Goal: Transaction & Acquisition: Purchase product/service

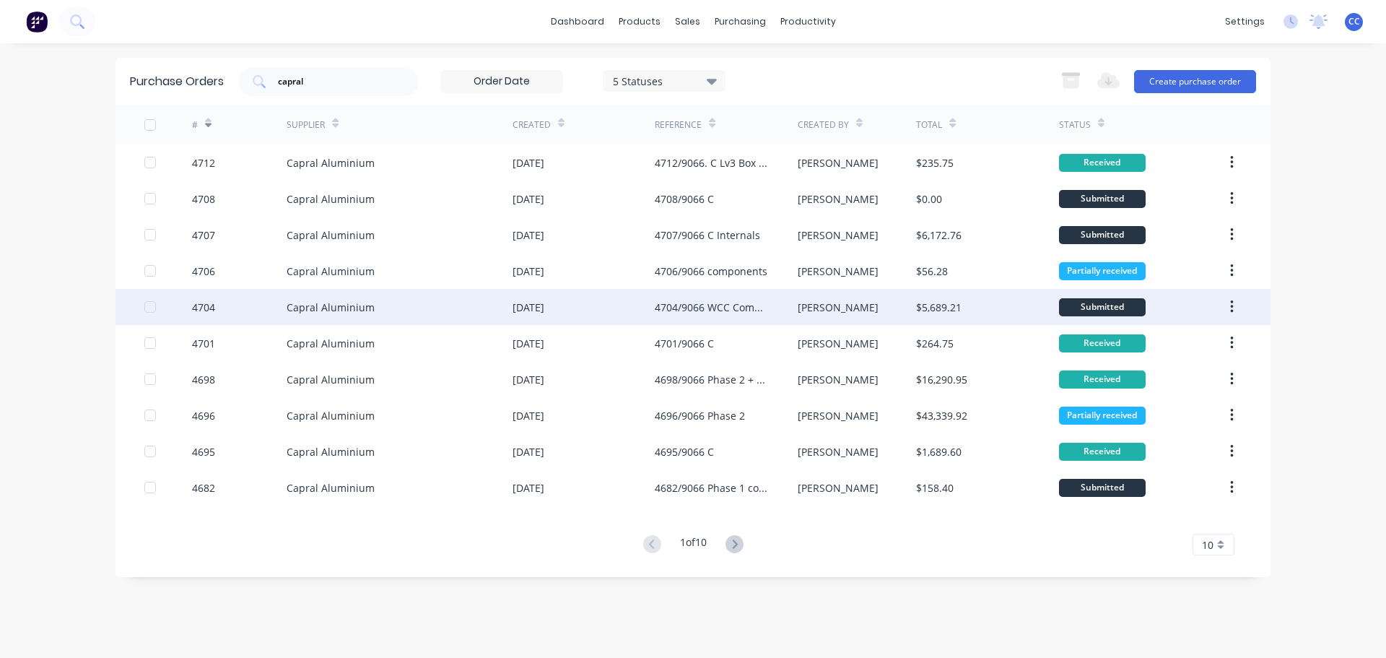
click at [712, 308] on div "4704/9066 WCC Components Phase 2" at bounding box center [711, 307] width 113 height 15
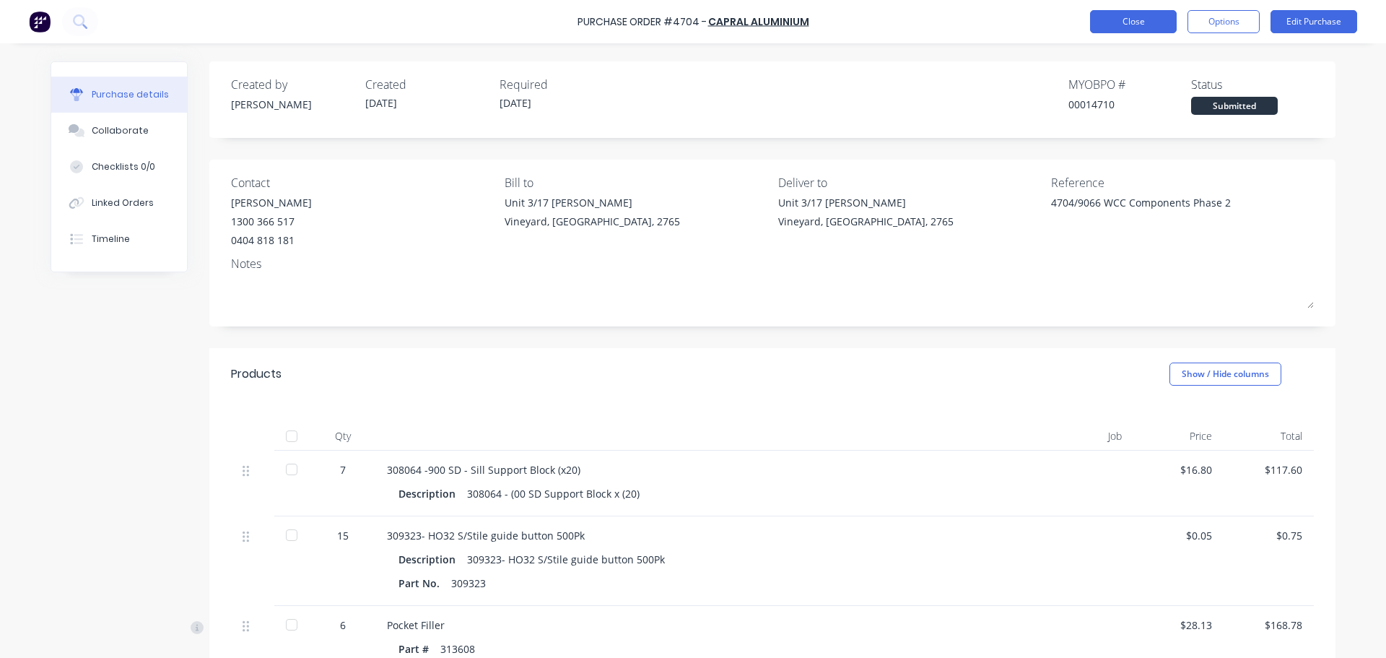
click at [1159, 27] on button "Close" at bounding box center [1133, 21] width 87 height 23
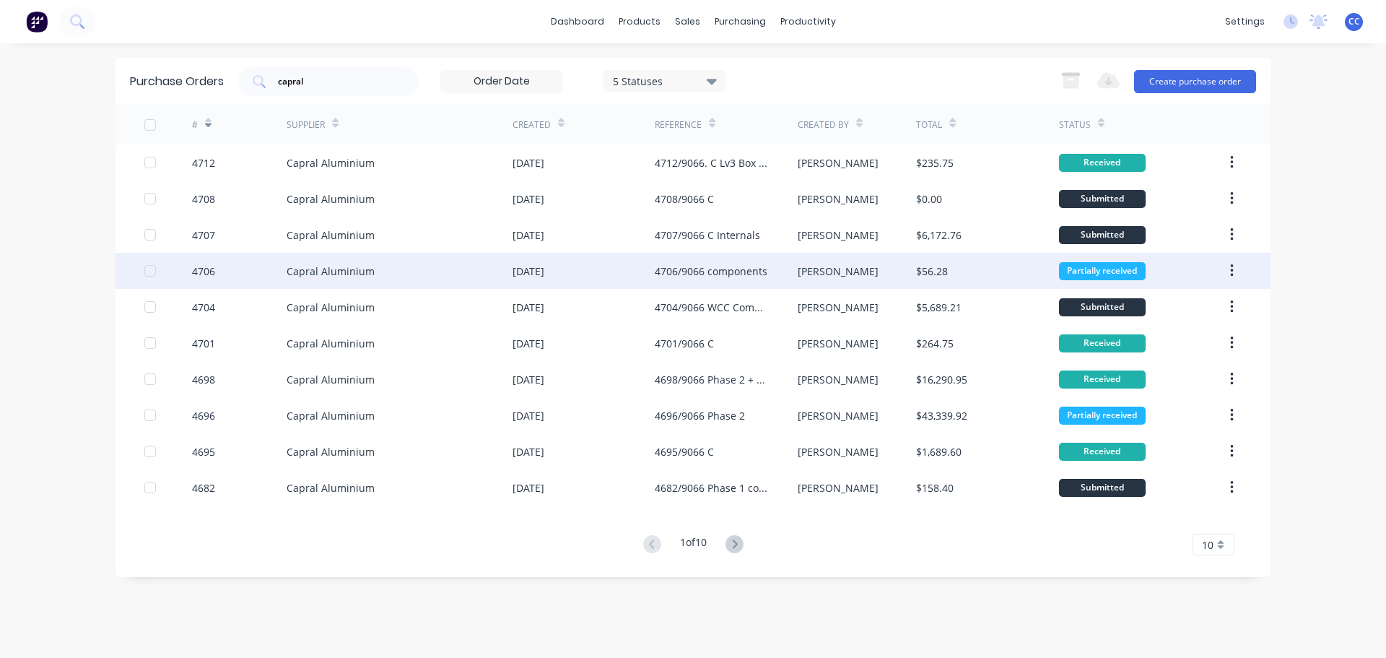
click at [746, 273] on div "4706/9066 components" at bounding box center [711, 270] width 113 height 15
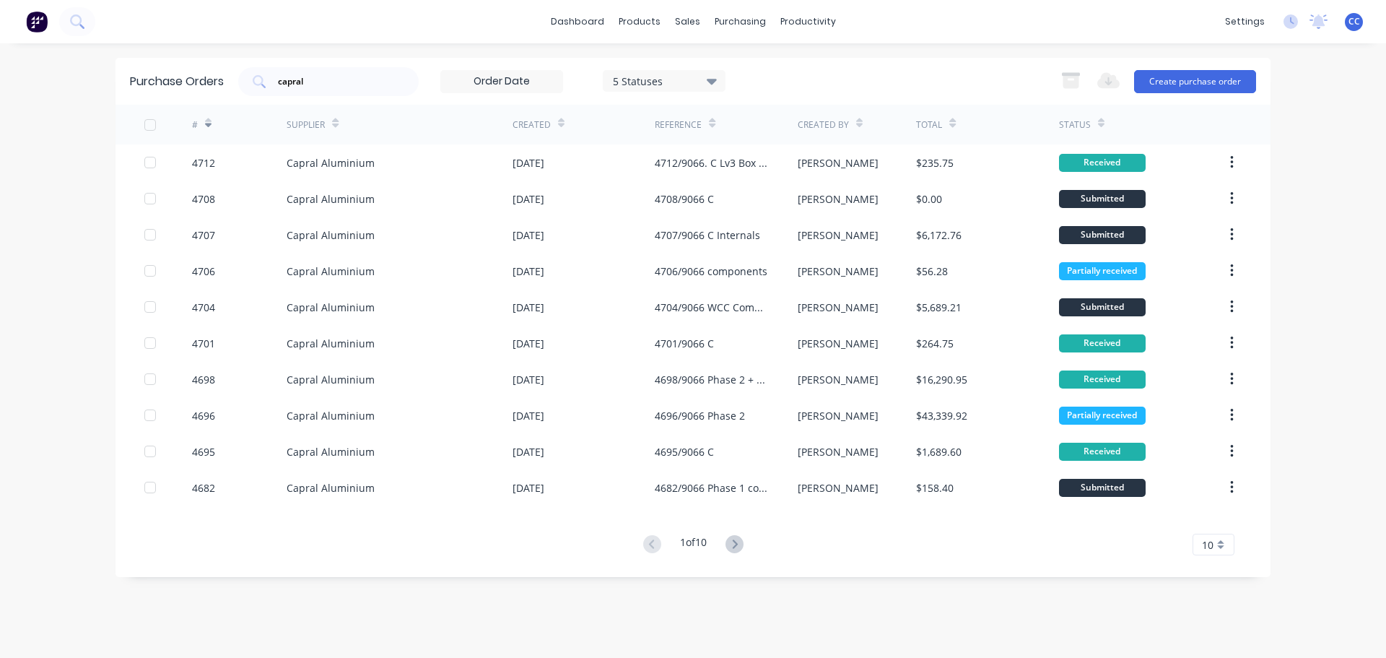
click at [1220, 548] on div "10" at bounding box center [1214, 544] width 42 height 22
click at [1216, 526] on div "35" at bounding box center [1213, 520] width 40 height 25
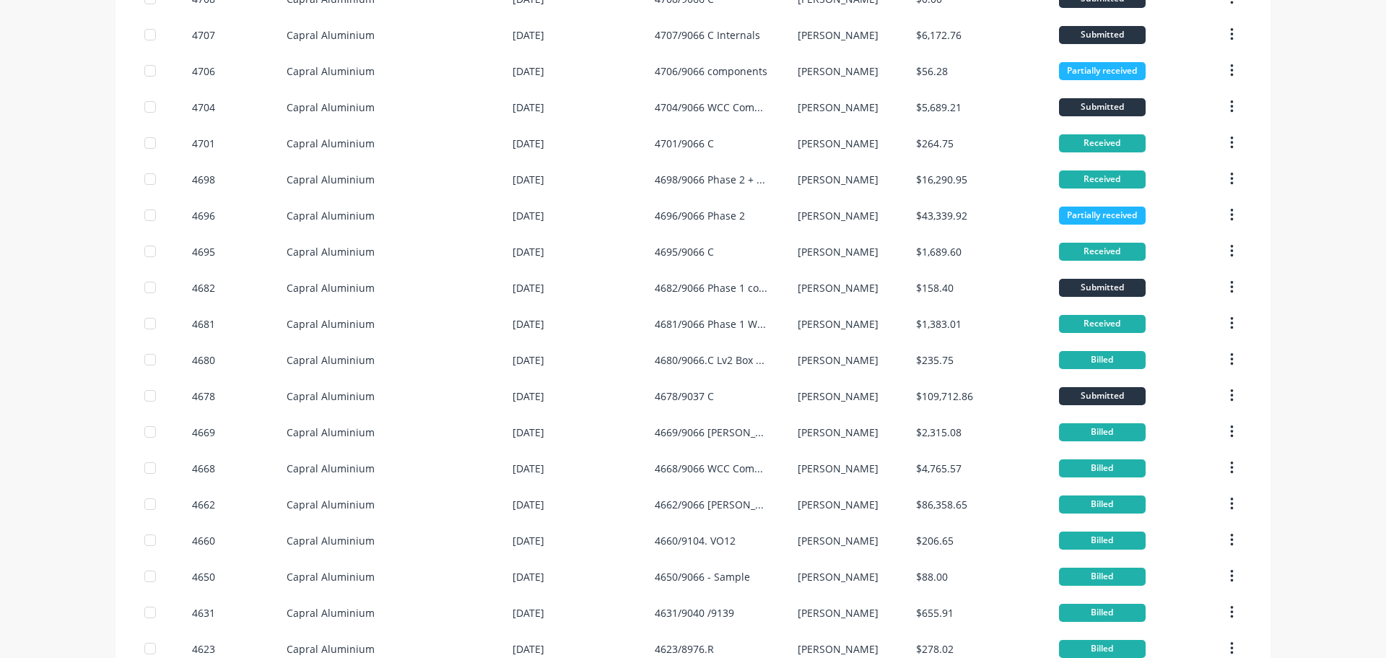
scroll to position [210, 0]
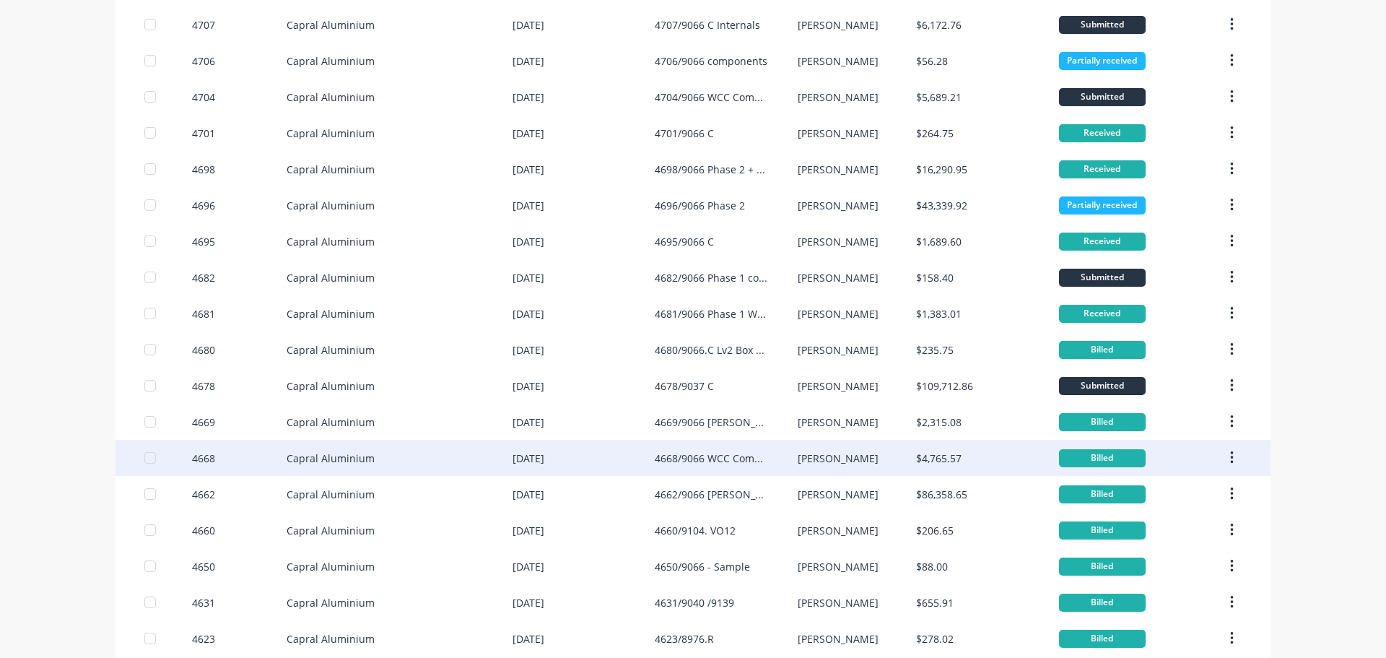
click at [736, 456] on div "4668/9066 WCC Components phase 1" at bounding box center [711, 457] width 113 height 15
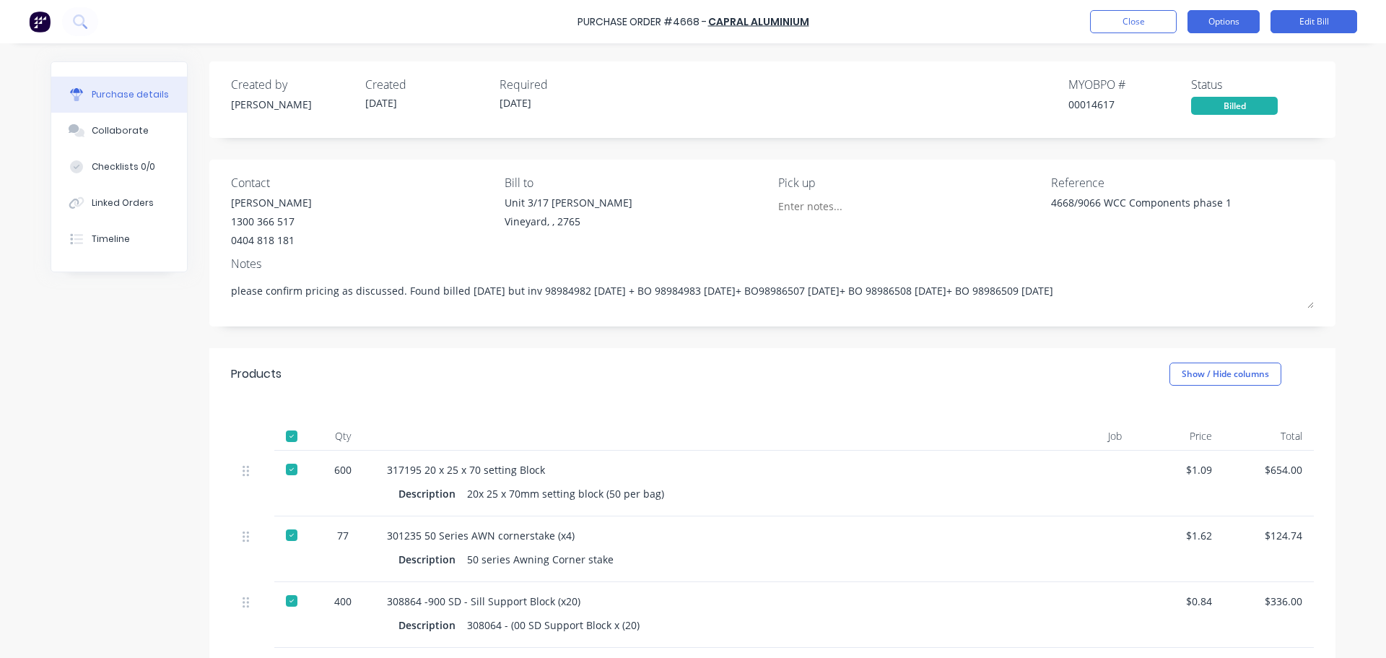
click at [1221, 22] on button "Options" at bounding box center [1224, 21] width 72 height 23
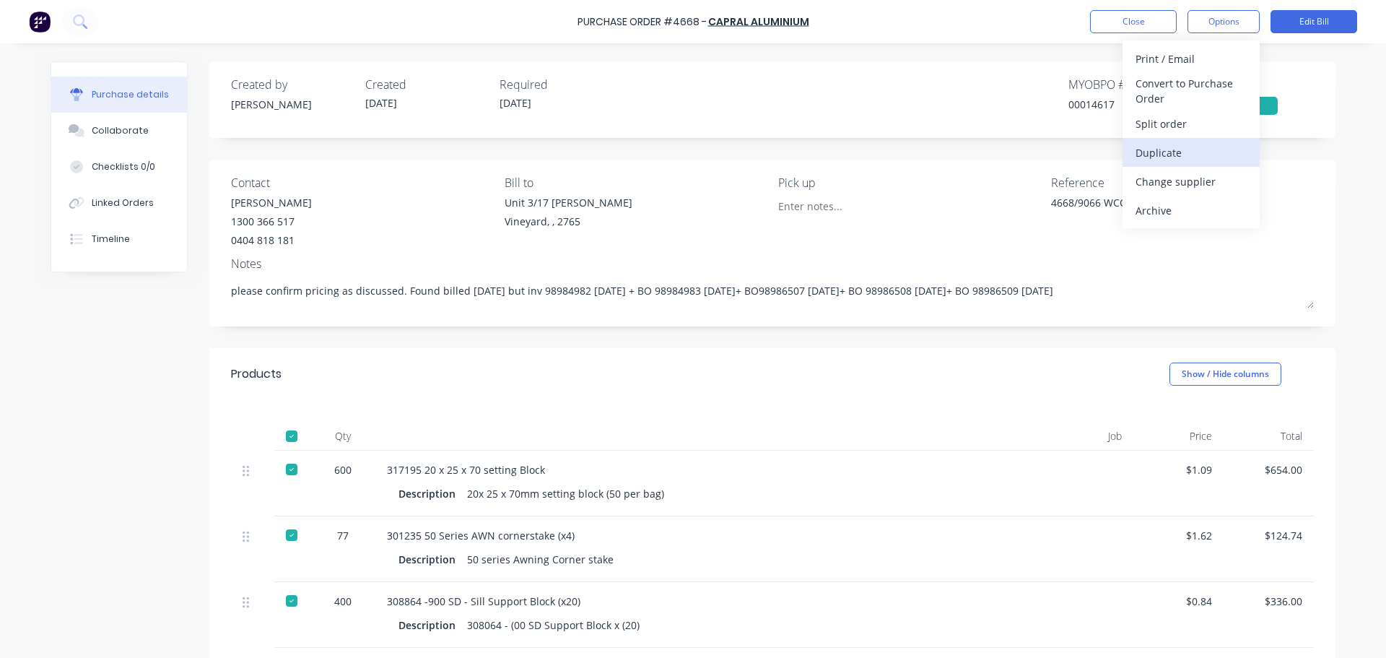
click at [1162, 152] on div "Duplicate" at bounding box center [1191, 152] width 111 height 21
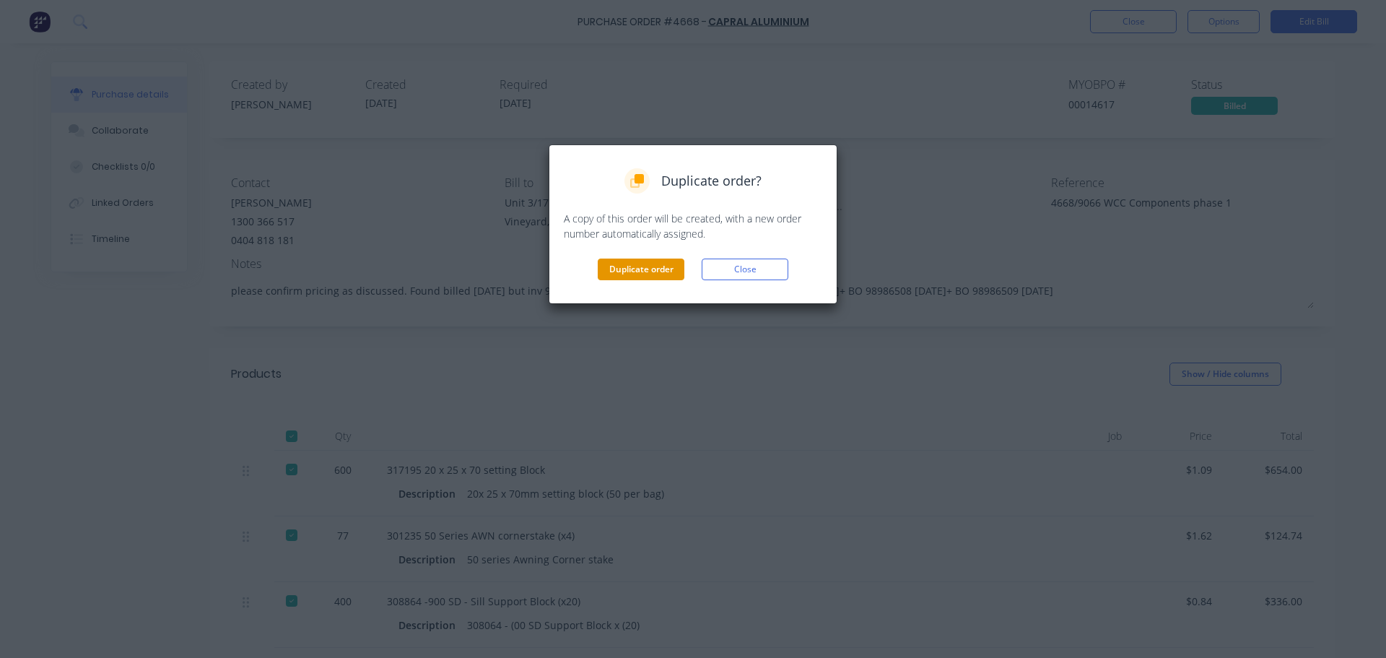
click at [629, 271] on button "Duplicate order" at bounding box center [641, 269] width 87 height 22
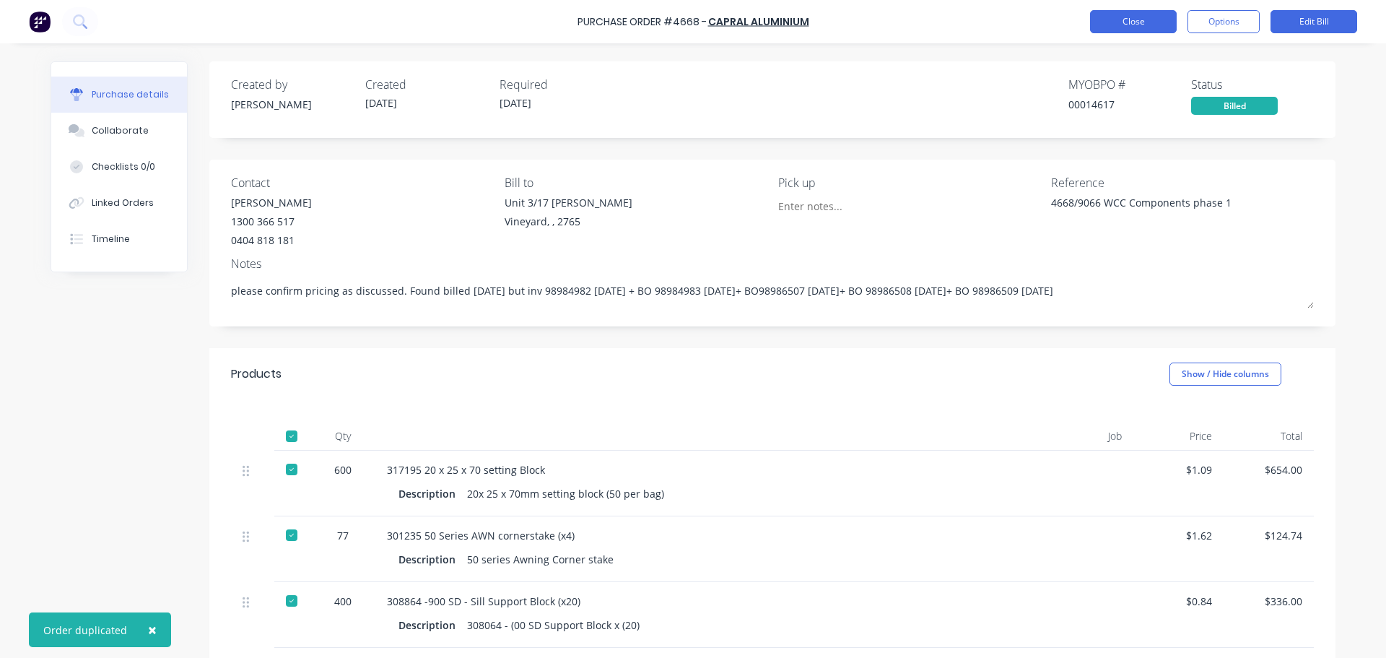
click at [1123, 22] on button "Close" at bounding box center [1133, 21] width 87 height 23
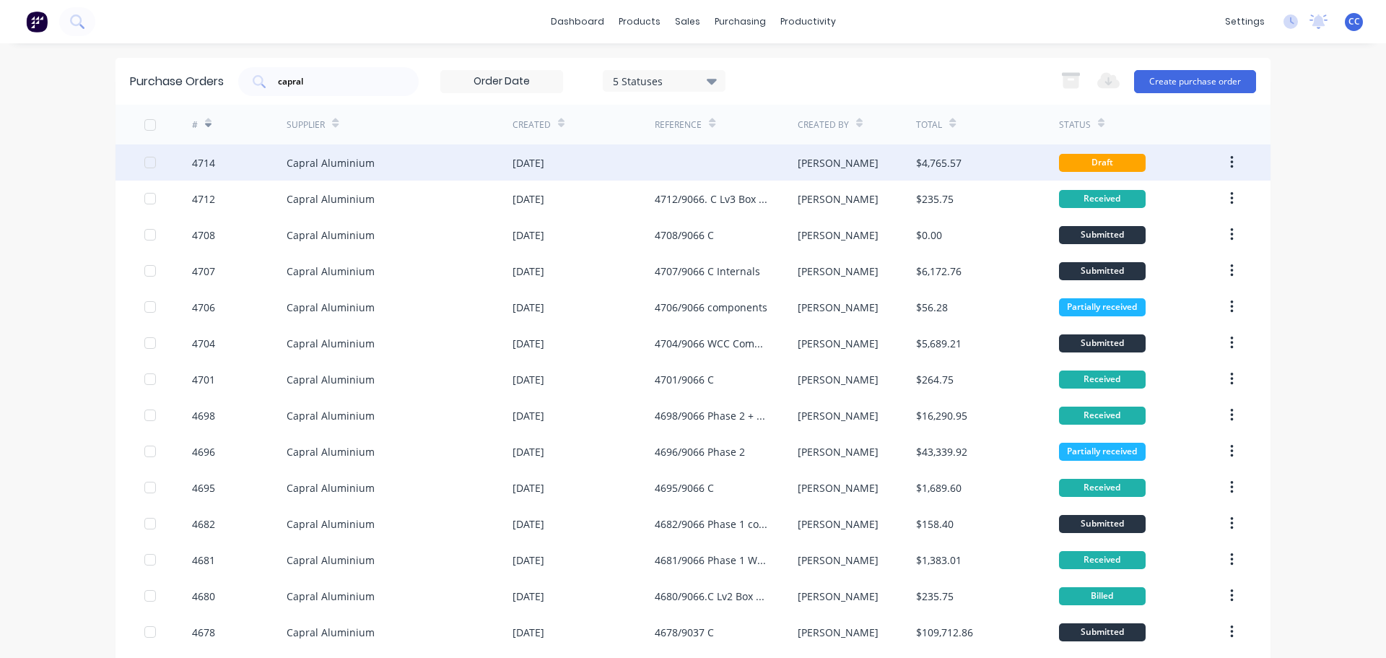
click at [544, 165] on div "[DATE]" at bounding box center [529, 162] width 32 height 15
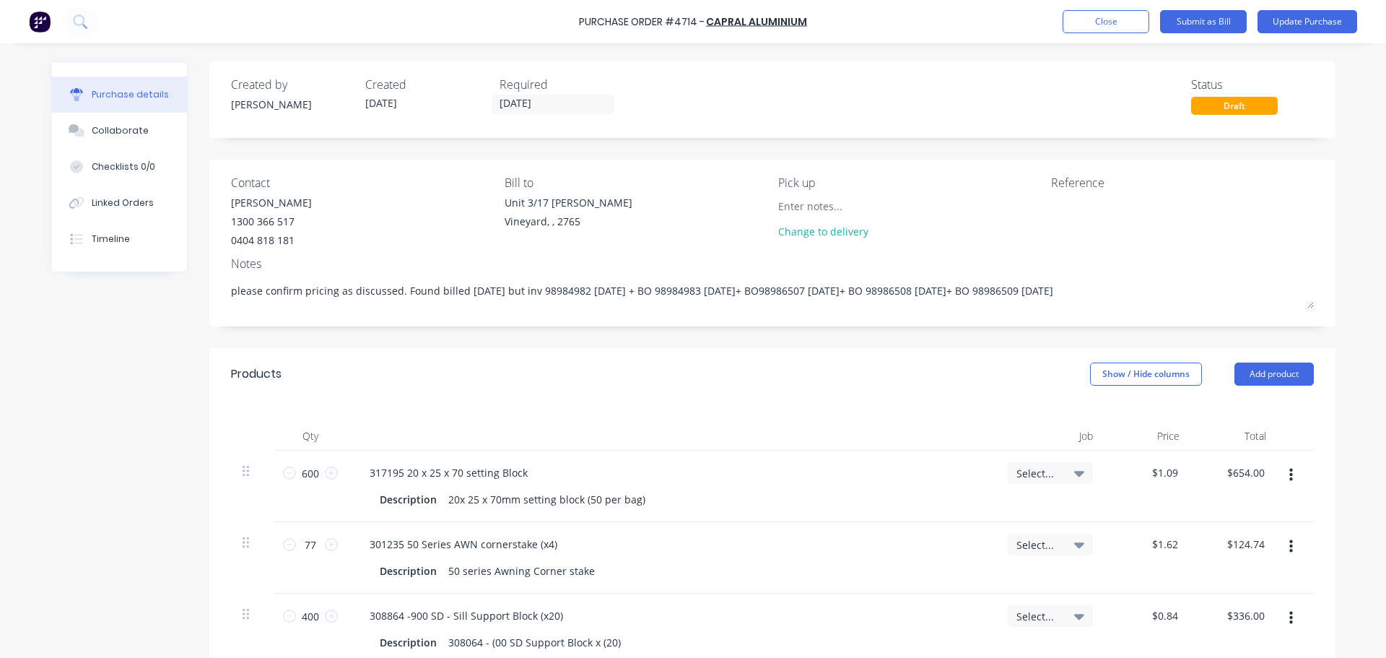
type textarea "x"
click at [1076, 204] on textarea at bounding box center [1141, 211] width 180 height 32
type textarea "4714/9066 C"
type textarea "x"
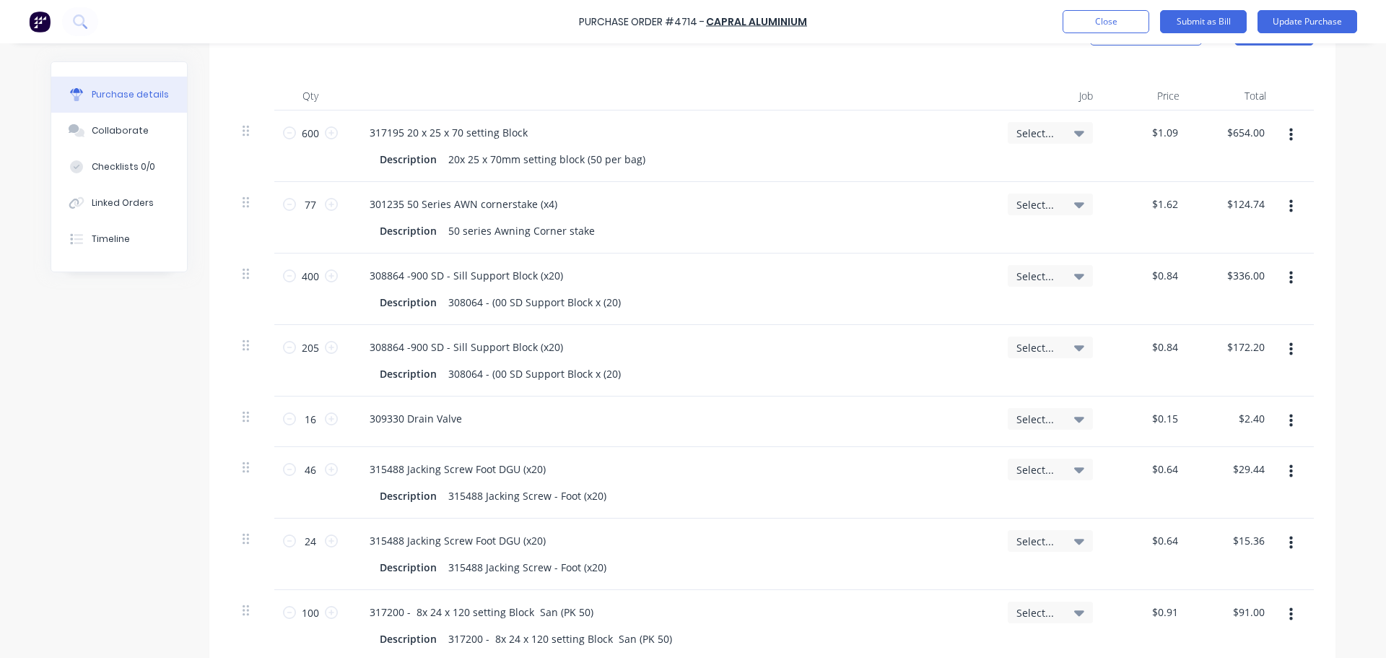
scroll to position [343, 0]
type textarea "4714/9066 C"
type textarea "x"
type textarea "4714/9066 C"
click at [1282, 131] on button "button" at bounding box center [1291, 132] width 34 height 26
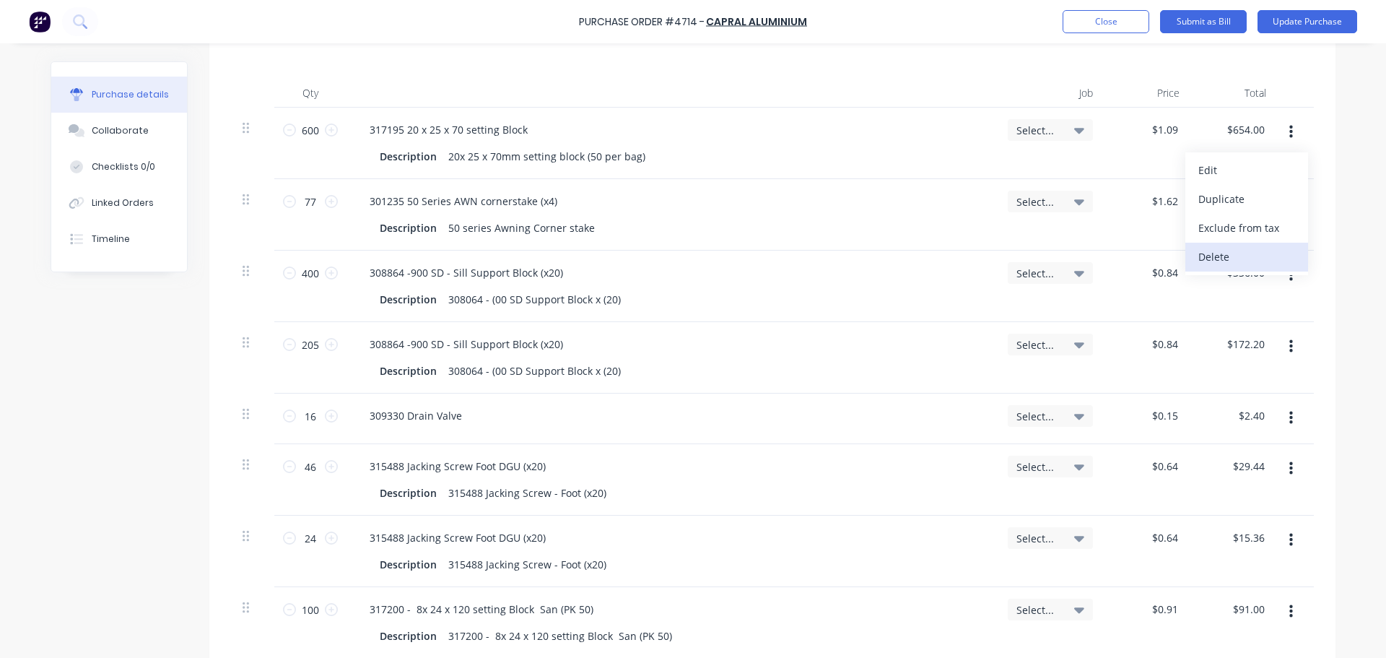
click at [1201, 253] on button "Delete" at bounding box center [1246, 257] width 123 height 29
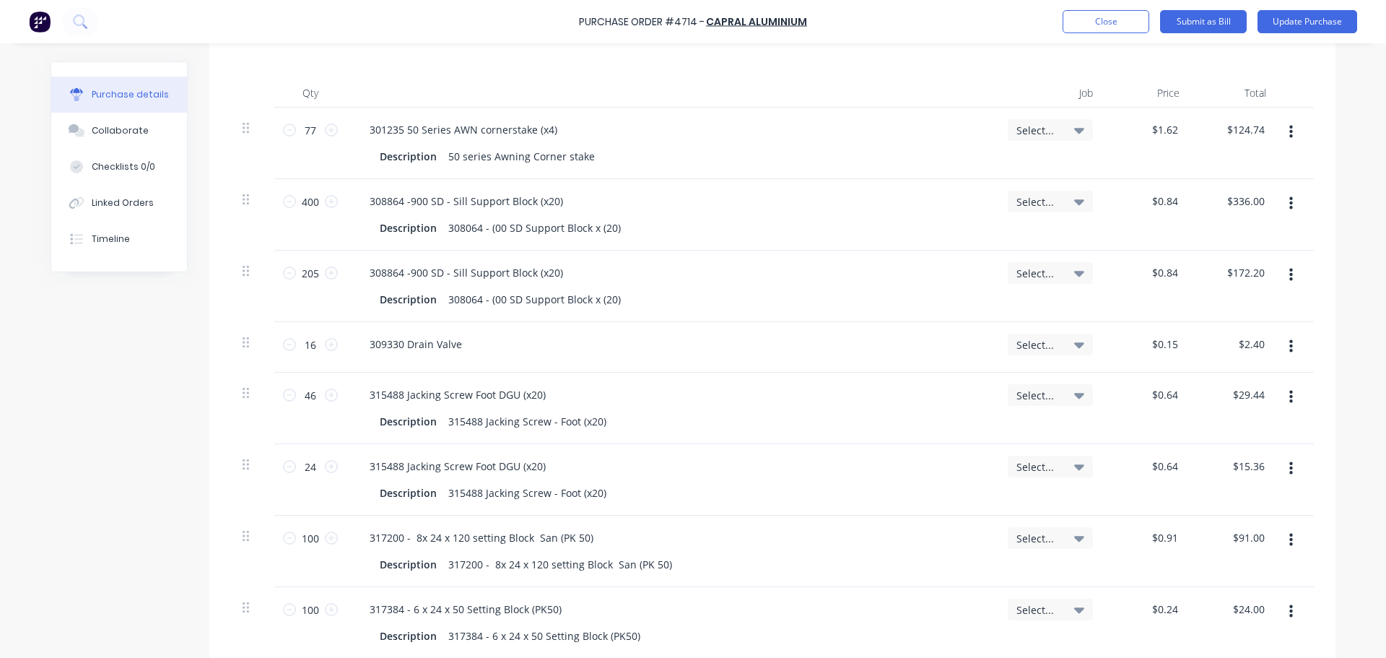
click at [1283, 207] on button "button" at bounding box center [1291, 204] width 34 height 26
click at [1217, 318] on button "Delete" at bounding box center [1246, 328] width 123 height 29
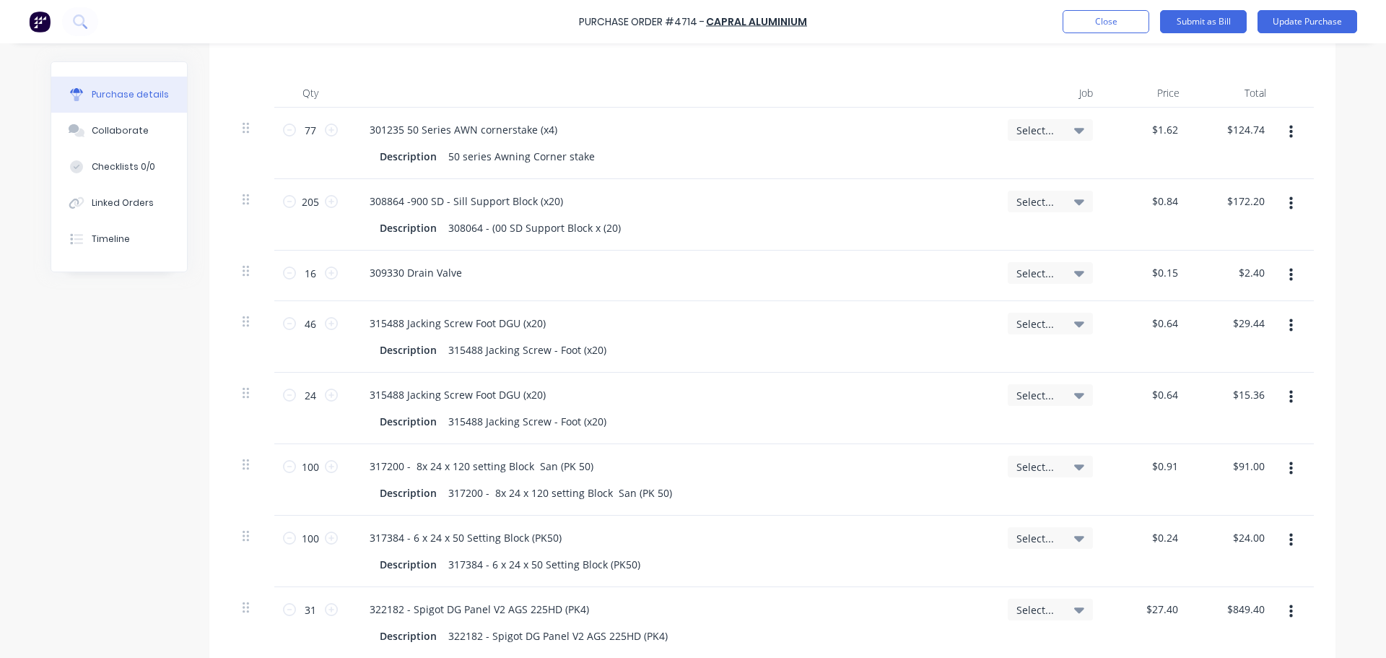
click at [1279, 206] on button "button" at bounding box center [1291, 204] width 34 height 26
click at [1221, 322] on button "Delete" at bounding box center [1246, 328] width 123 height 29
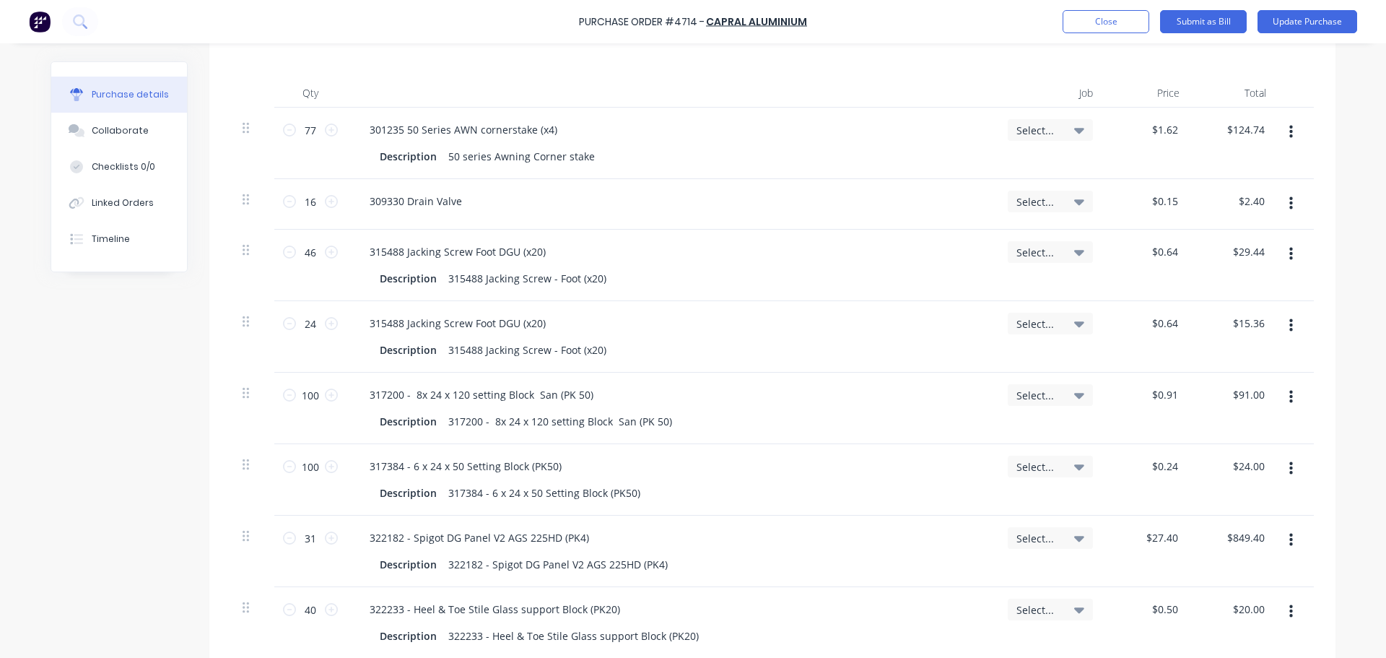
click at [1281, 203] on button "button" at bounding box center [1291, 204] width 34 height 26
click at [1216, 324] on button "Delete" at bounding box center [1246, 328] width 123 height 29
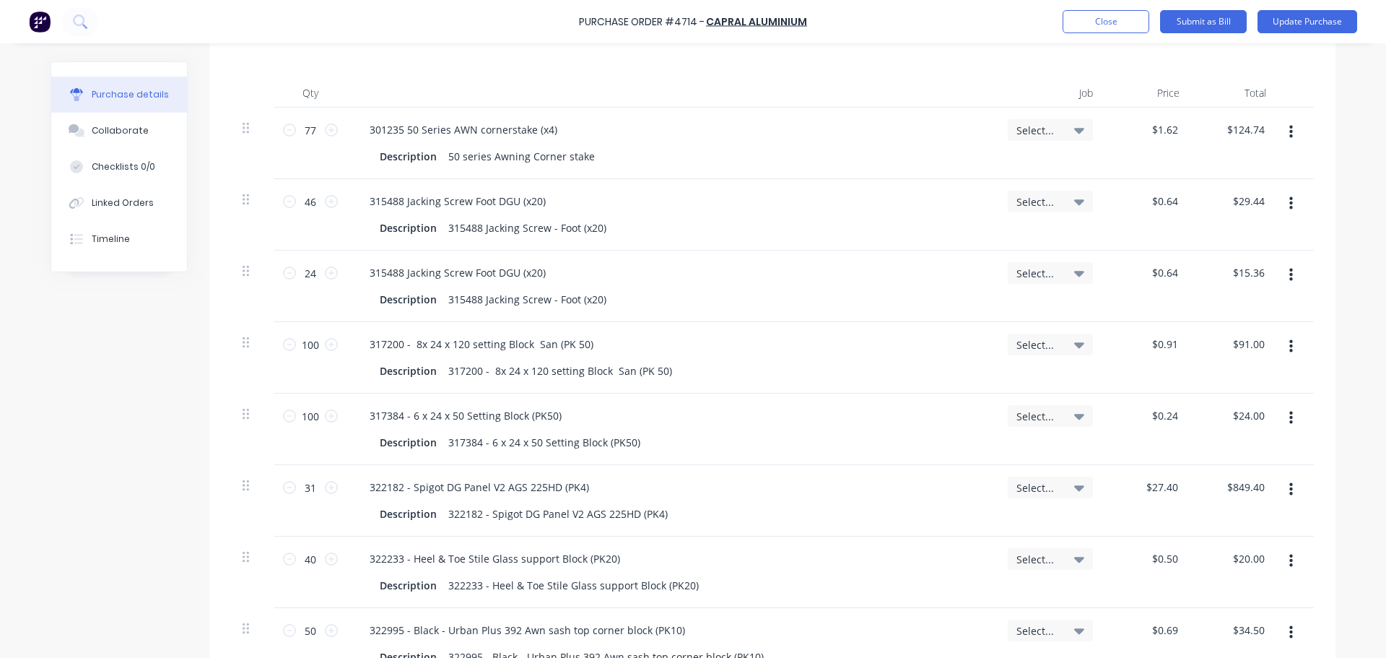
click at [1289, 204] on icon "button" at bounding box center [1291, 203] width 4 height 13
click at [1231, 323] on button "Delete" at bounding box center [1246, 328] width 123 height 29
click at [1282, 204] on button "button" at bounding box center [1291, 204] width 34 height 26
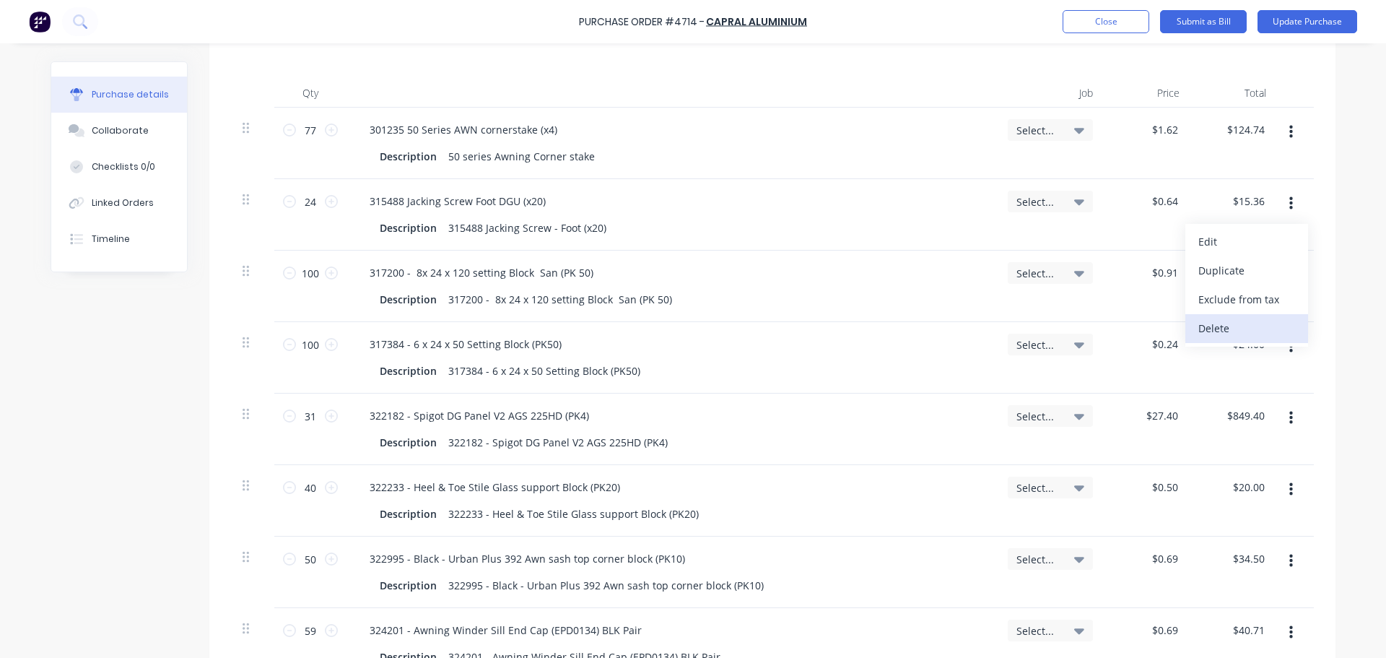
click at [1223, 321] on button "Delete" at bounding box center [1246, 328] width 123 height 29
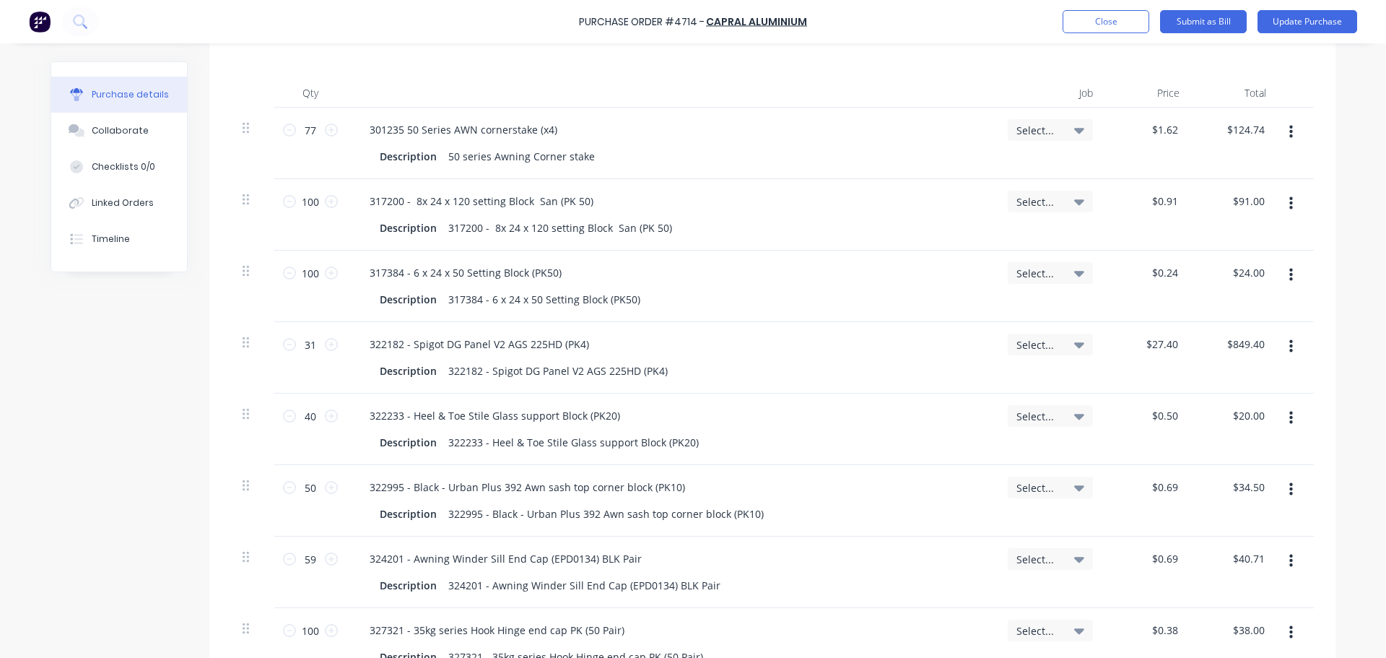
click at [1289, 204] on icon "button" at bounding box center [1291, 203] width 4 height 13
click at [1230, 324] on button "Delete" at bounding box center [1246, 328] width 123 height 29
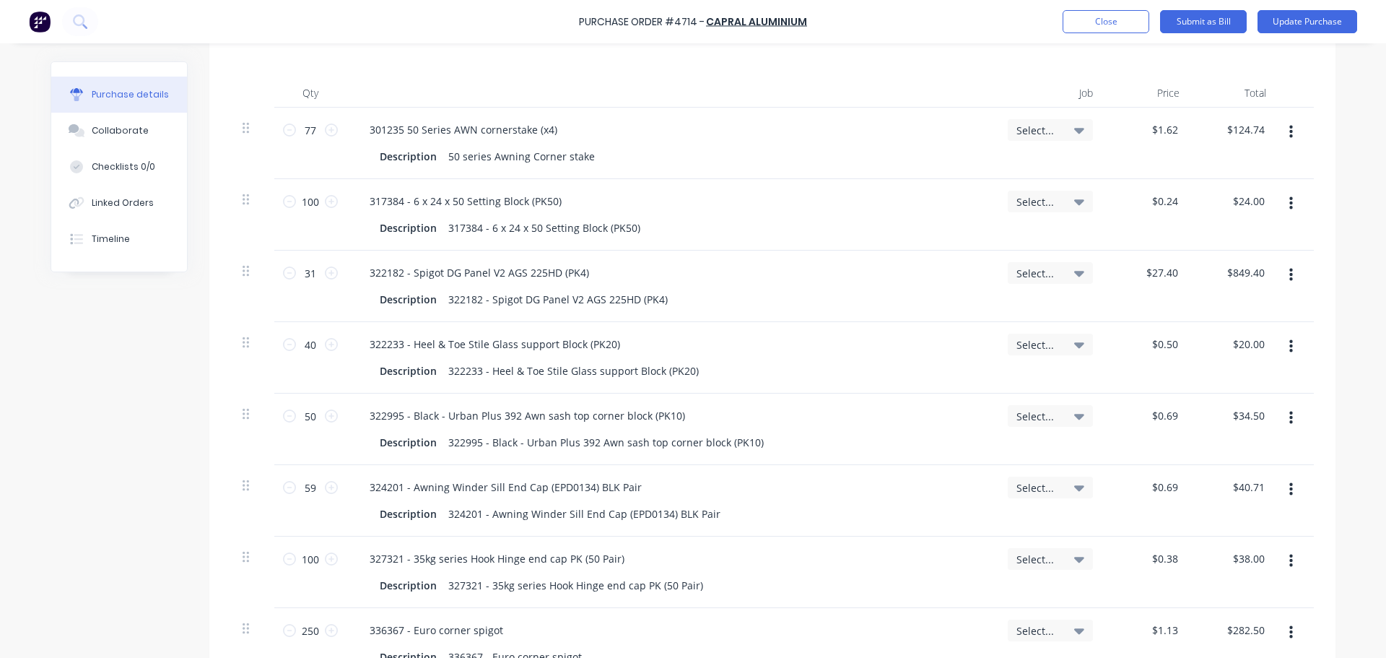
click at [1289, 207] on icon "button" at bounding box center [1291, 204] width 4 height 16
click at [1237, 316] on button "Delete" at bounding box center [1246, 328] width 123 height 29
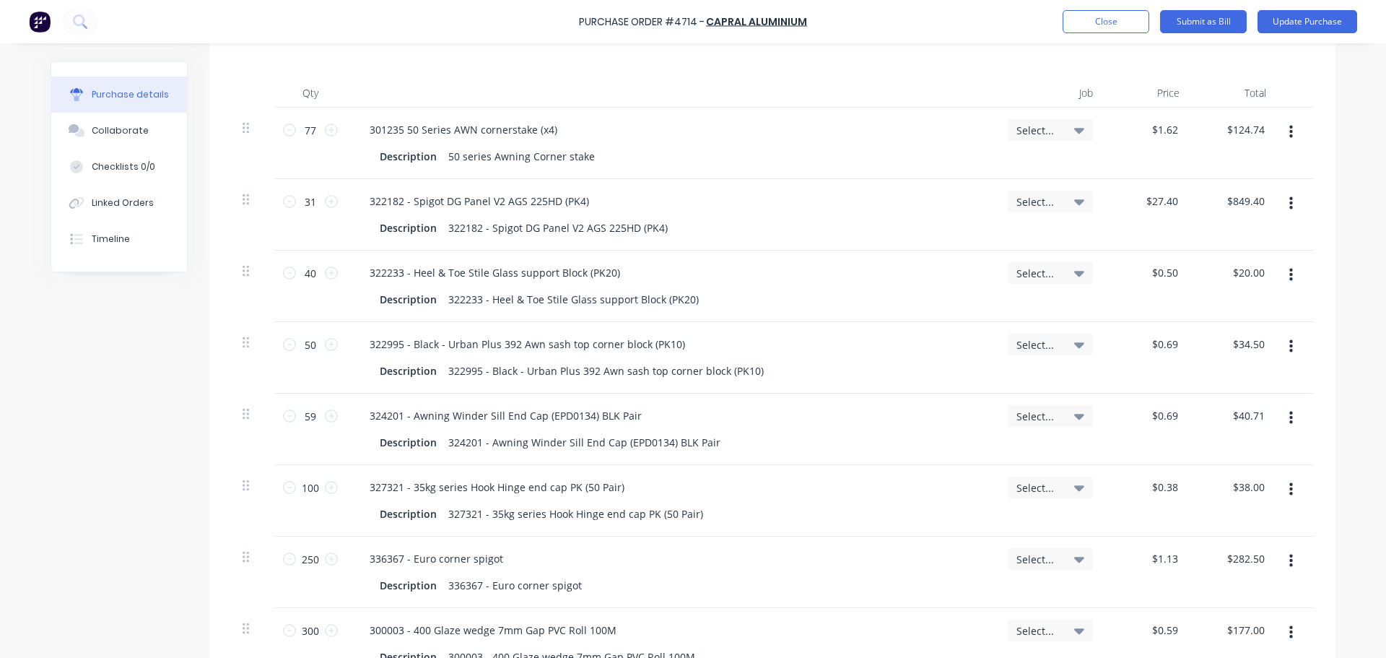
click at [1283, 202] on button "button" at bounding box center [1291, 204] width 34 height 26
click at [1204, 322] on button "Delete" at bounding box center [1246, 328] width 123 height 29
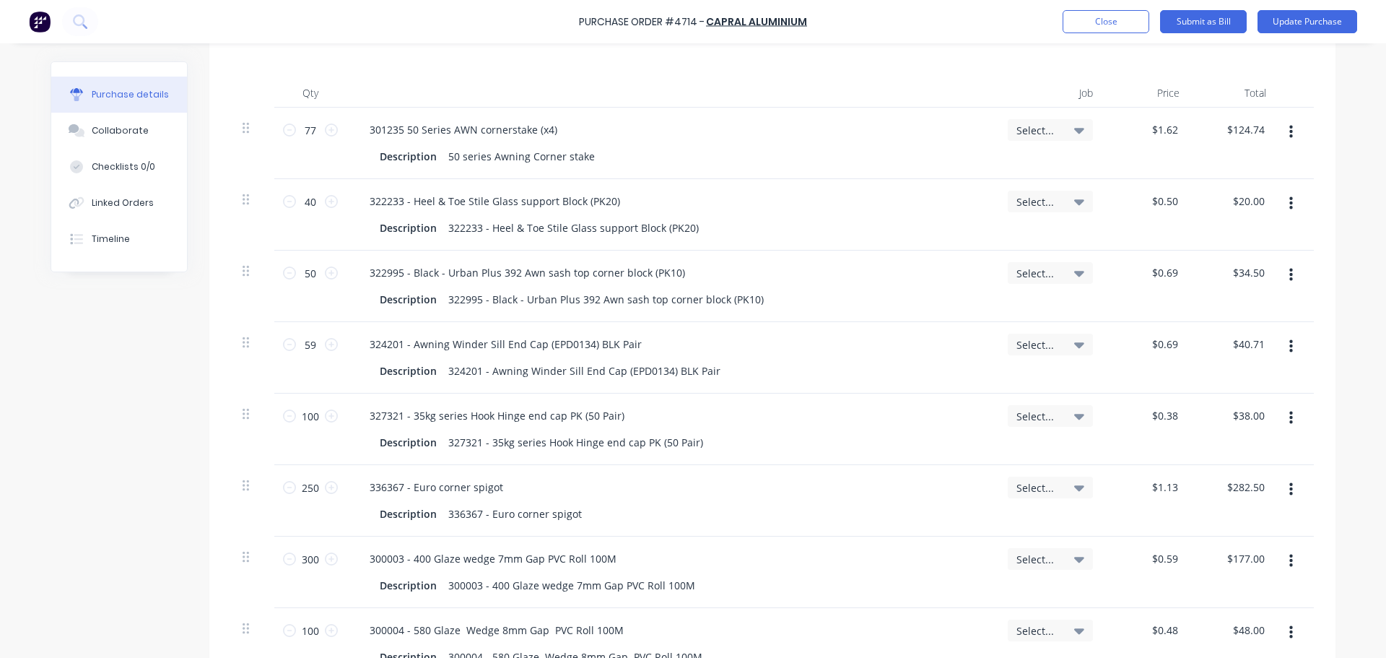
click at [1277, 200] on button "button" at bounding box center [1291, 204] width 34 height 26
click at [1211, 319] on button "Delete" at bounding box center [1246, 328] width 123 height 29
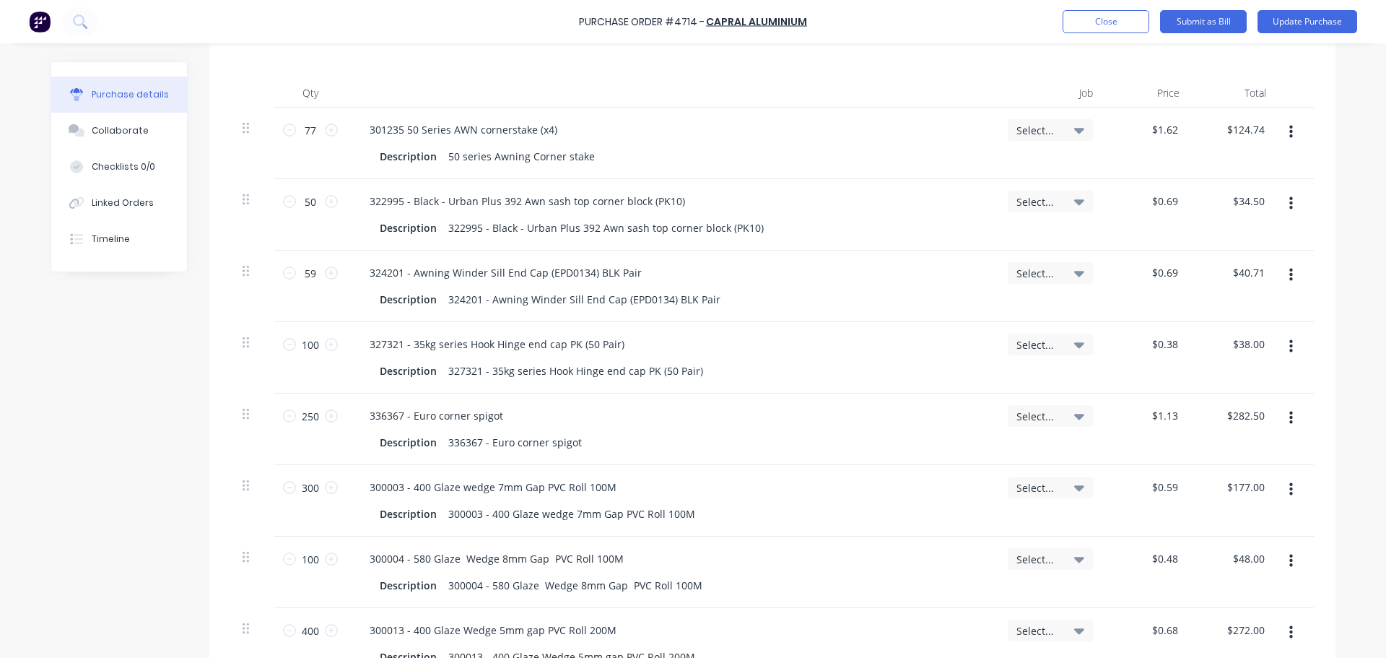
click at [1289, 200] on icon "button" at bounding box center [1291, 204] width 4 height 16
click at [1232, 320] on button "Delete" at bounding box center [1246, 328] width 123 height 29
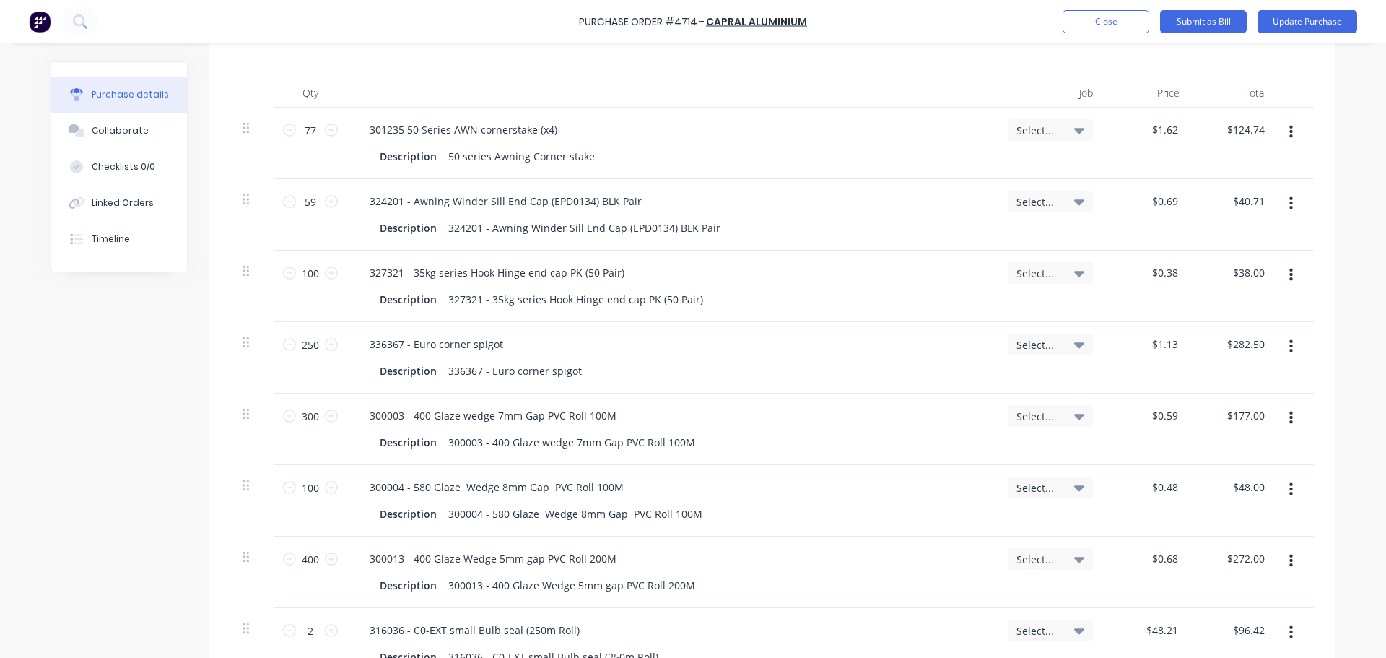
click at [1289, 202] on icon "button" at bounding box center [1291, 204] width 4 height 16
click at [1236, 316] on button "Delete" at bounding box center [1246, 328] width 123 height 29
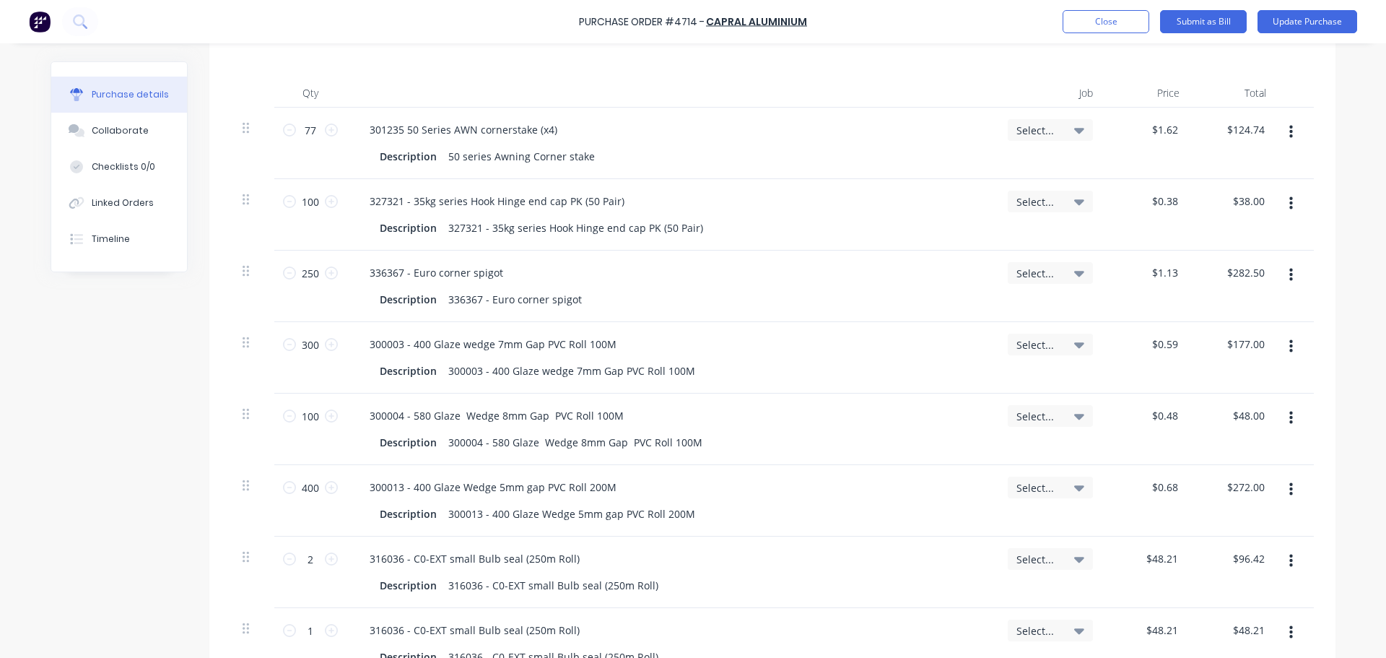
click at [1289, 209] on icon "button" at bounding box center [1291, 203] width 4 height 13
click at [1227, 326] on button "Delete" at bounding box center [1246, 328] width 123 height 29
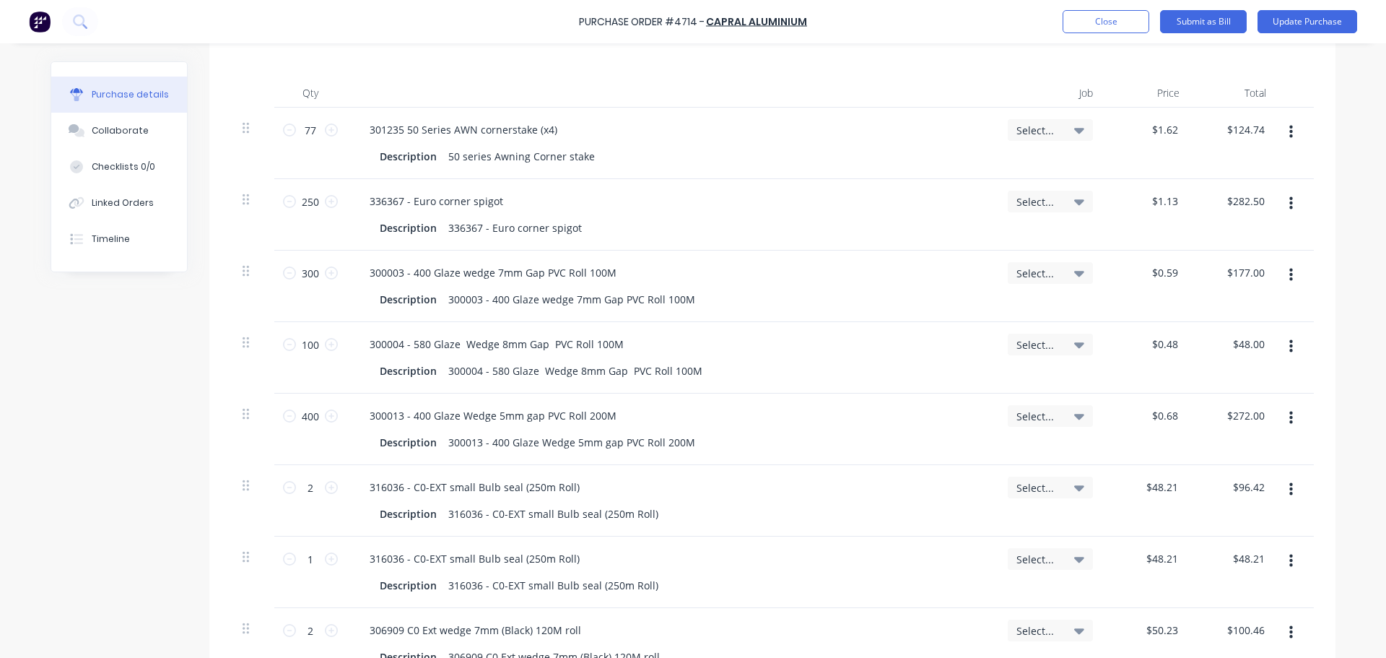
click at [1289, 206] on icon "button" at bounding box center [1291, 204] width 4 height 16
click at [1220, 325] on button "Delete" at bounding box center [1246, 328] width 123 height 29
click at [1281, 203] on button "button" at bounding box center [1291, 204] width 34 height 26
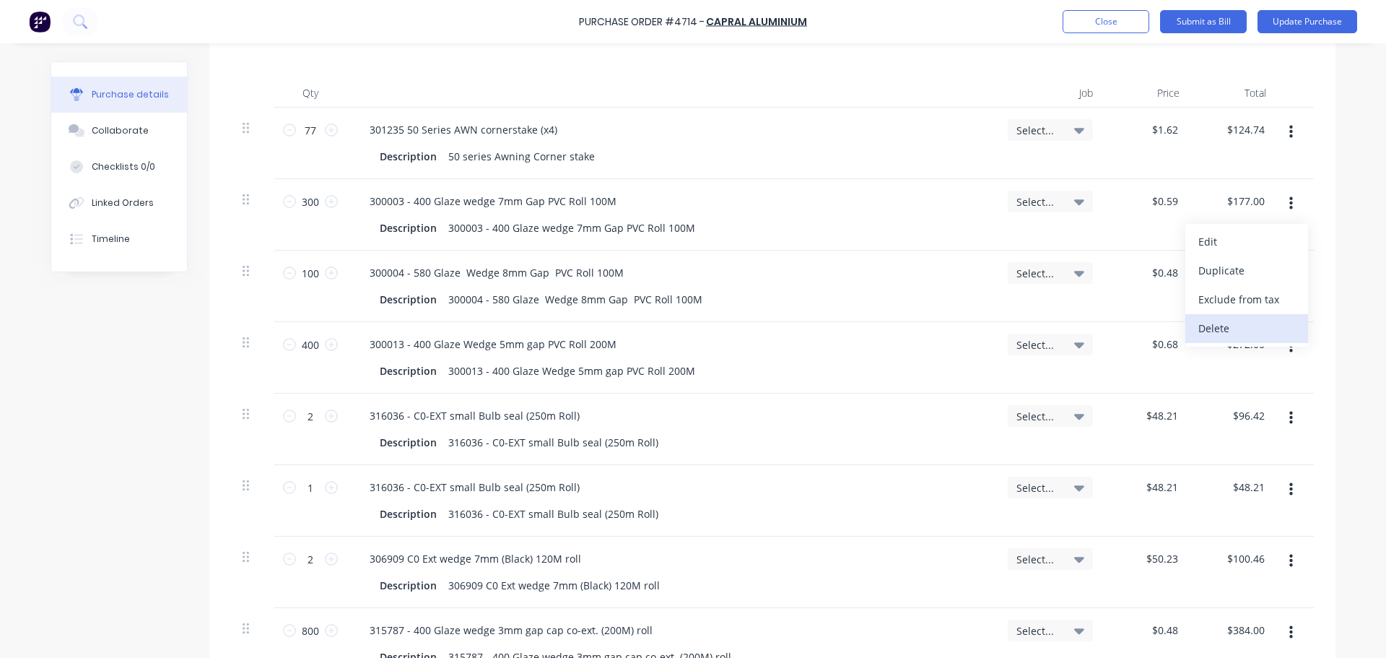
click at [1216, 323] on button "Delete" at bounding box center [1246, 328] width 123 height 29
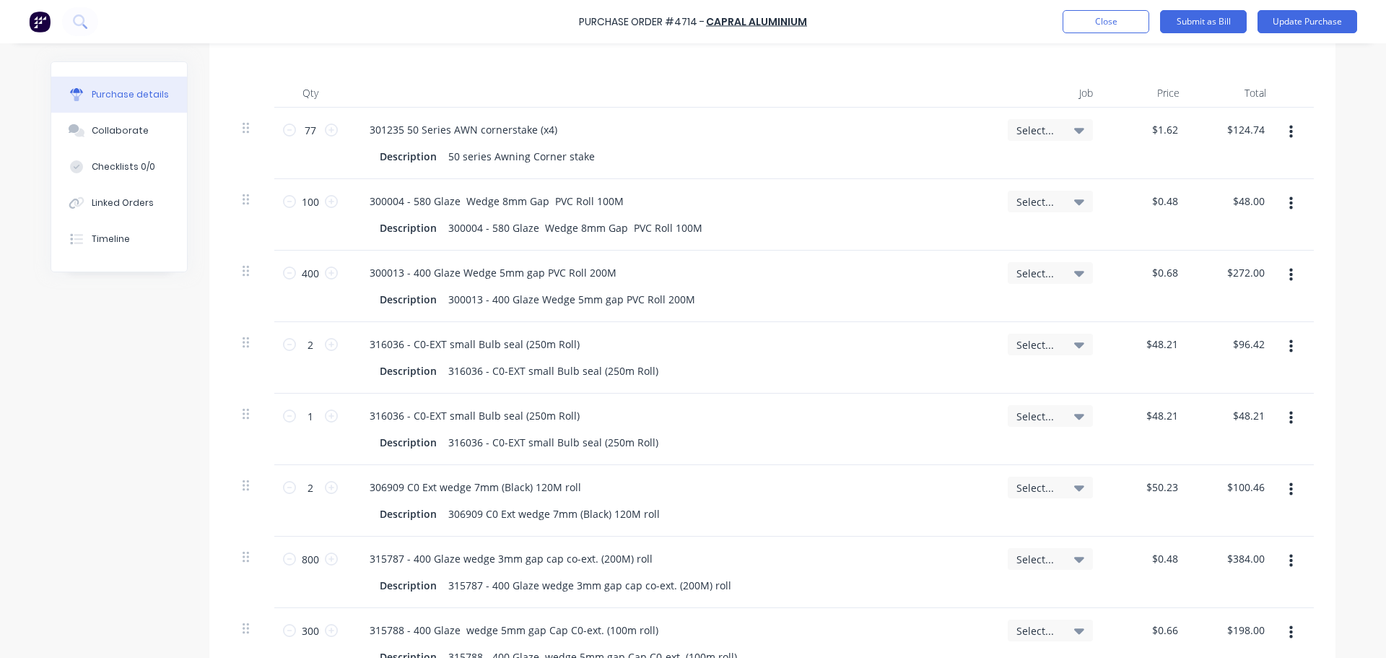
click at [1281, 208] on button "button" at bounding box center [1291, 204] width 34 height 26
click at [1208, 323] on button "Delete" at bounding box center [1246, 328] width 123 height 29
click at [1289, 201] on icon "button" at bounding box center [1291, 204] width 4 height 16
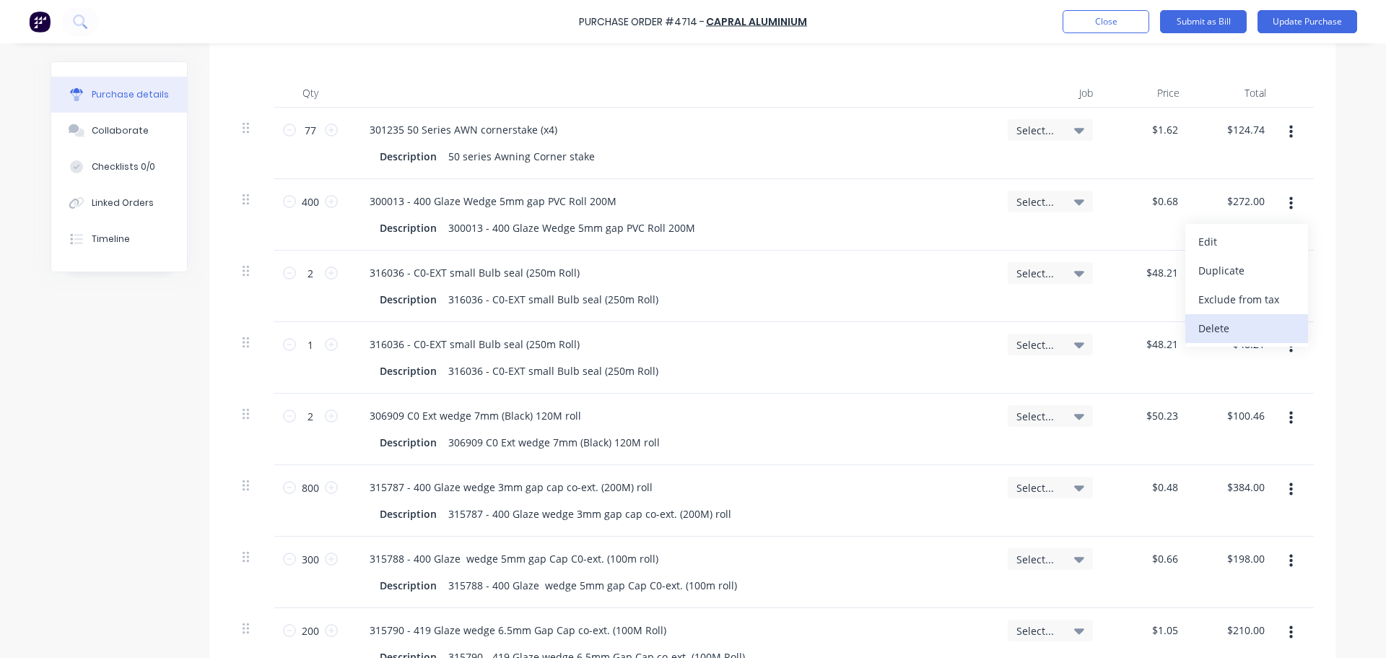
click at [1220, 334] on button "Delete" at bounding box center [1246, 328] width 123 height 29
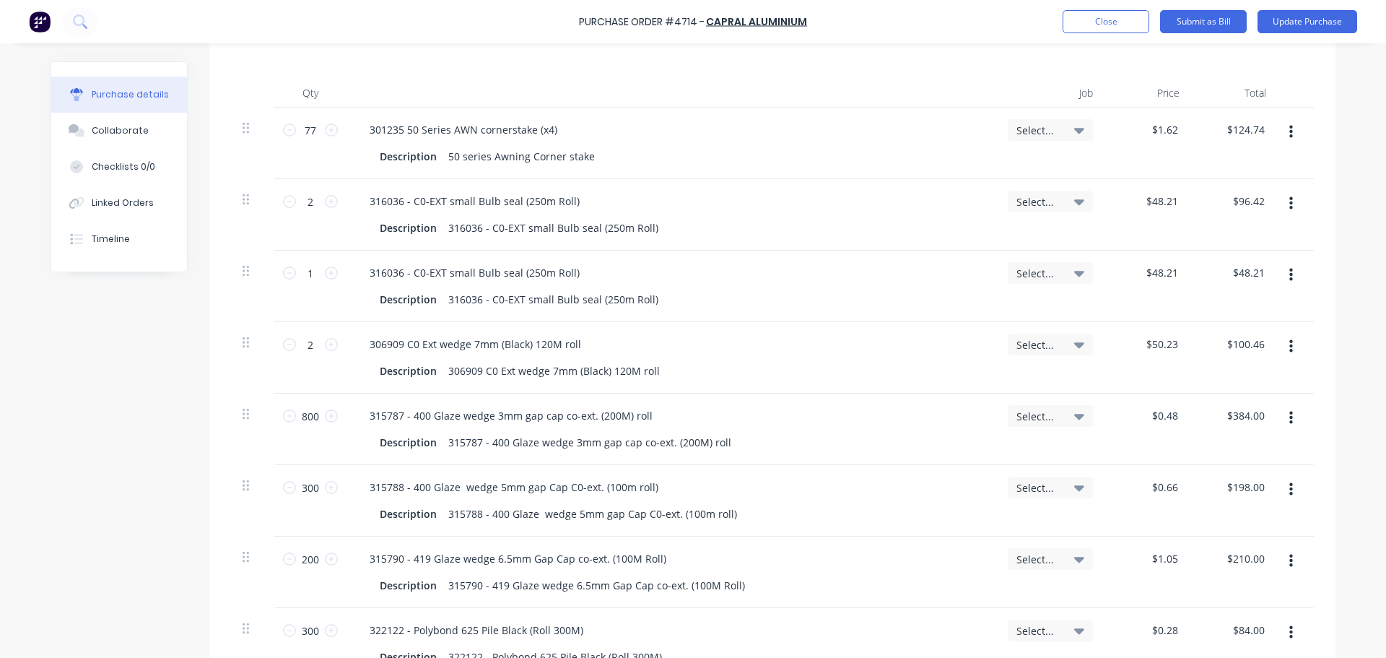
click at [1281, 201] on button "button" at bounding box center [1291, 204] width 34 height 26
click at [1216, 320] on button "Delete" at bounding box center [1246, 328] width 123 height 29
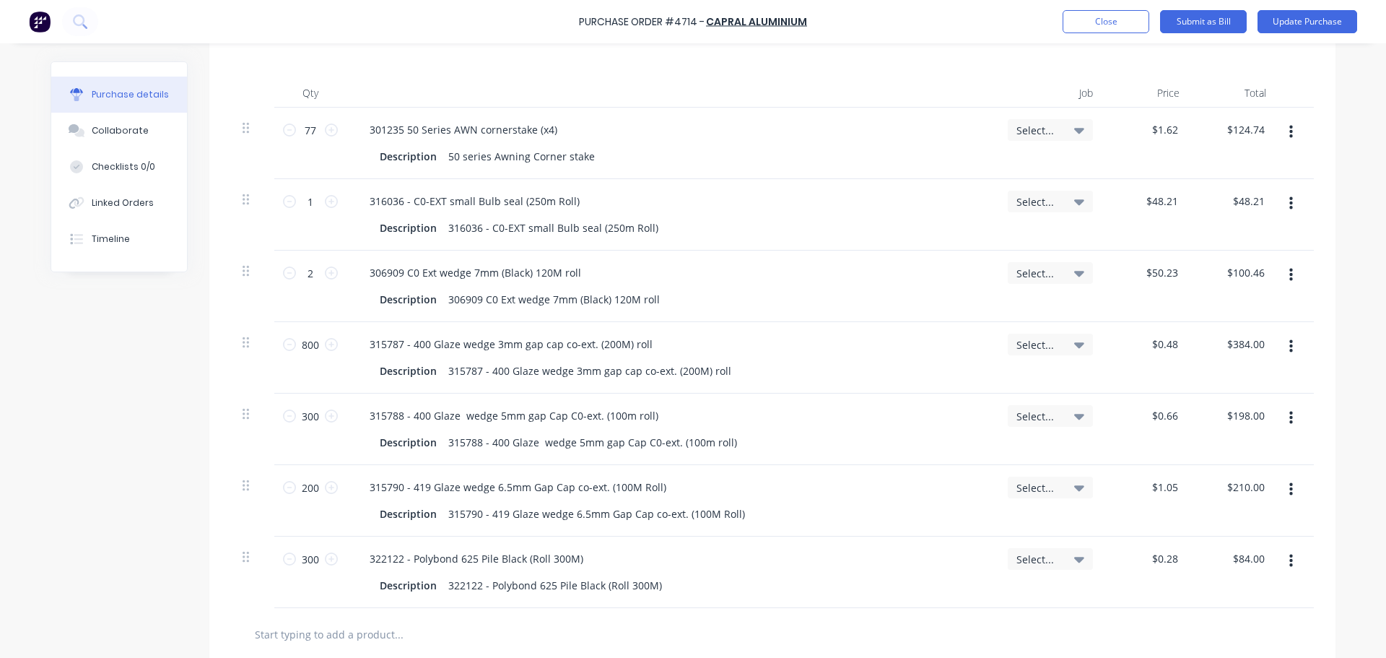
click at [1288, 205] on button "button" at bounding box center [1291, 204] width 34 height 26
click at [1225, 323] on button "Delete" at bounding box center [1246, 328] width 123 height 29
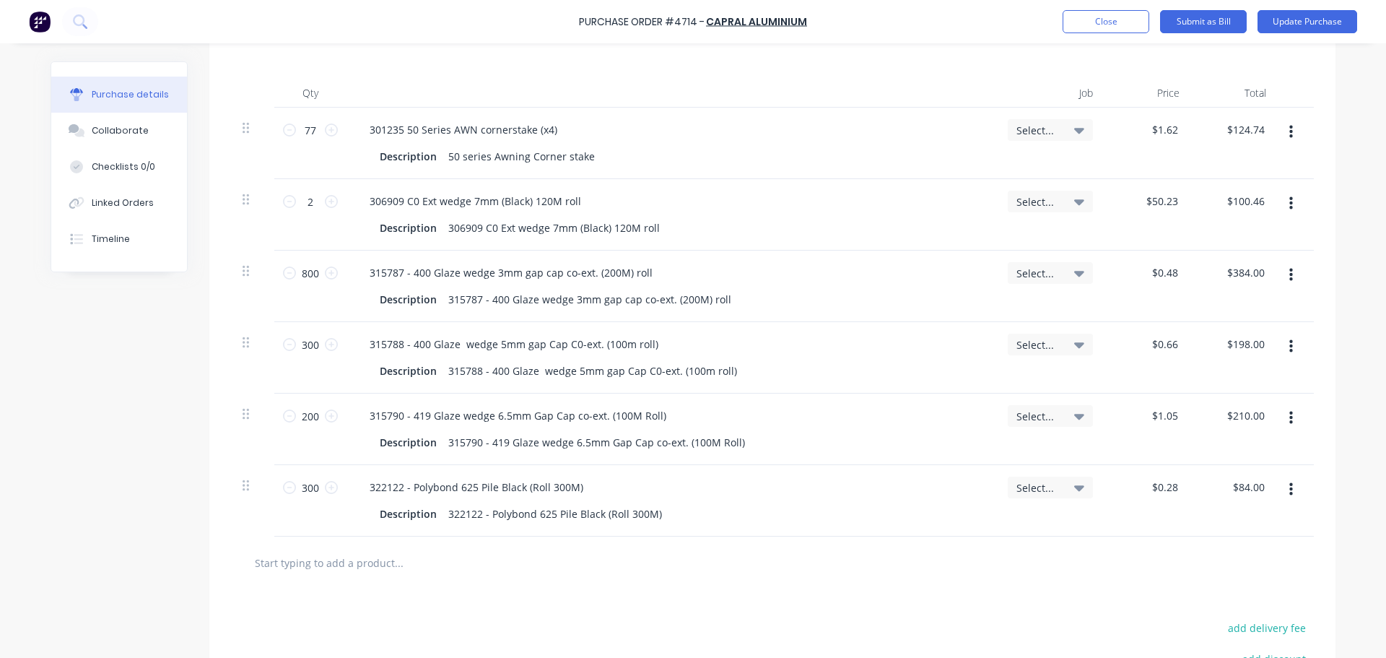
click at [1279, 205] on button "button" at bounding box center [1291, 204] width 34 height 26
click at [1226, 326] on button "Delete" at bounding box center [1246, 328] width 123 height 29
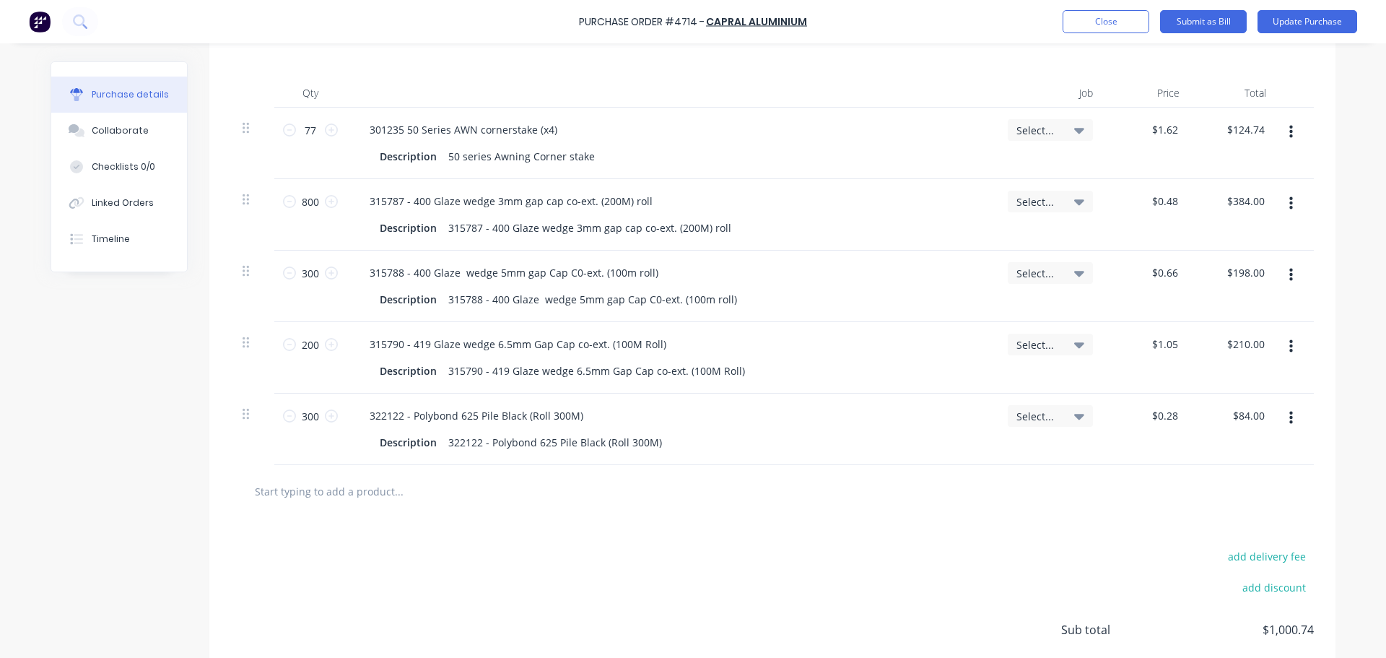
click at [1288, 204] on button "button" at bounding box center [1291, 204] width 34 height 26
click at [1235, 323] on button "Delete" at bounding box center [1246, 328] width 123 height 29
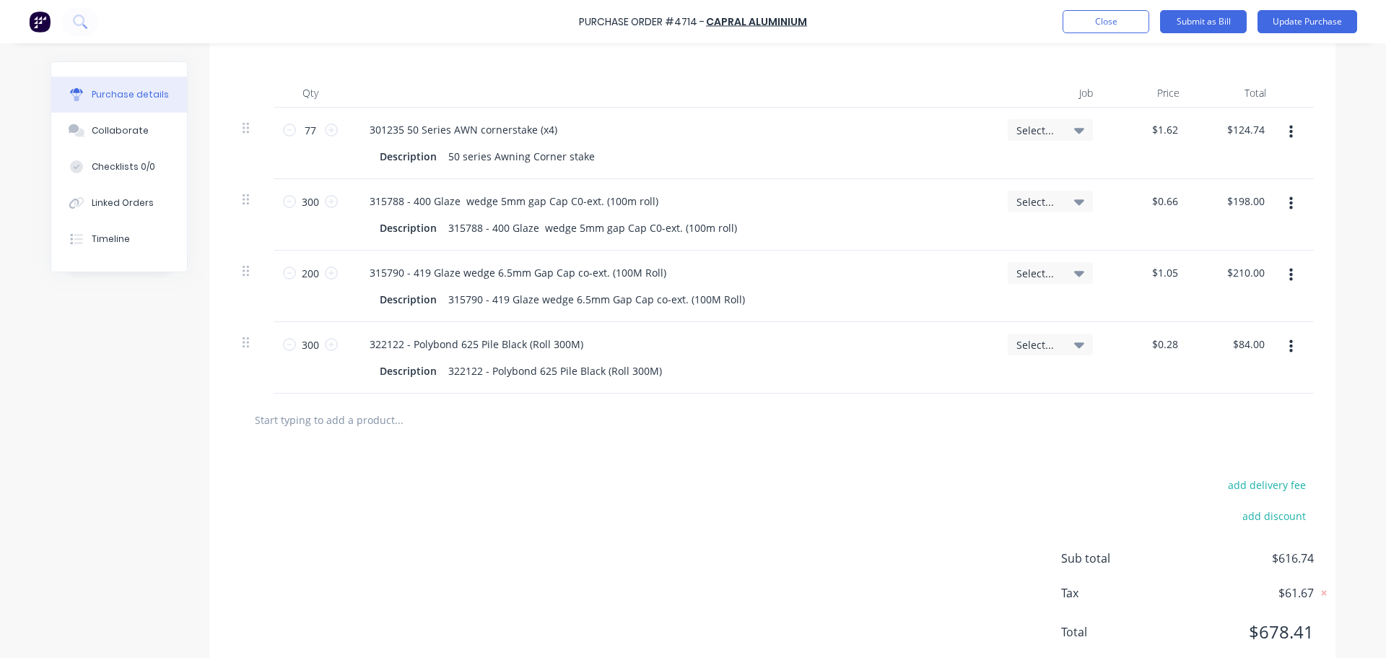
click at [1289, 201] on button "button" at bounding box center [1291, 204] width 34 height 26
click at [1232, 319] on button "Delete" at bounding box center [1246, 328] width 123 height 29
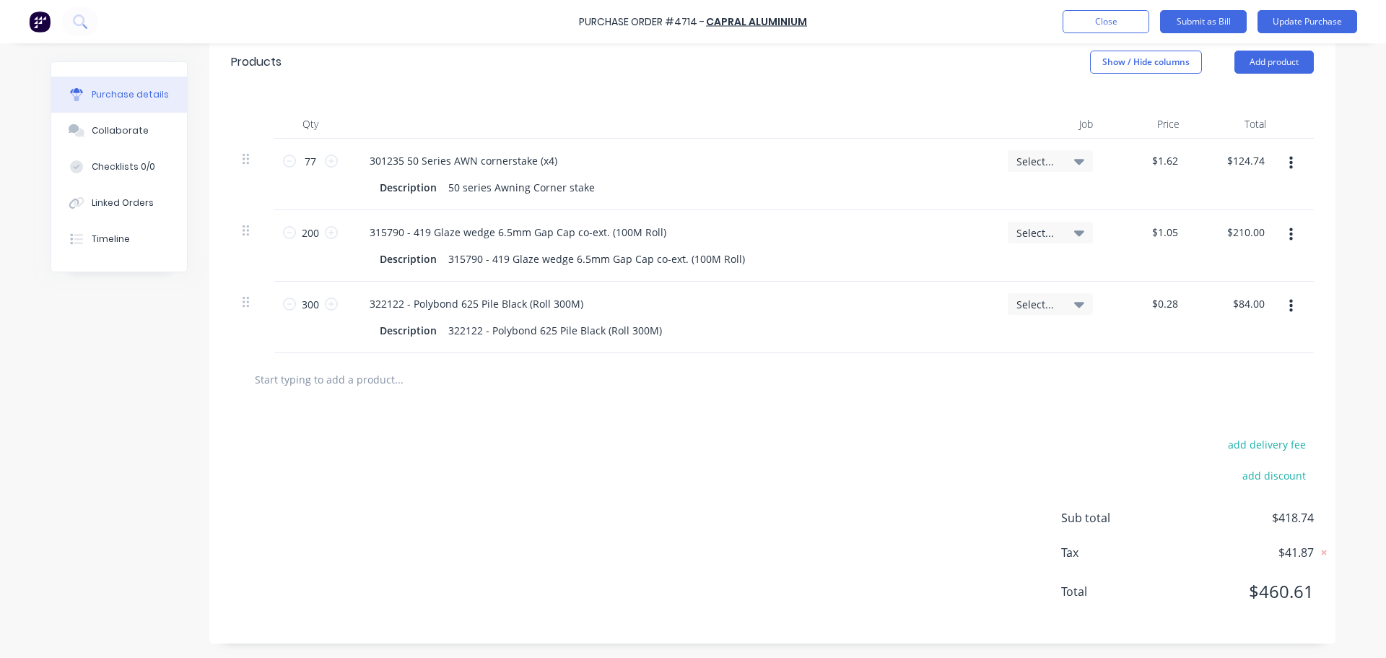
scroll to position [312, 0]
click at [1279, 226] on button "button" at bounding box center [1291, 235] width 34 height 26
click at [1211, 350] on button "Delete" at bounding box center [1246, 359] width 123 height 29
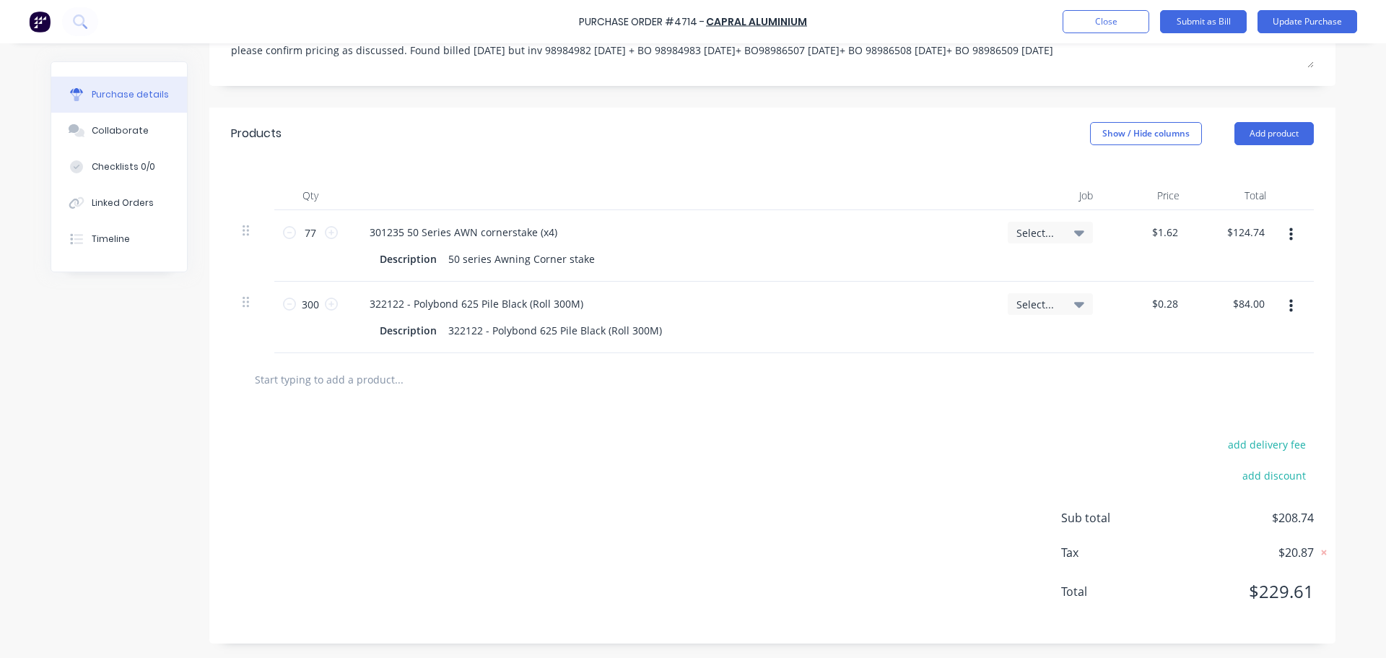
click at [1280, 302] on button "button" at bounding box center [1291, 306] width 34 height 26
click at [1216, 427] on button "Delete" at bounding box center [1246, 431] width 123 height 29
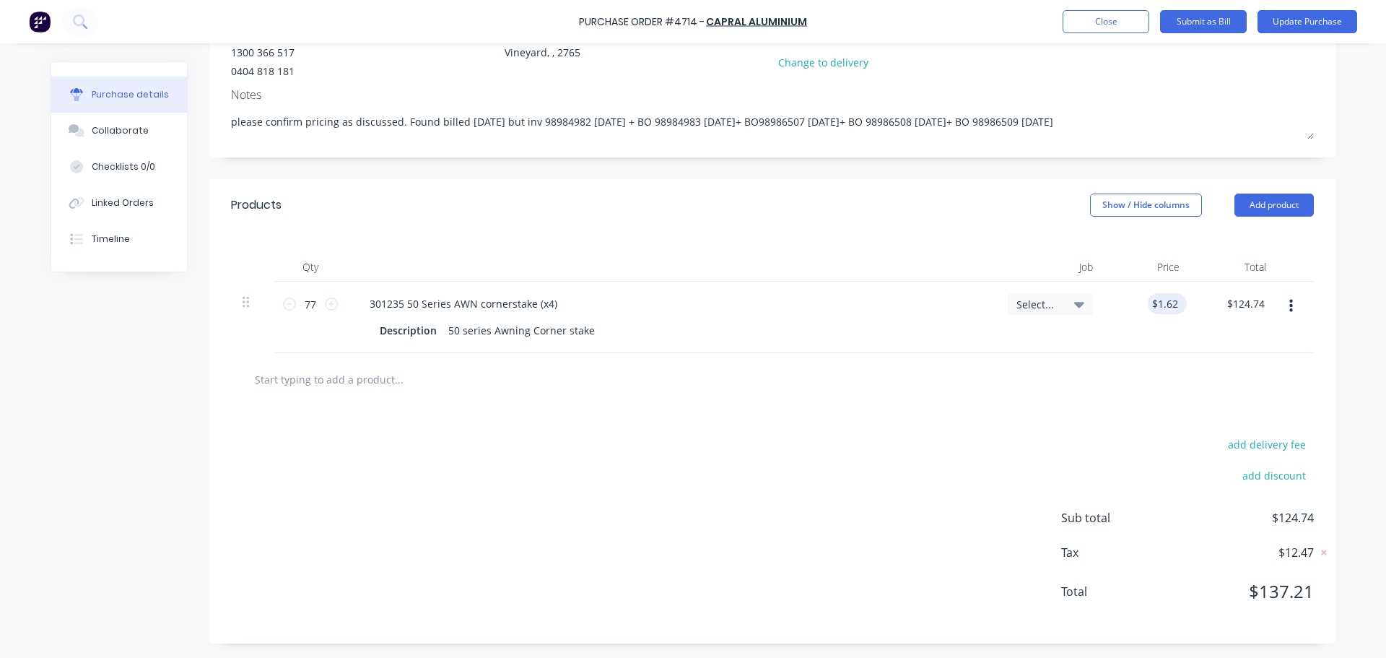
type textarea "x"
type input "1.6200"
click at [1166, 307] on input "1.6200" at bounding box center [1161, 303] width 39 height 21
type textarea "x"
type input "$1.62"
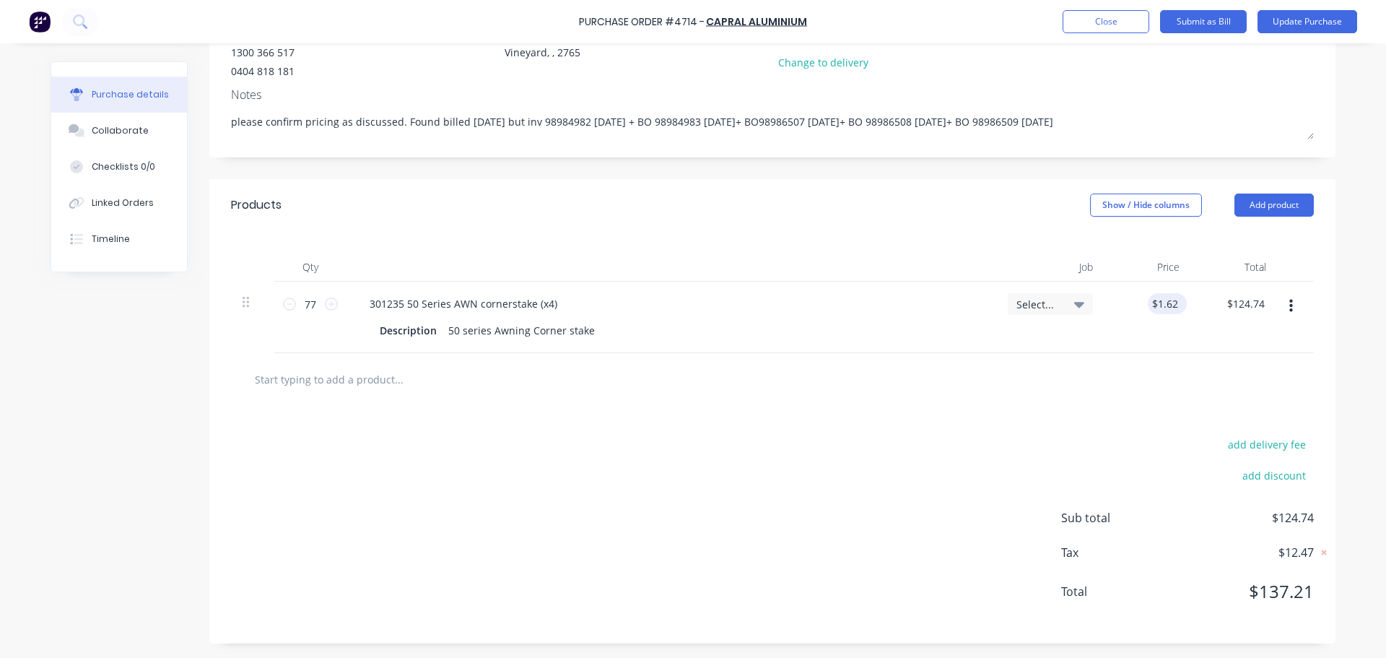
click at [1176, 302] on div "$1.62 $1.62" at bounding box center [1167, 303] width 39 height 21
click at [310, 306] on input "77" at bounding box center [310, 304] width 29 height 22
type textarea "x"
type input "6"
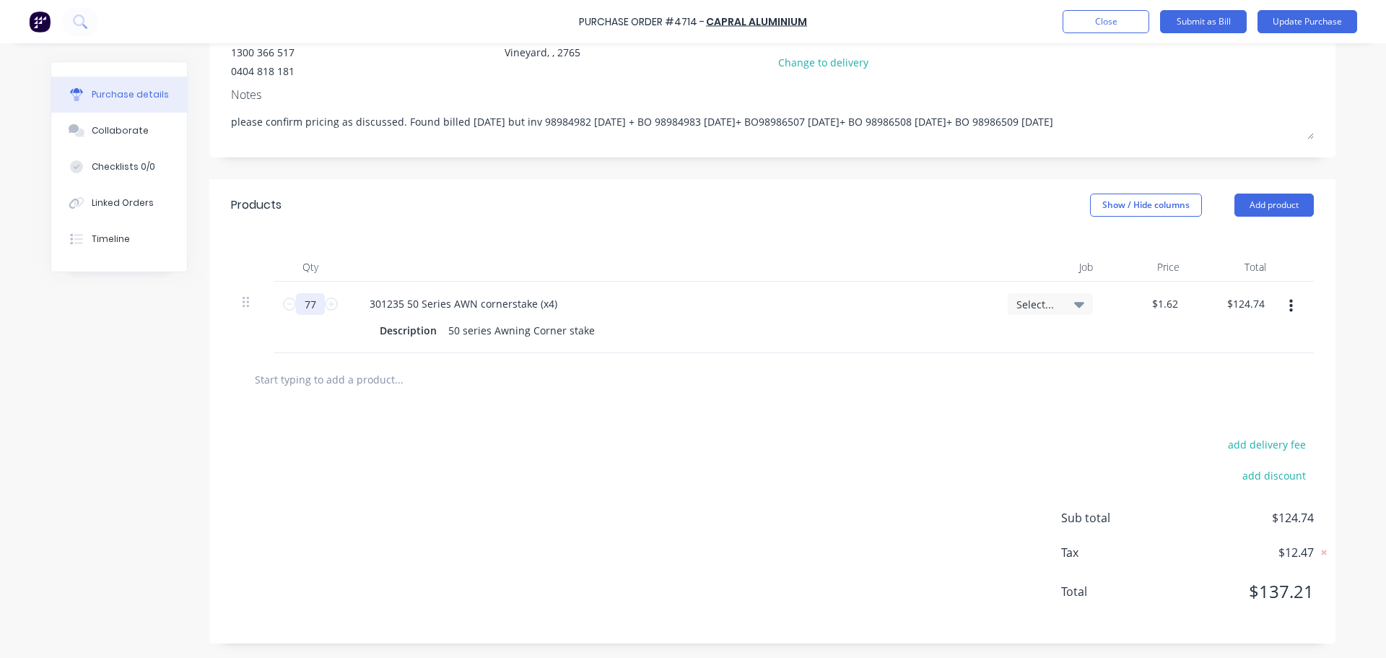
type input "$9.72"
type textarea "x"
type input "68"
type input "$110.16"
type textarea "x"
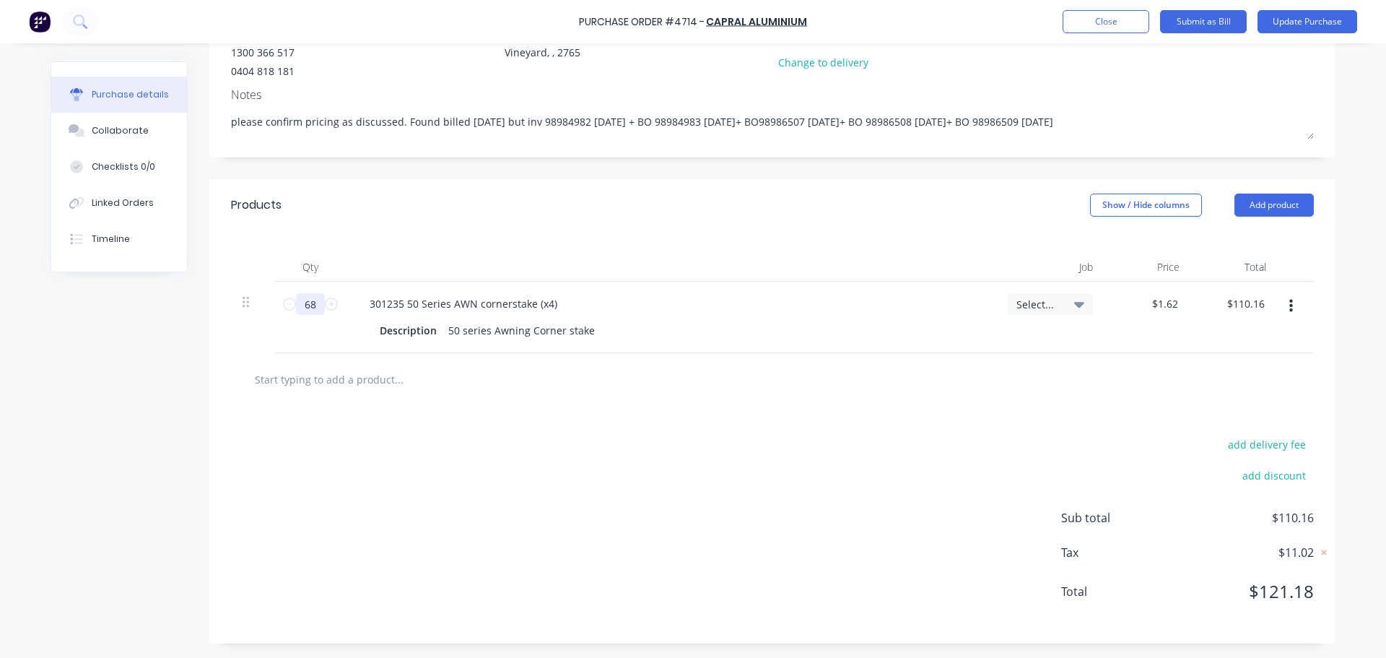
type input "68"
click at [492, 413] on div "add delivery fee add discount Sub total $110.16 Tax $11.02 Total $121.18" at bounding box center [772, 525] width 1126 height 238
click at [1179, 303] on div "$1.62 $1.62" at bounding box center [1167, 303] width 39 height 21
type textarea "x"
type input "1.62"
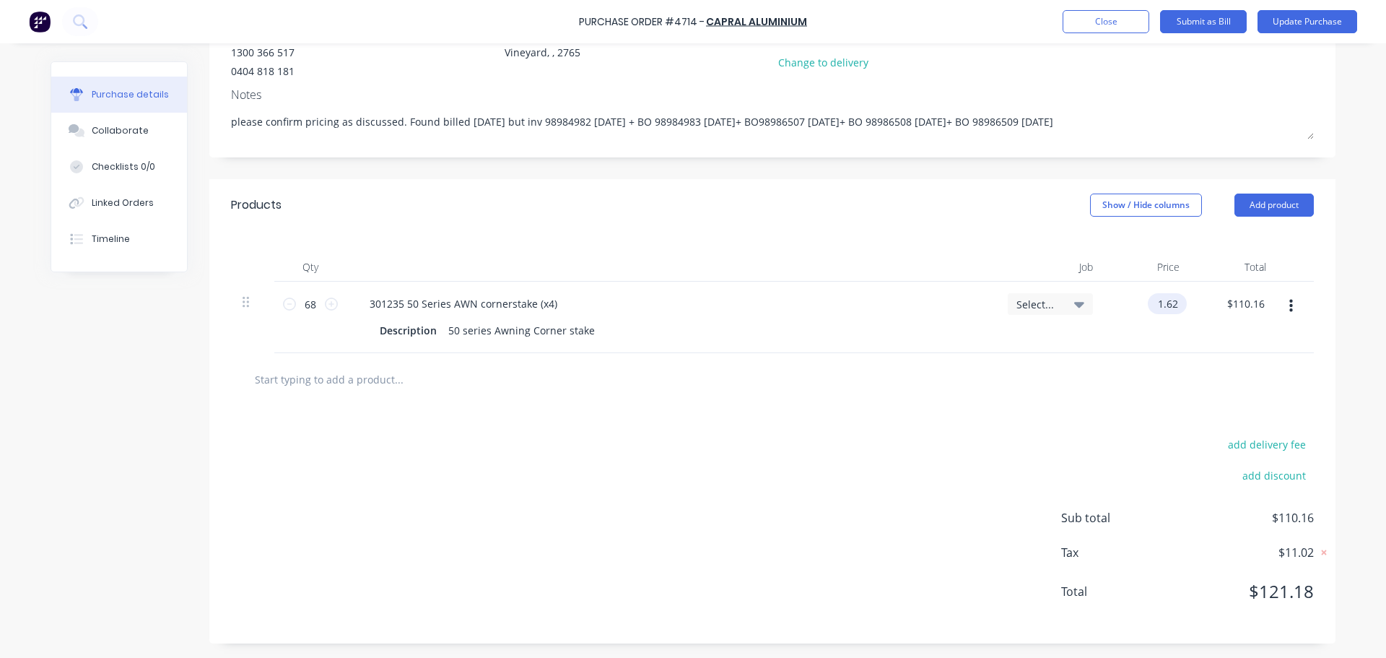
click at [1174, 305] on input "1.62" at bounding box center [1164, 303] width 33 height 21
click at [1171, 304] on input "1.62" at bounding box center [1167, 303] width 27 height 21
click at [1175, 308] on input "1.62" at bounding box center [1167, 303] width 27 height 21
type textarea "x"
click at [1175, 308] on input "1.62" at bounding box center [1167, 303] width 27 height 21
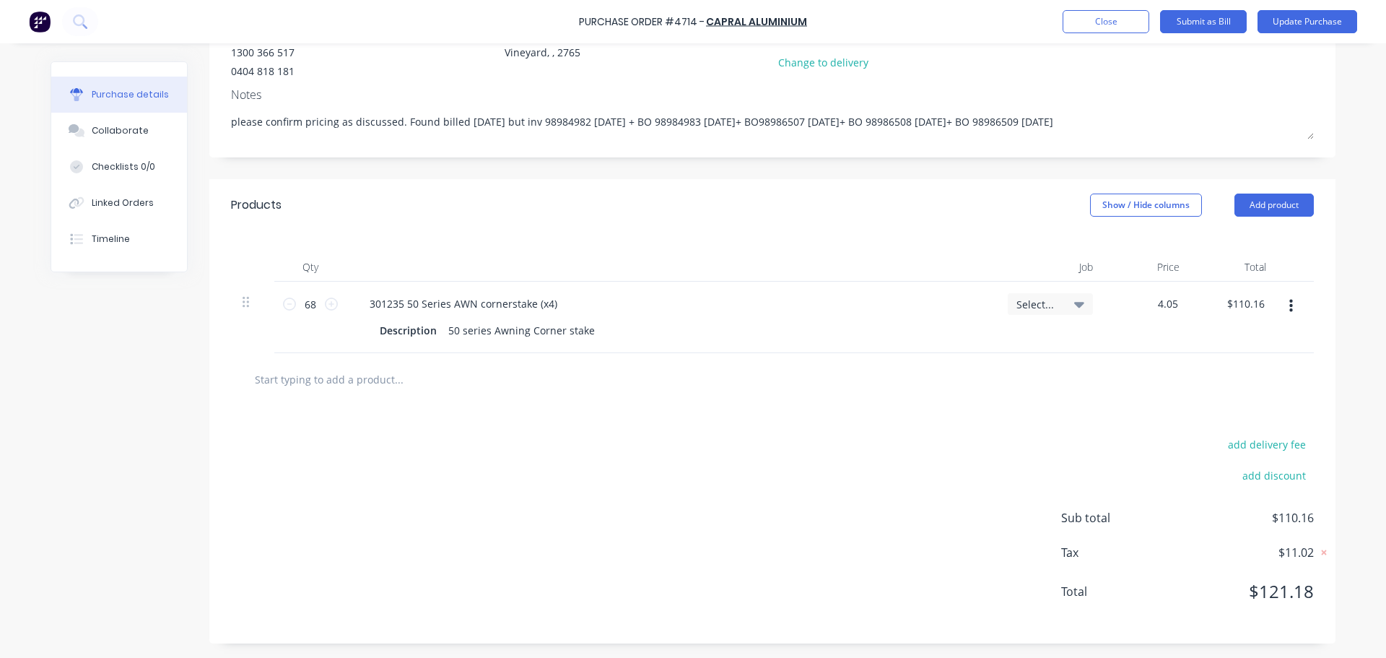
type input "4.05"
type textarea "x"
type input "$4.05"
type input "$275.40"
click at [983, 398] on div at bounding box center [772, 379] width 1083 height 53
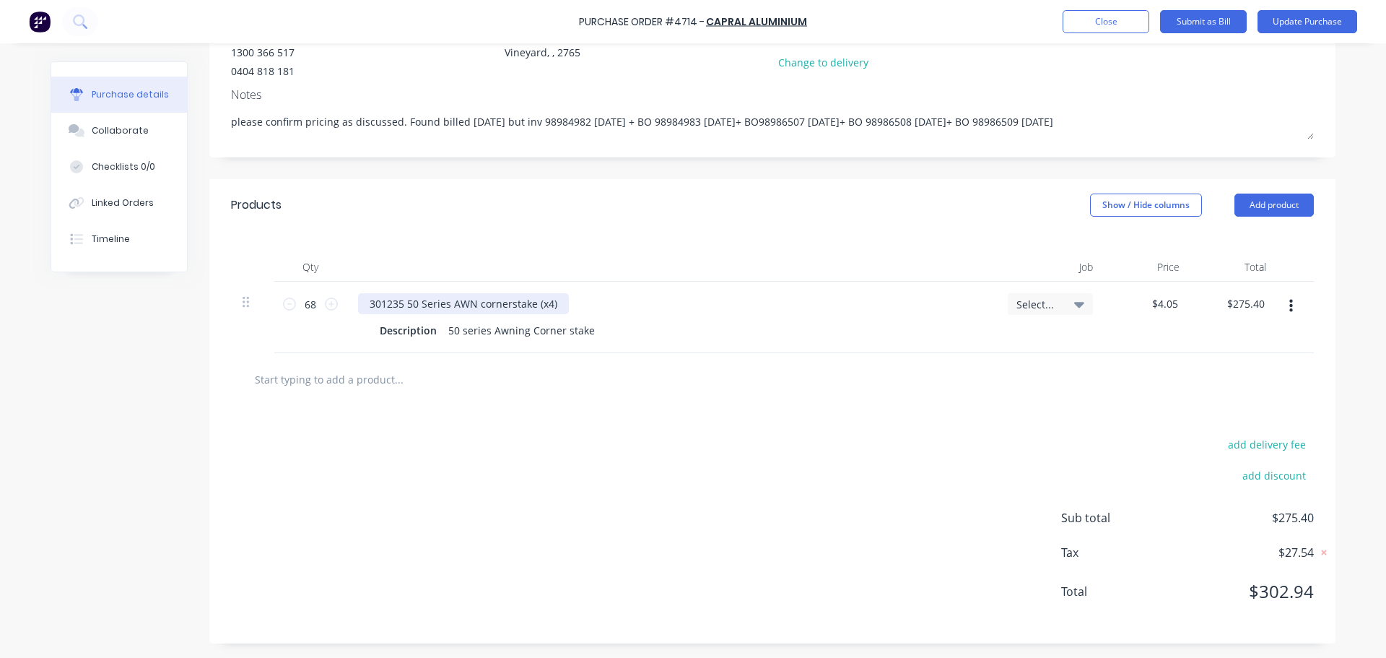
click at [557, 302] on div "301235 50 Series AWN cornerstake (x4)" at bounding box center [463, 303] width 211 height 21
type textarea "x"
drag, startPoint x: 544, startPoint y: 305, endPoint x: 558, endPoint y: 316, distance: 18.0
click at [544, 305] on div "301235 50 Series AWN cornerstake (x4)" at bounding box center [463, 303] width 211 height 21
type textarea "x"
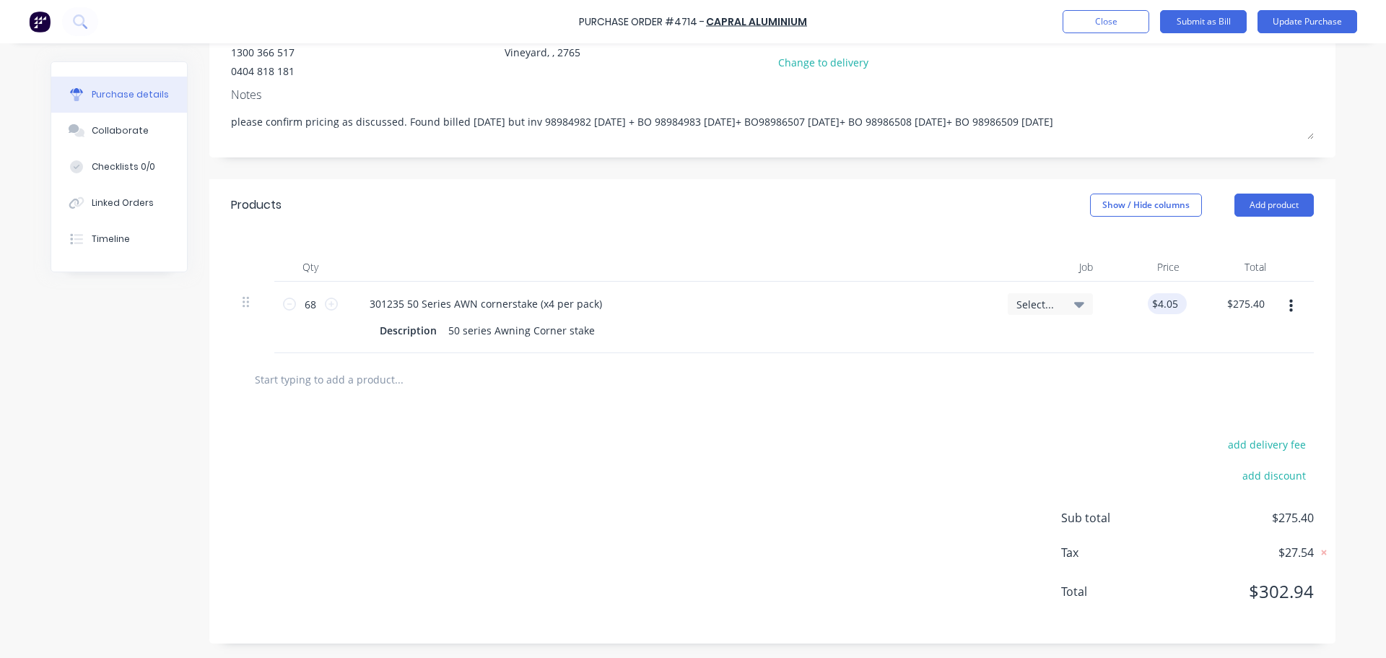
type input "4.05"
click at [1156, 307] on input "4.05" at bounding box center [1167, 303] width 27 height 21
click at [1165, 300] on input "4.05" at bounding box center [1167, 303] width 27 height 21
type textarea "x"
click at [1165, 300] on input "4.05" at bounding box center [1167, 303] width 27 height 21
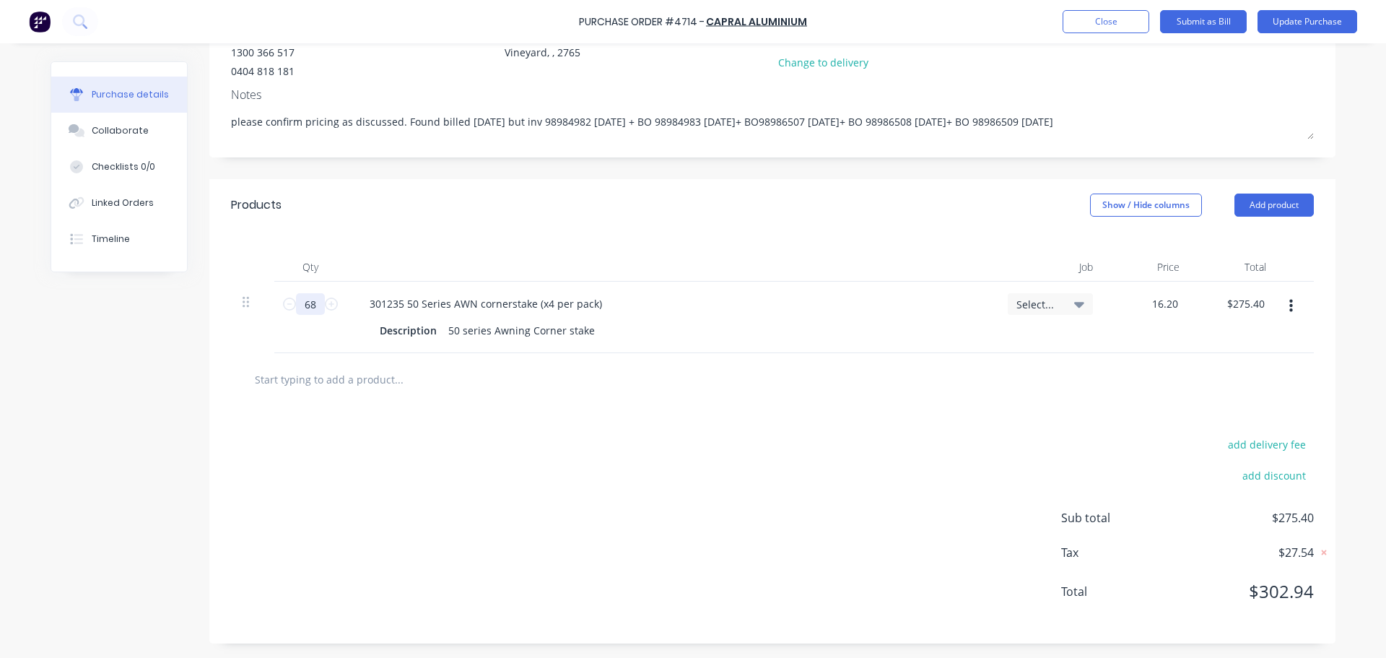
type input "16.20"
type textarea "x"
type input "$16.20"
type input "$1,101.60"
click at [313, 301] on input "68" at bounding box center [310, 304] width 29 height 22
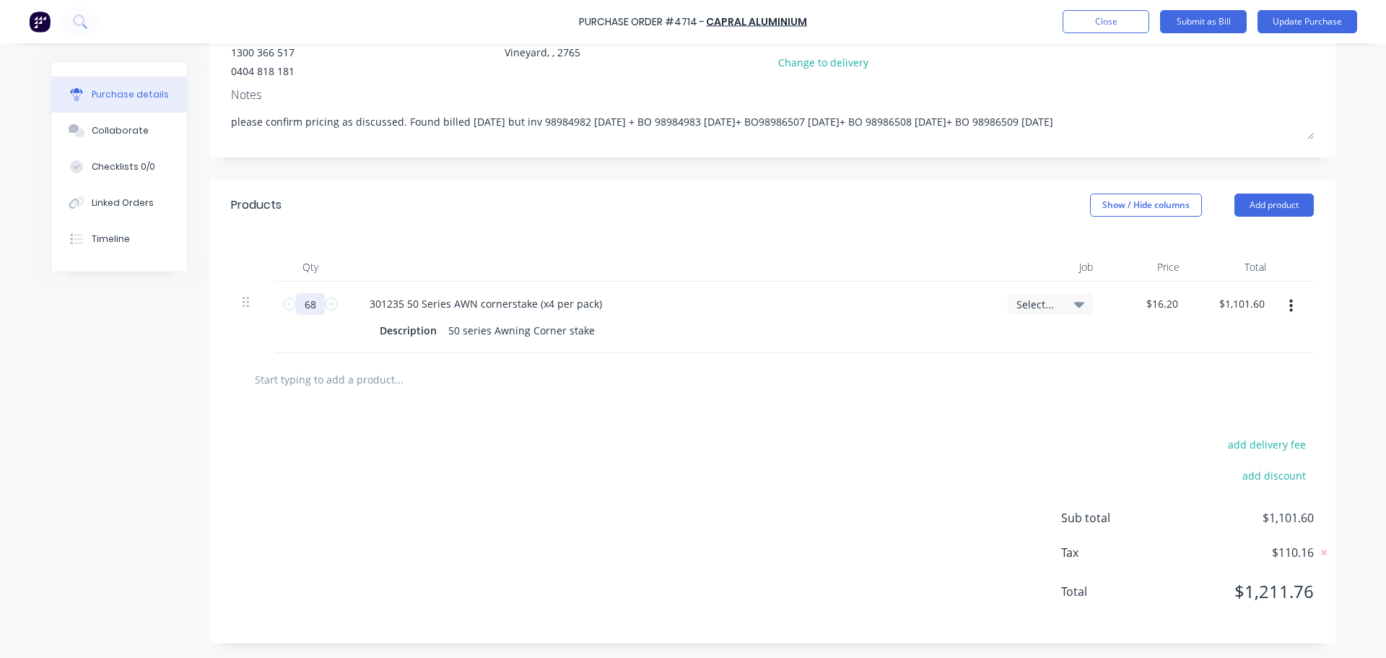
type textarea "x"
type input "1"
type input "$16.20"
type textarea "x"
type input "17"
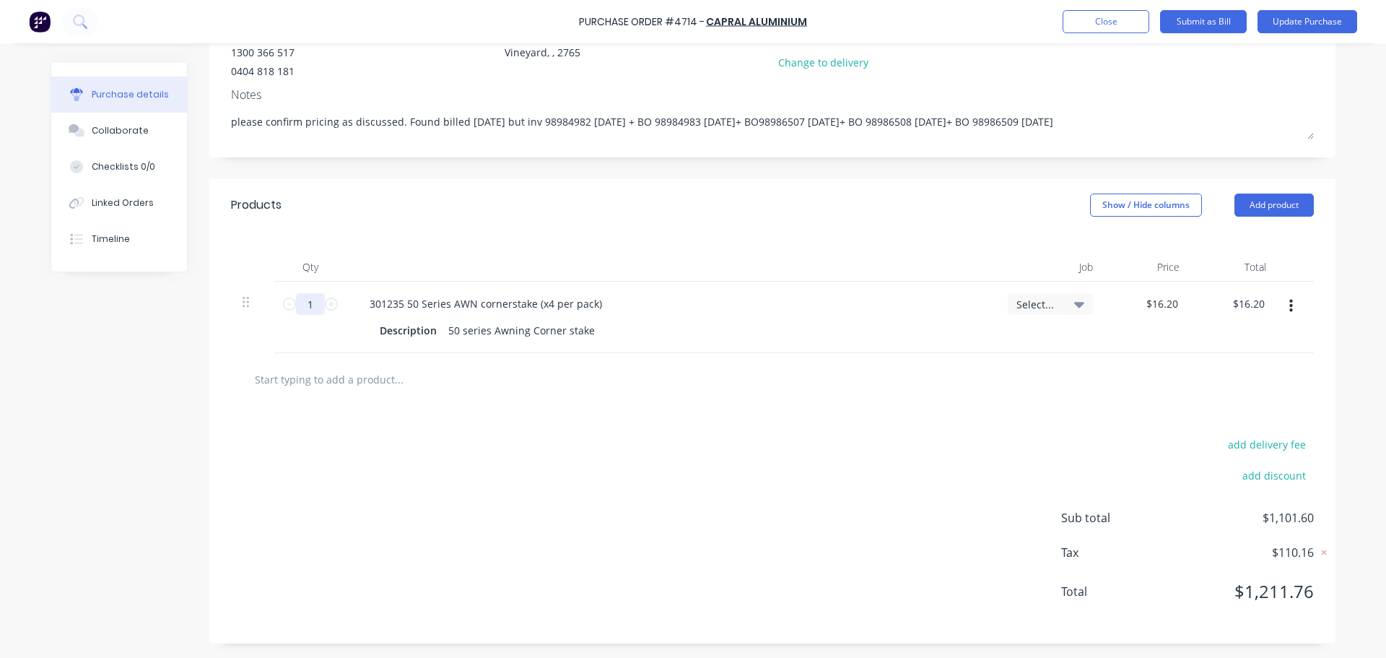
type input "$275.40"
type textarea "x"
type input "17"
click at [531, 396] on div at bounding box center [772, 379] width 1083 height 53
type textarea "x"
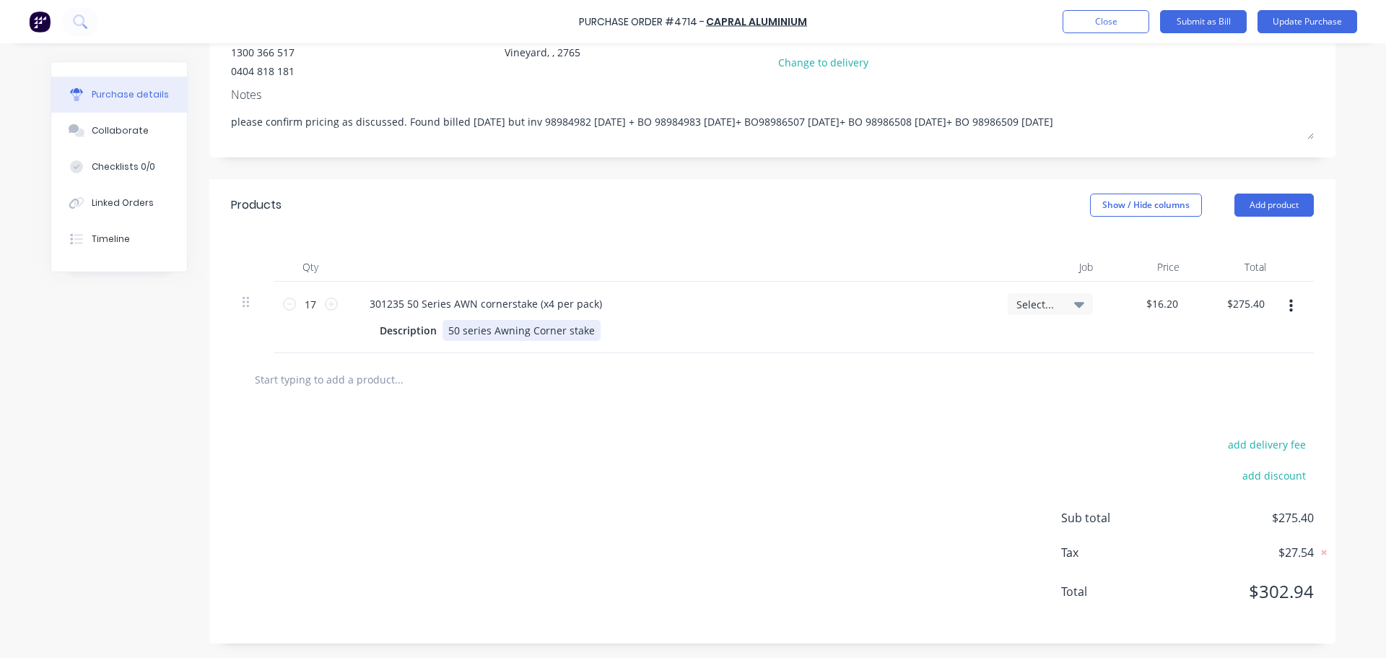
click at [443, 328] on div "50 series Awning Corner stake" at bounding box center [522, 330] width 158 height 21
type textarea "x"
click at [571, 393] on div at bounding box center [772, 379] width 1083 height 53
click at [443, 328] on div "50 series Awning Corner stake" at bounding box center [522, 330] width 158 height 21
click at [513, 374] on input "text" at bounding box center [398, 379] width 289 height 29
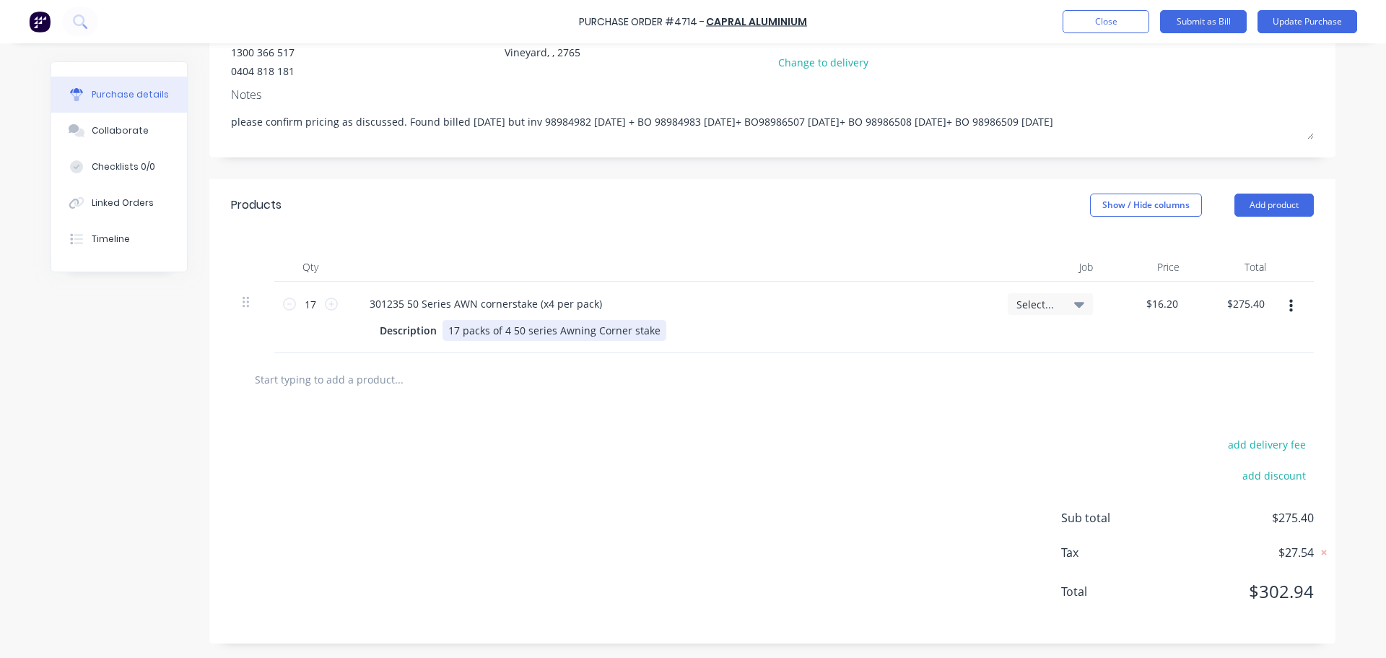
click at [505, 330] on div "17 packs of 4 50 series Awning Corner stake" at bounding box center [555, 330] width 224 height 21
click at [497, 388] on input "text" at bounding box center [398, 379] width 289 height 29
click at [503, 331] on div "17 packs of 4 - 50 series Awning Corner stake" at bounding box center [558, 330] width 230 height 21
click at [601, 407] on div "add delivery fee add discount Sub total $275.40 Tax $27.54 Total $302.94" at bounding box center [772, 525] width 1126 height 238
click at [326, 375] on input "text" at bounding box center [398, 379] width 289 height 29
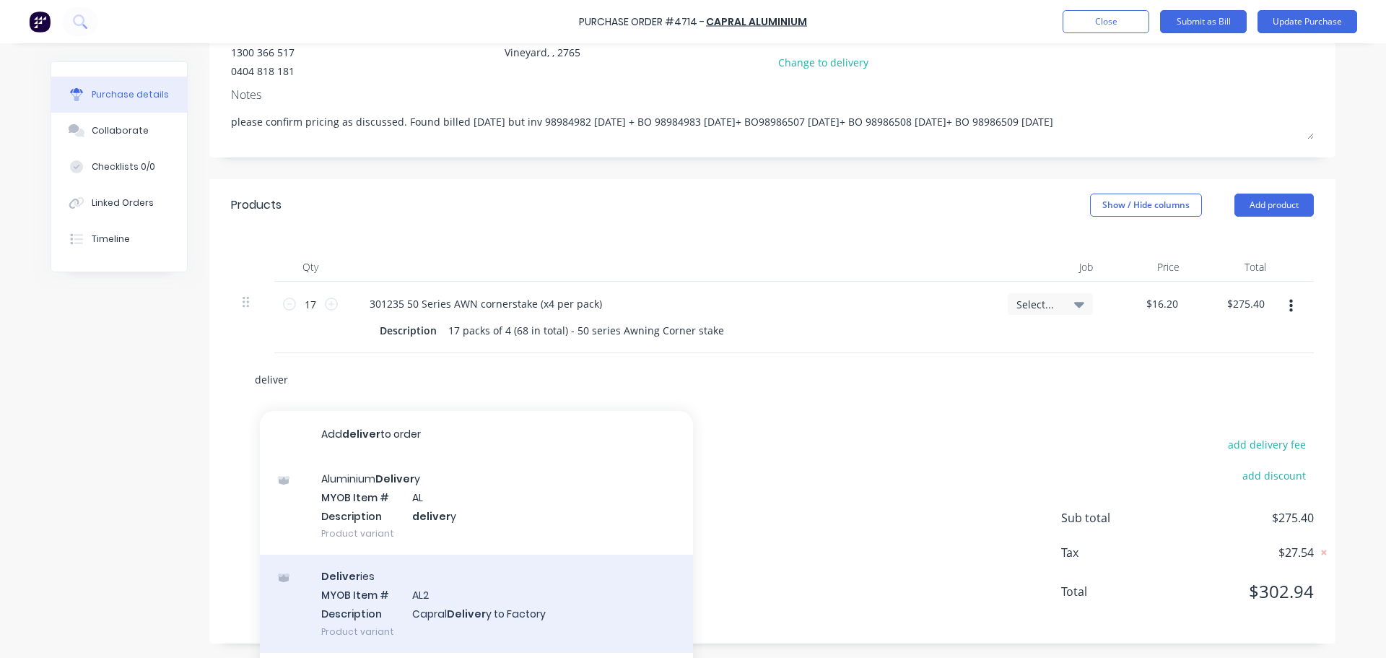
type input "deliver"
click at [352, 620] on div "Deliver ies MYOB Item # AL2 Description Capral Deliver y to Factory Product var…" at bounding box center [476, 602] width 433 height 97
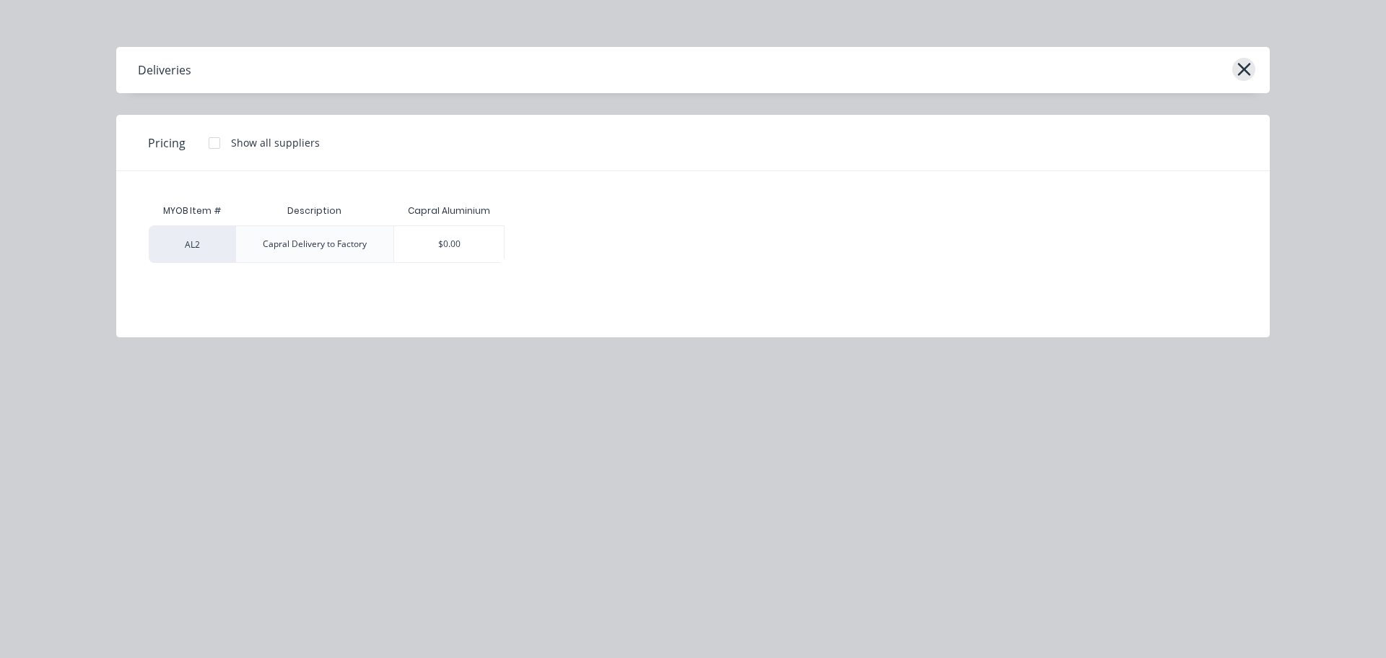
click at [1246, 63] on icon "button" at bounding box center [1244, 69] width 15 height 20
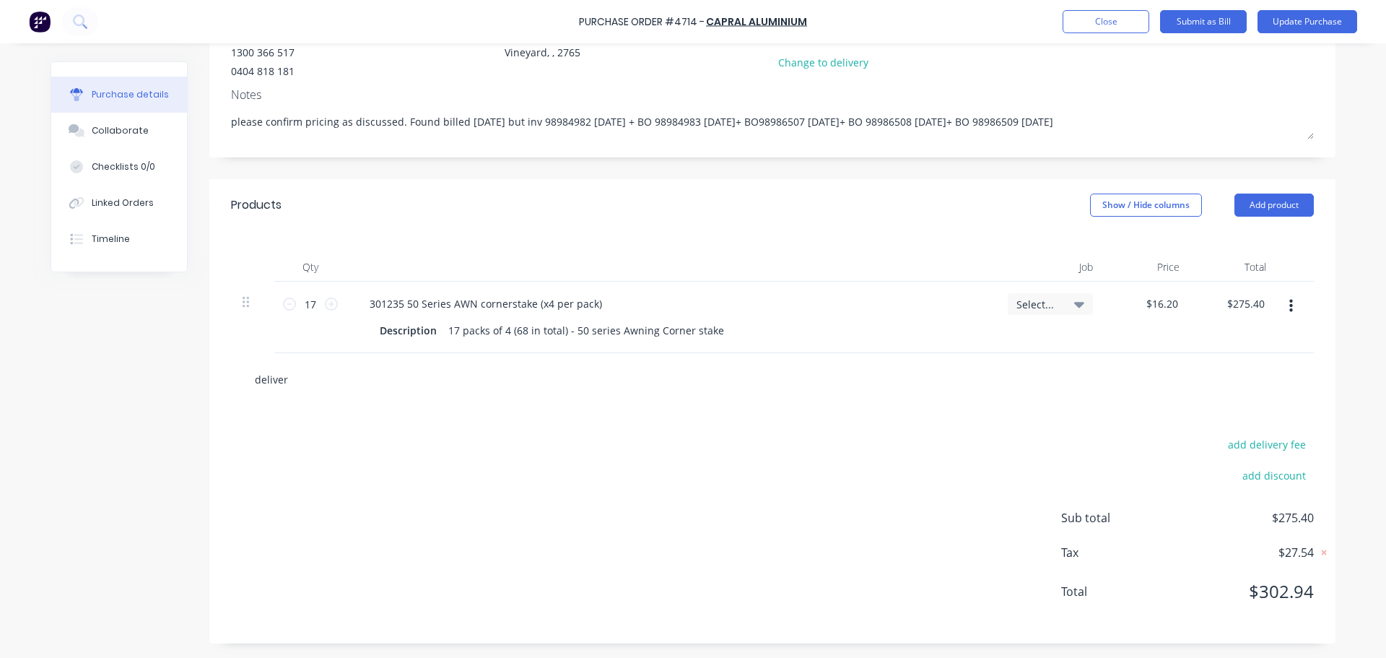
click at [287, 381] on input "deliver" at bounding box center [398, 379] width 289 height 29
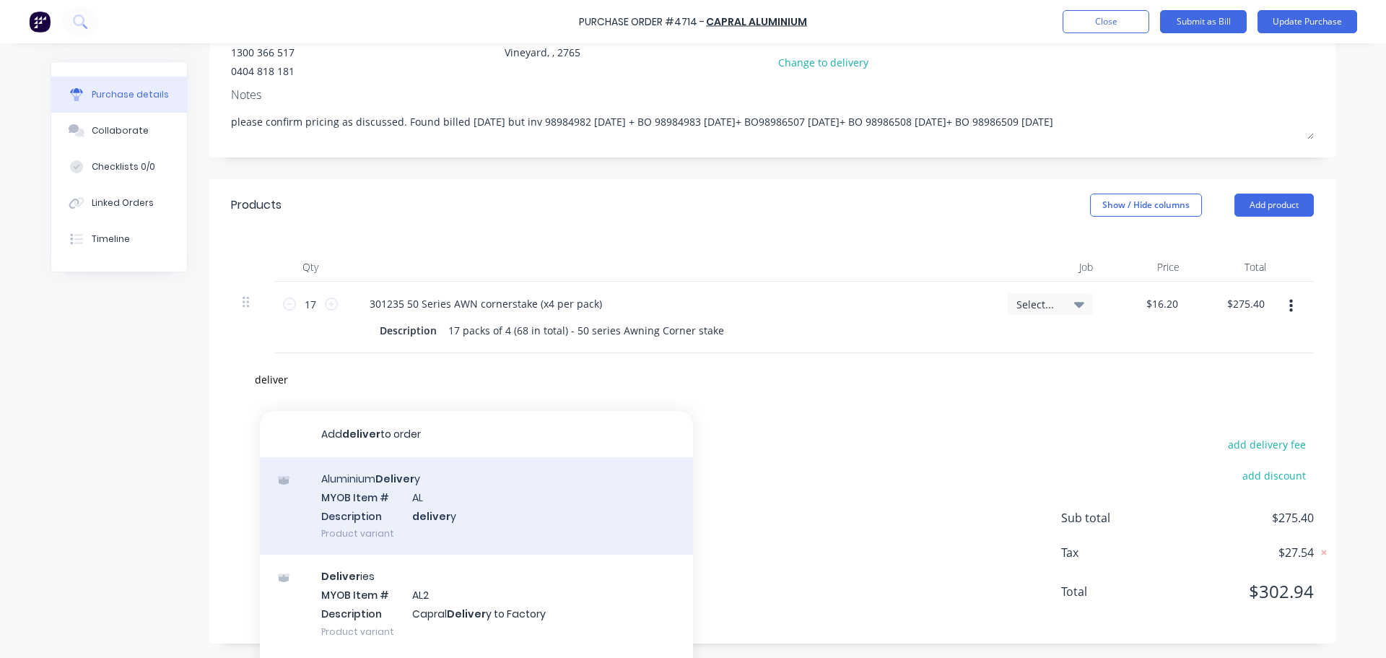
click at [336, 491] on div "Aluminium Deliver y MYOB Item # AL Description deliver y Product variant" at bounding box center [476, 505] width 433 height 97
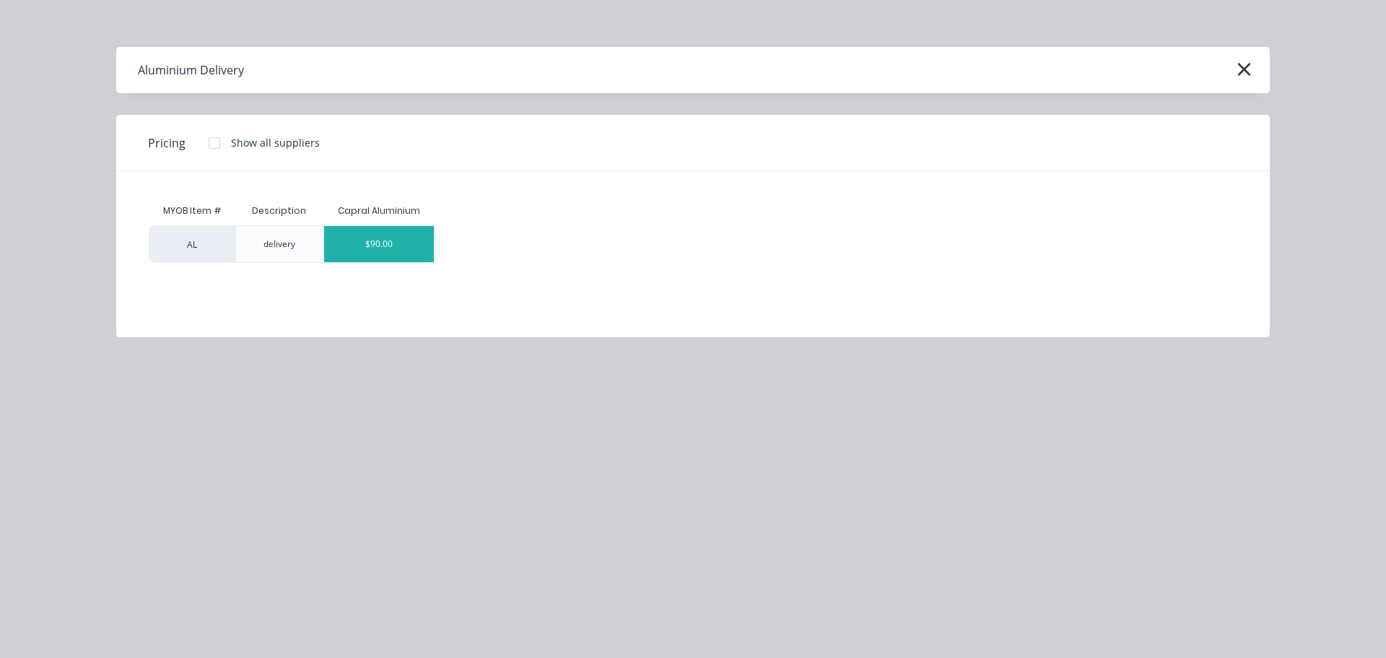
click at [349, 246] on div "$90.00" at bounding box center [379, 244] width 110 height 36
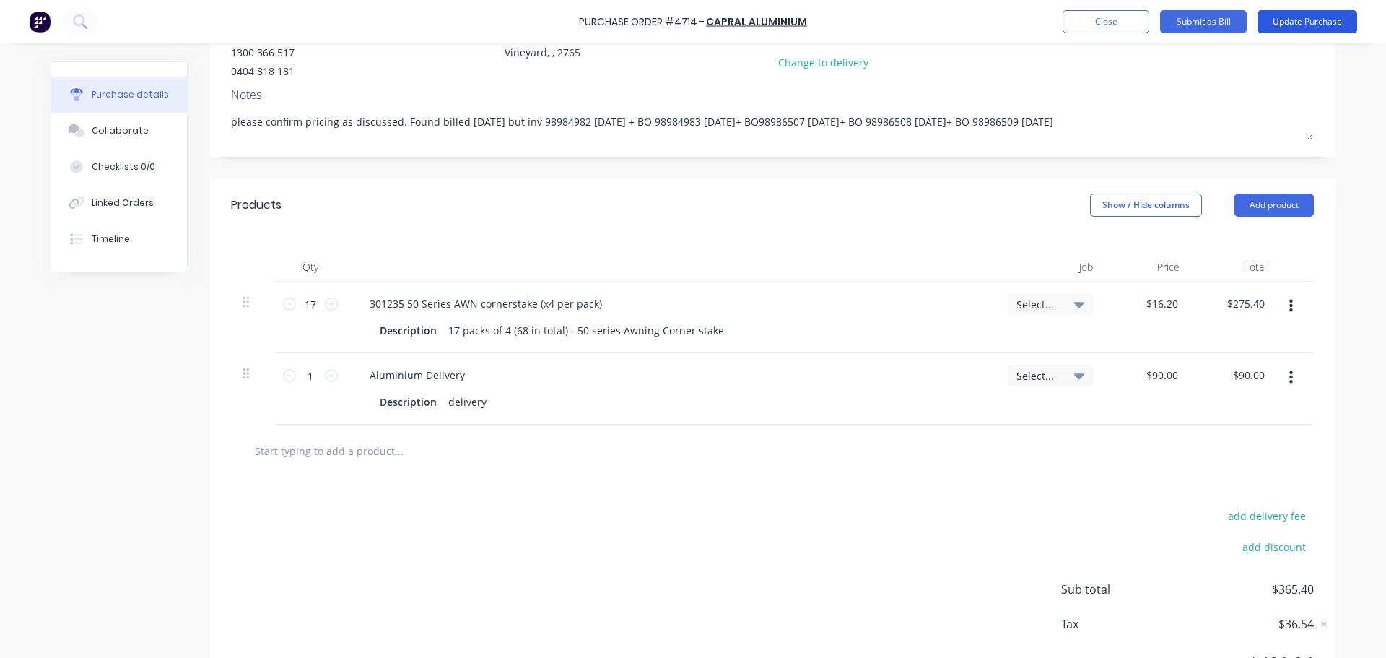
click at [1305, 23] on button "Update Purchase" at bounding box center [1308, 21] width 100 height 23
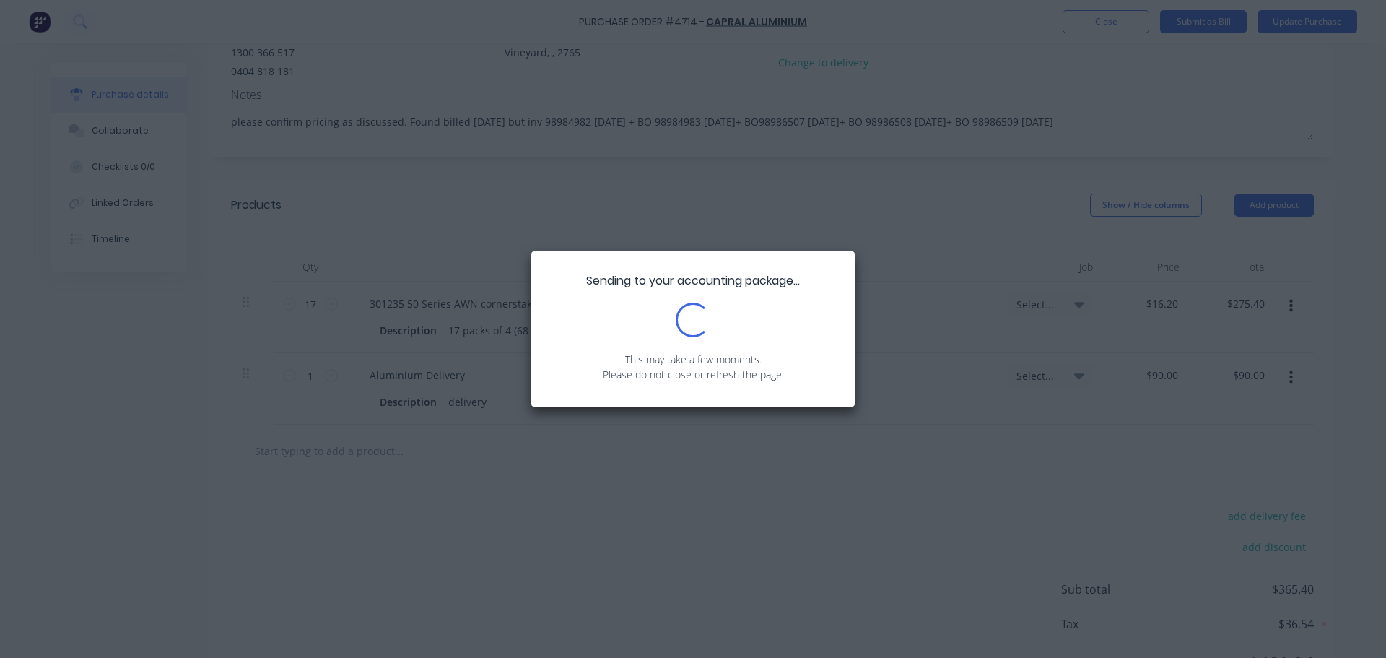
scroll to position [0, 0]
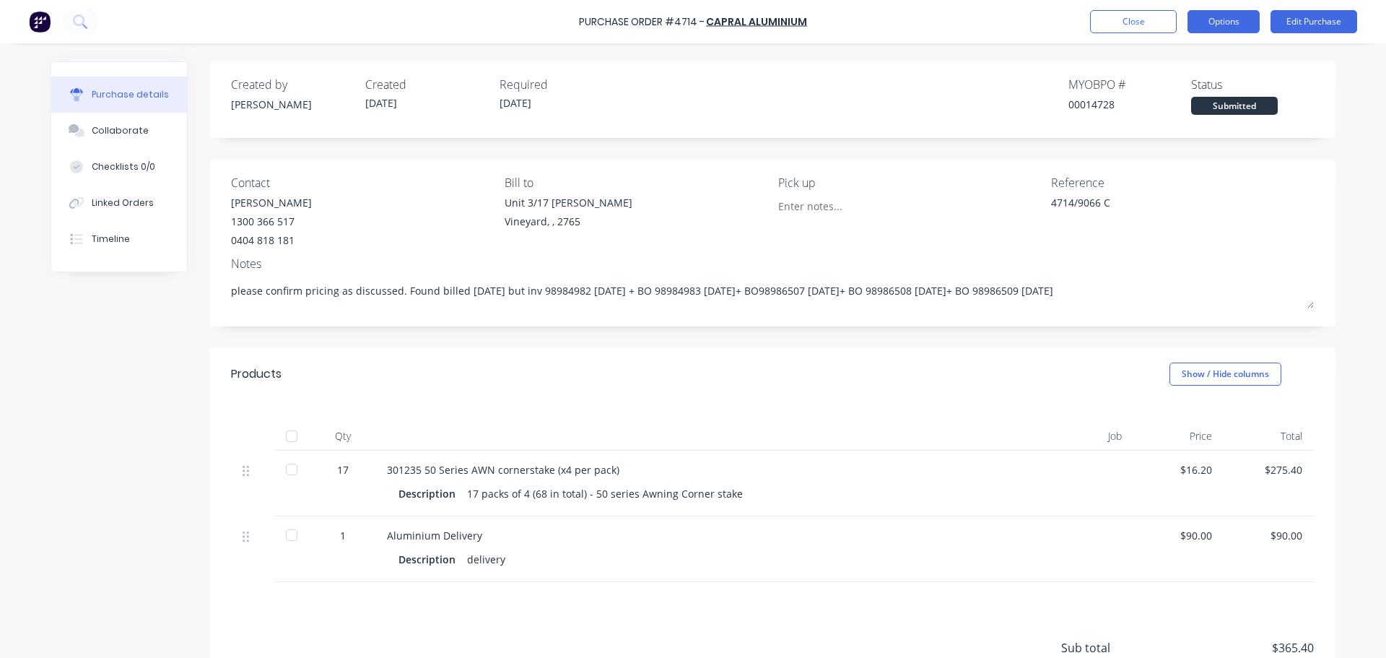
click at [1224, 19] on button "Options" at bounding box center [1224, 21] width 72 height 23
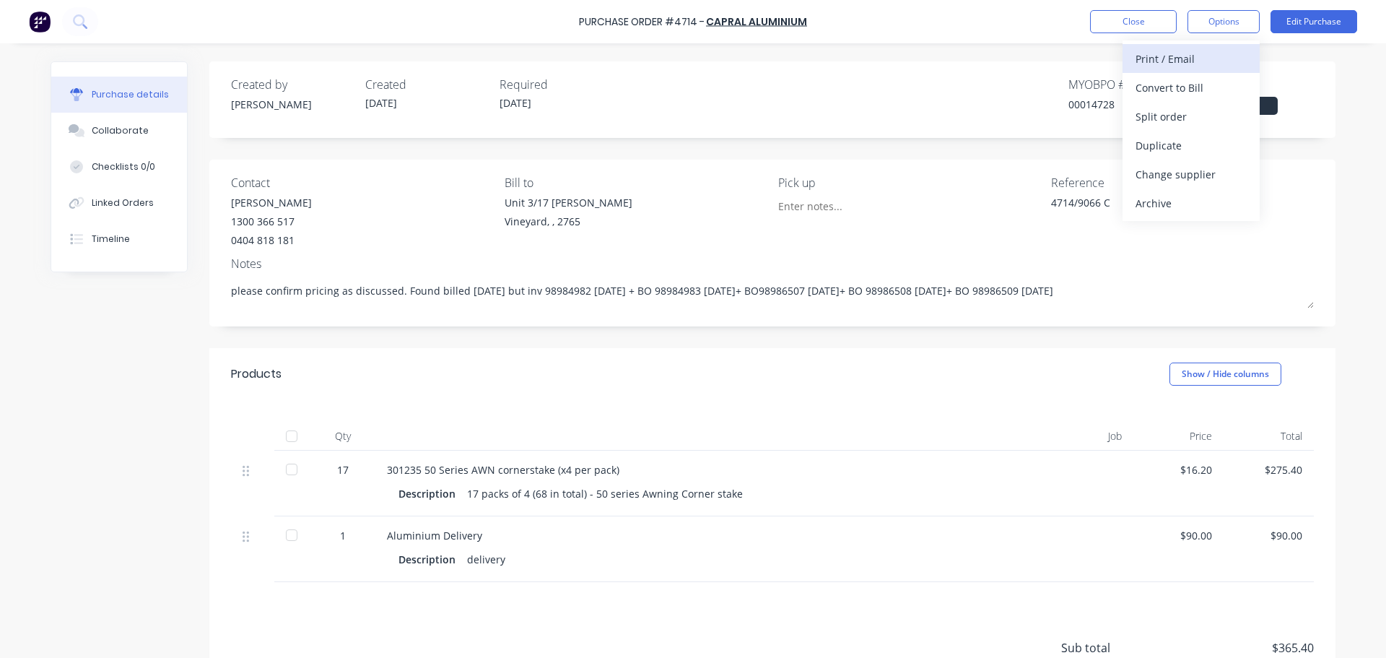
click at [1175, 54] on div "Print / Email" at bounding box center [1191, 58] width 111 height 21
click at [1160, 85] on div "With pricing" at bounding box center [1191, 87] width 111 height 21
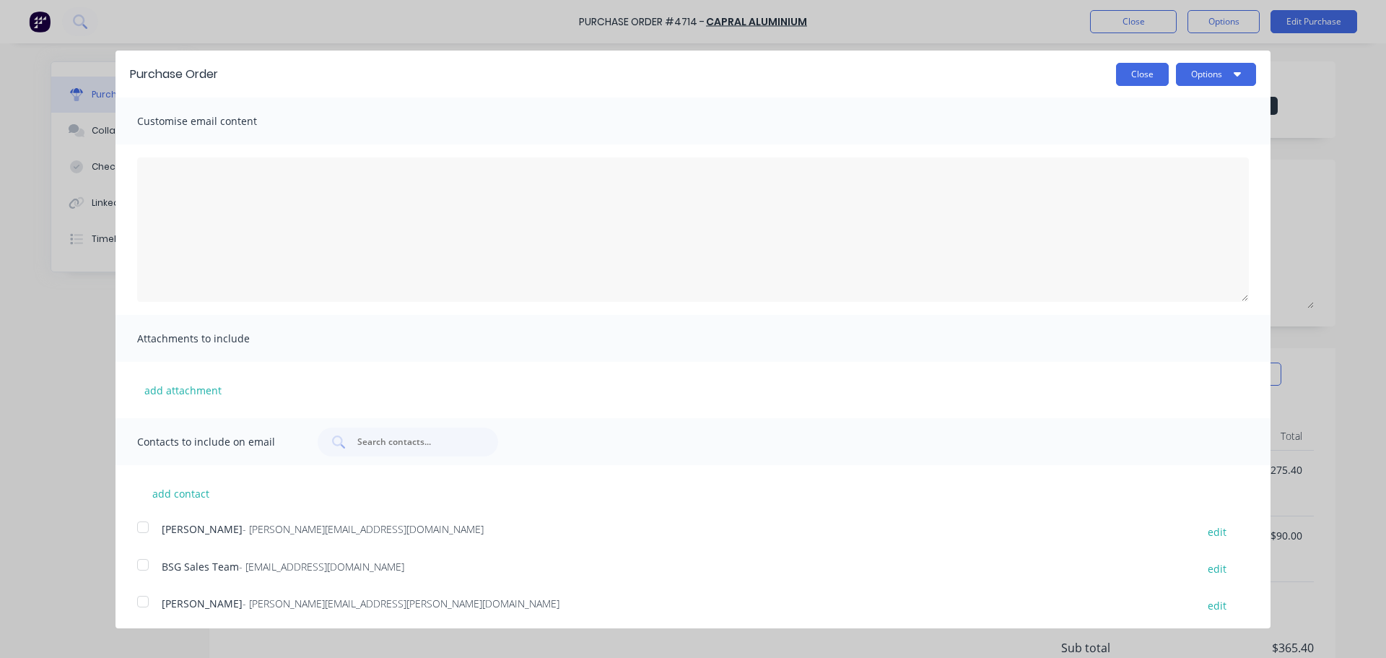
click at [1146, 76] on button "Close" at bounding box center [1142, 74] width 53 height 23
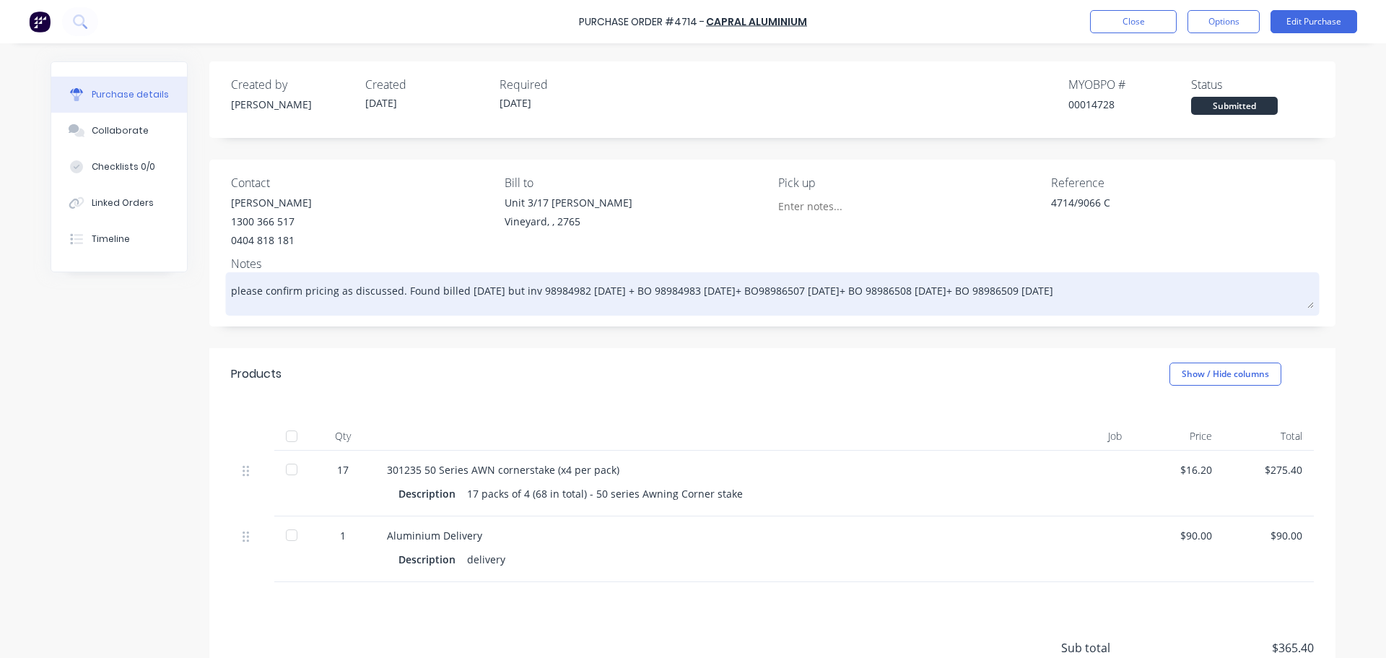
drag, startPoint x: 1064, startPoint y: 292, endPoint x: 225, endPoint y: 286, distance: 838.9
click at [231, 286] on textarea "please confirm pricing as discussed. Found billed [DATE] but inv 98984982 [DATE…" at bounding box center [772, 292] width 1083 height 32
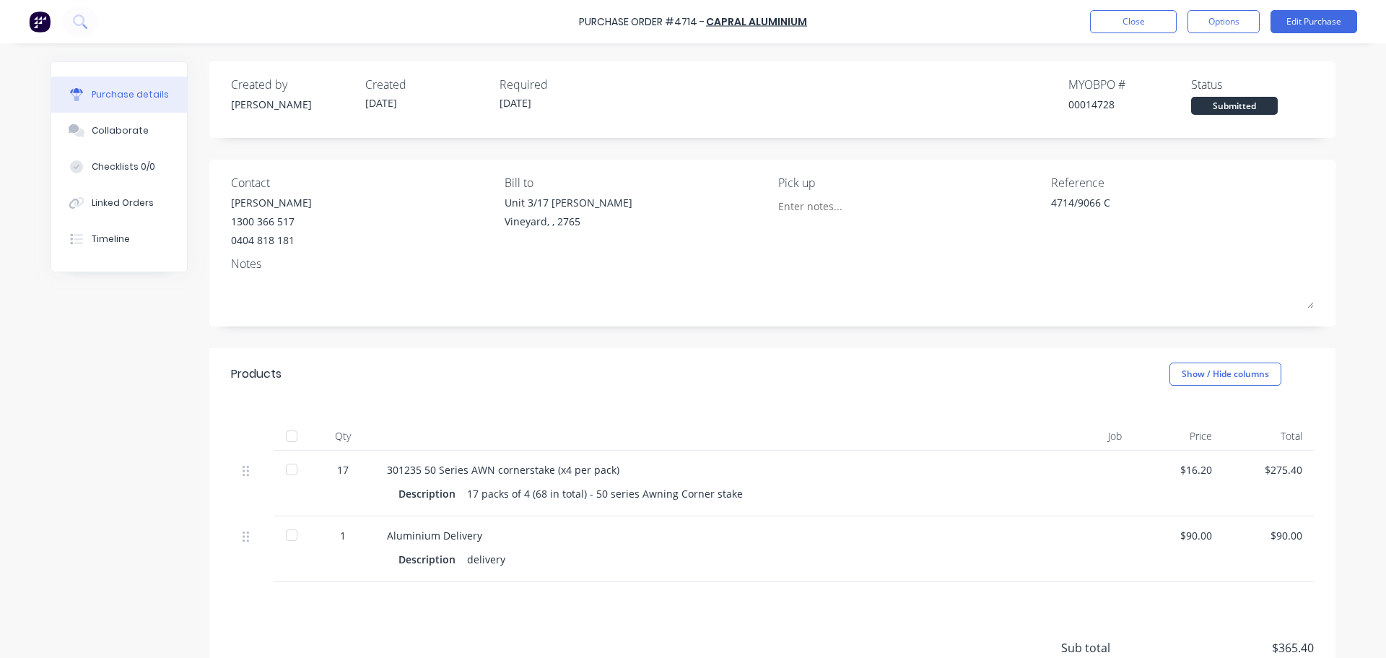
click at [804, 195] on div at bounding box center [843, 206] width 131 height 22
click at [1307, 18] on button "Edit Purchase" at bounding box center [1314, 21] width 87 height 23
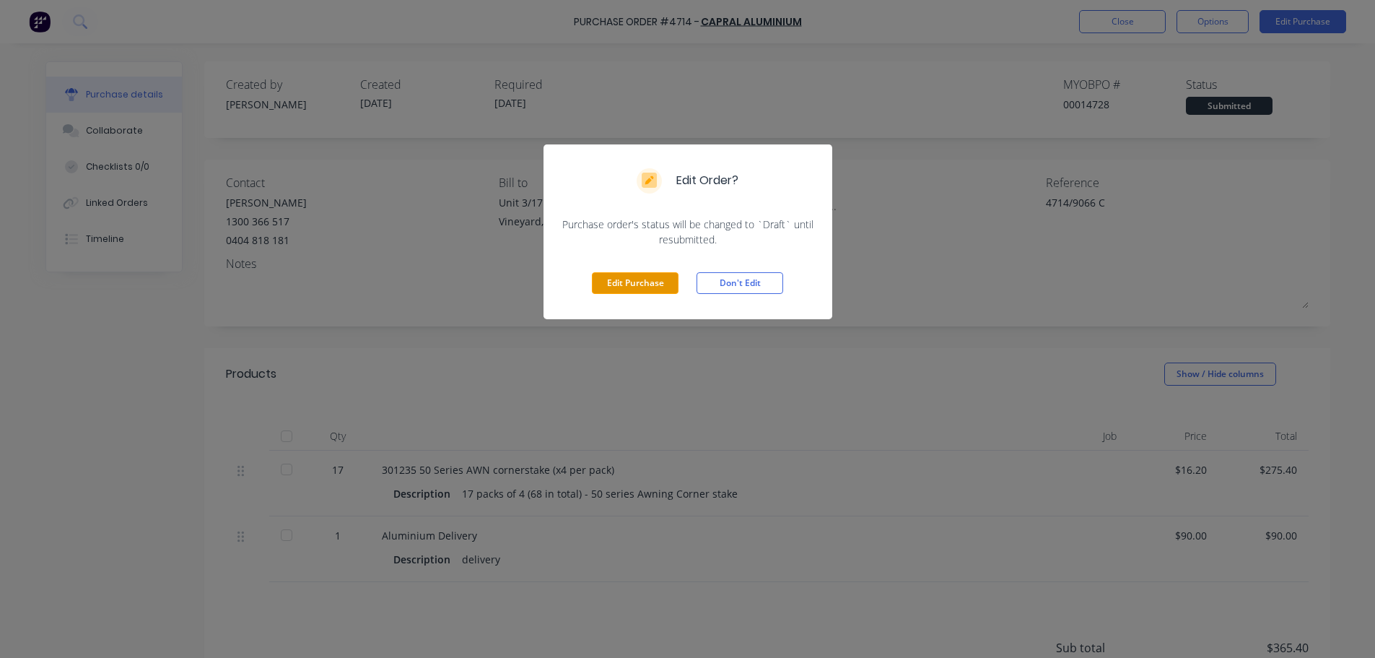
click at [629, 289] on button "Edit Purchase" at bounding box center [635, 283] width 87 height 22
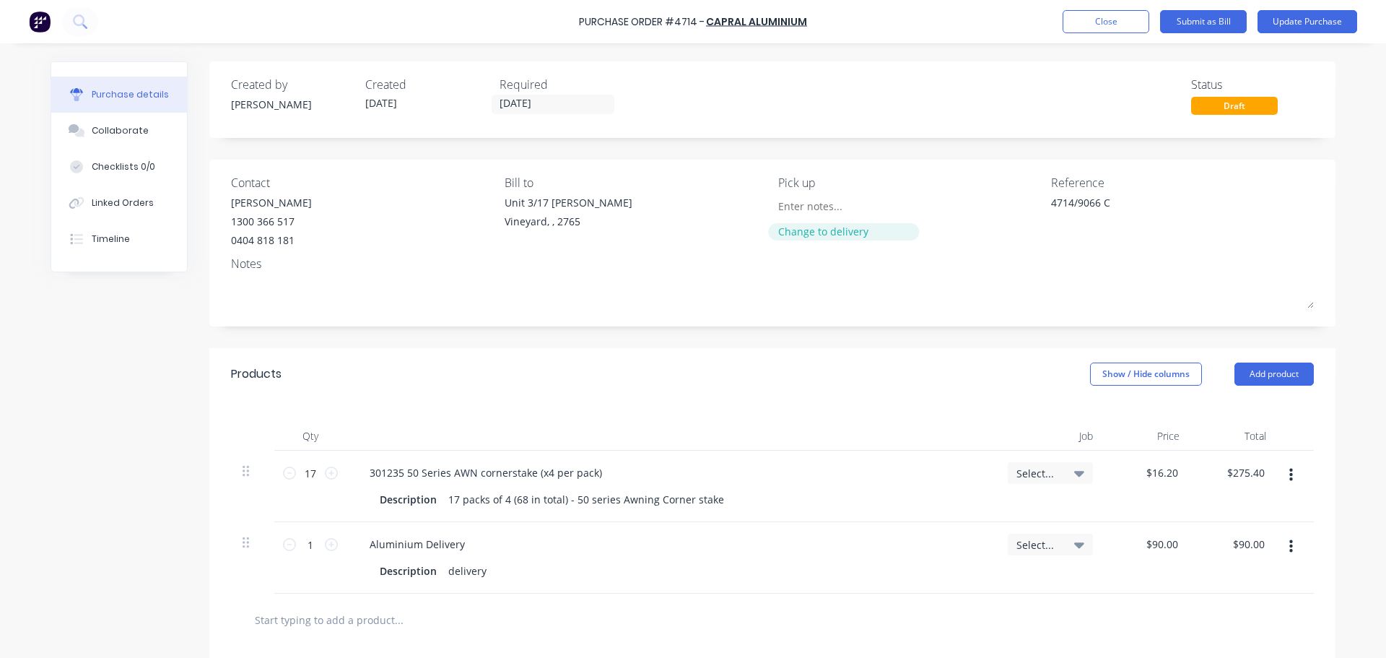
click at [798, 229] on div "Change to delivery" at bounding box center [843, 231] width 131 height 15
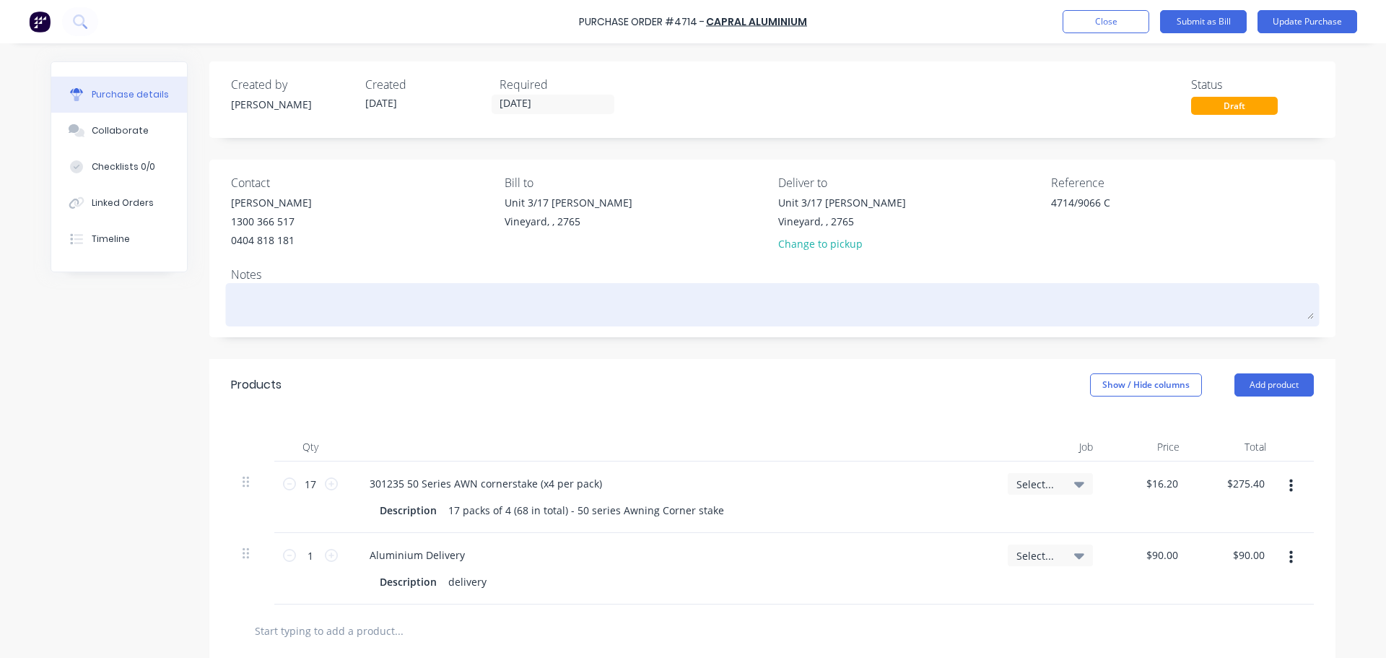
drag, startPoint x: 1075, startPoint y: 301, endPoint x: 220, endPoint y: 315, distance: 854.9
click at [231, 315] on div "please confirm pricing as discussed. Found billed [DATE] but inv 98984982 [DATE…" at bounding box center [772, 305] width 1083 height 36
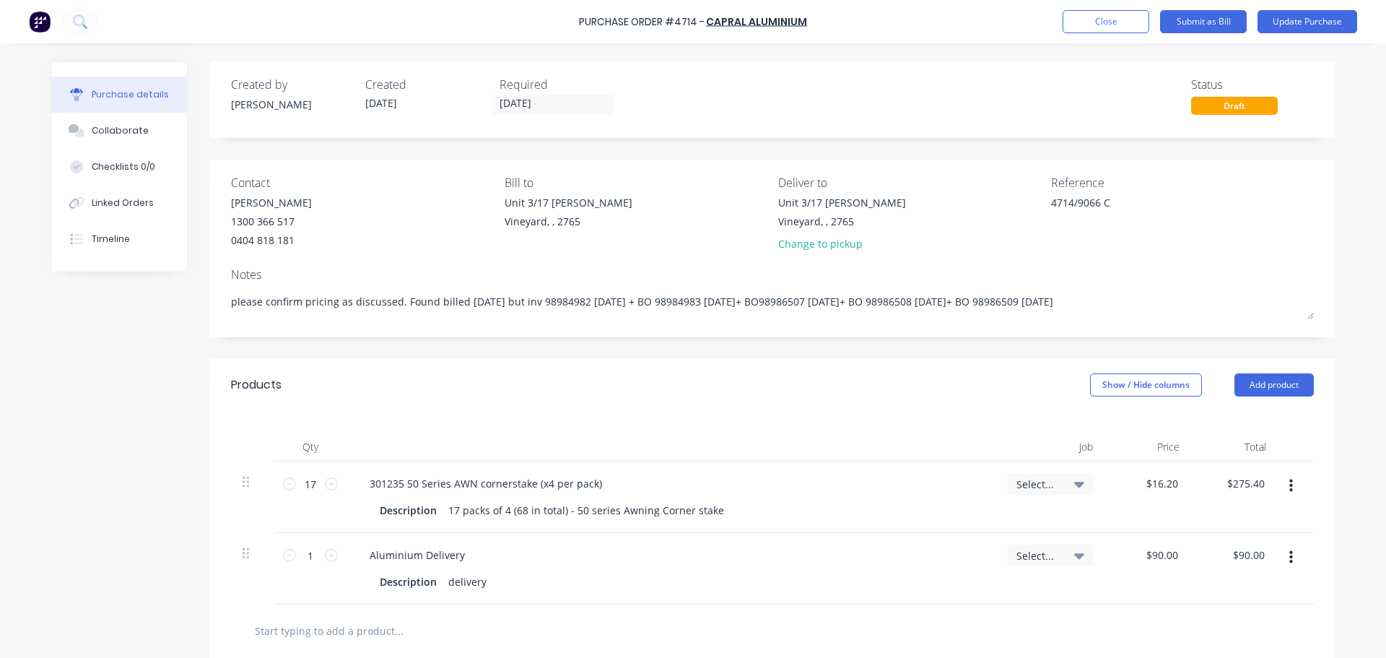
type textarea "please confirm pricing as discussed. Found billed [DATE] but inv 98984982 [DATE…"
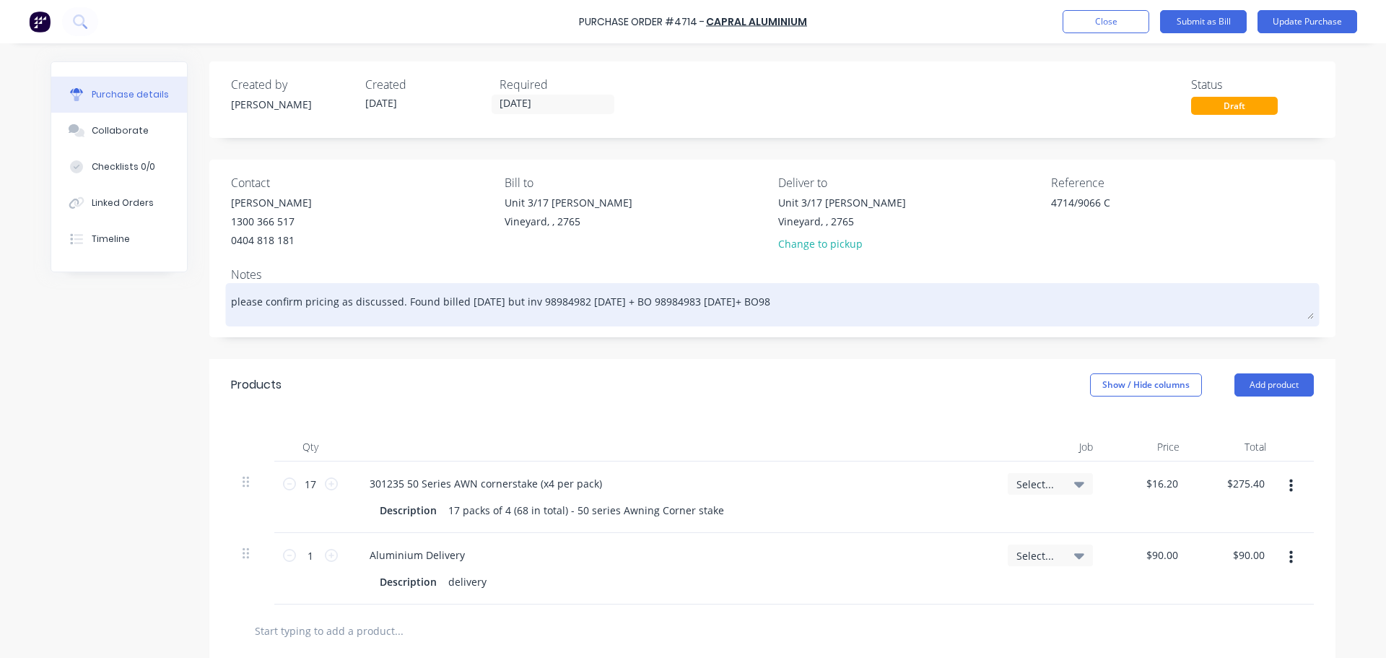
drag, startPoint x: 775, startPoint y: 304, endPoint x: 225, endPoint y: 305, distance: 549.4
click at [231, 305] on textarea "please confirm pricing as discussed. Found billed [DATE] but inv 98984982 [DATE…" at bounding box center [772, 303] width 1083 height 32
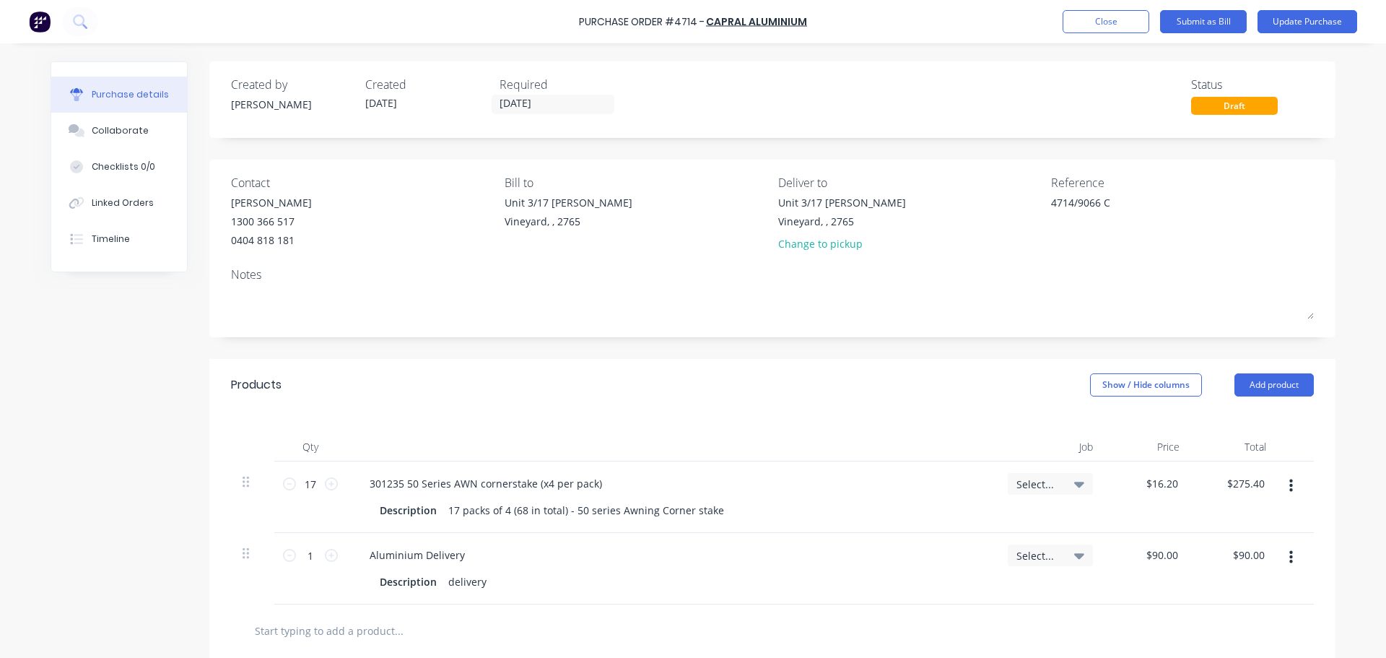
click at [362, 243] on div "[PERSON_NAME] 1300 366 517 0404 818 181" at bounding box center [362, 221] width 263 height 53
click at [1117, 201] on textarea "4714/9066 C" at bounding box center [1141, 211] width 180 height 32
click at [1075, 484] on icon at bounding box center [1079, 485] width 10 height 6
click at [1004, 530] on input at bounding box center [1003, 527] width 148 height 29
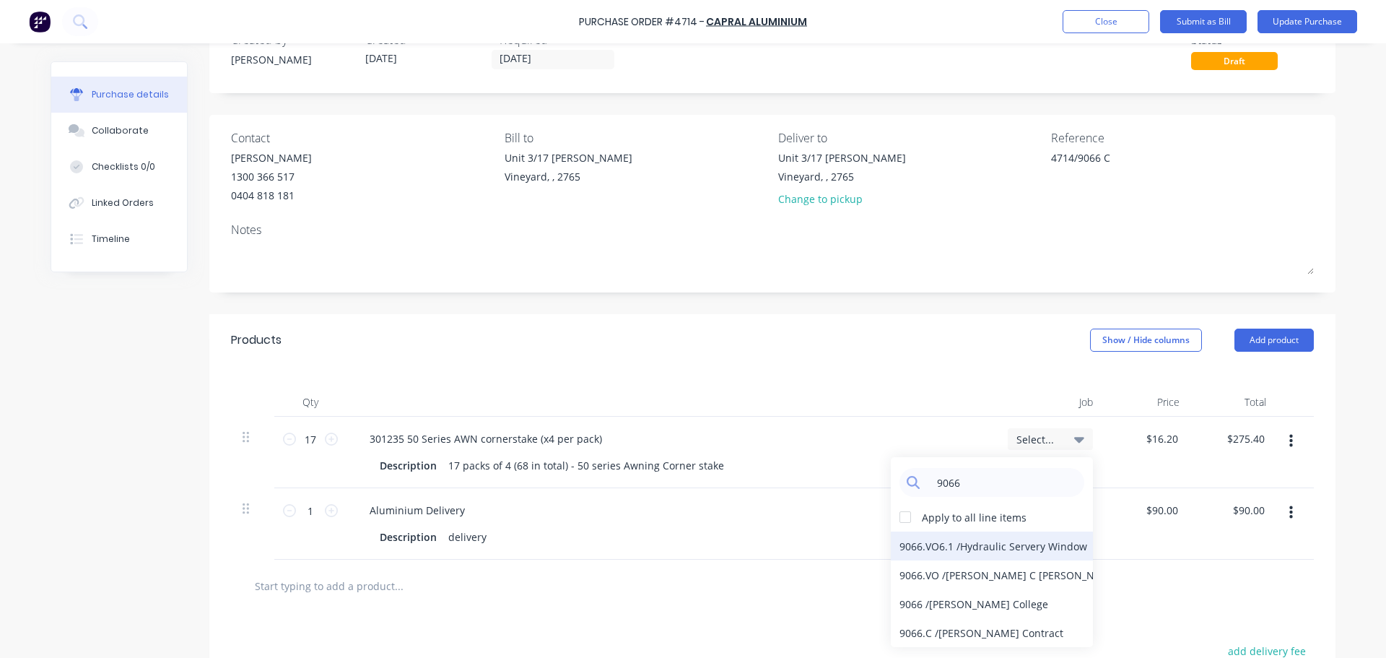
scroll to position [144, 0]
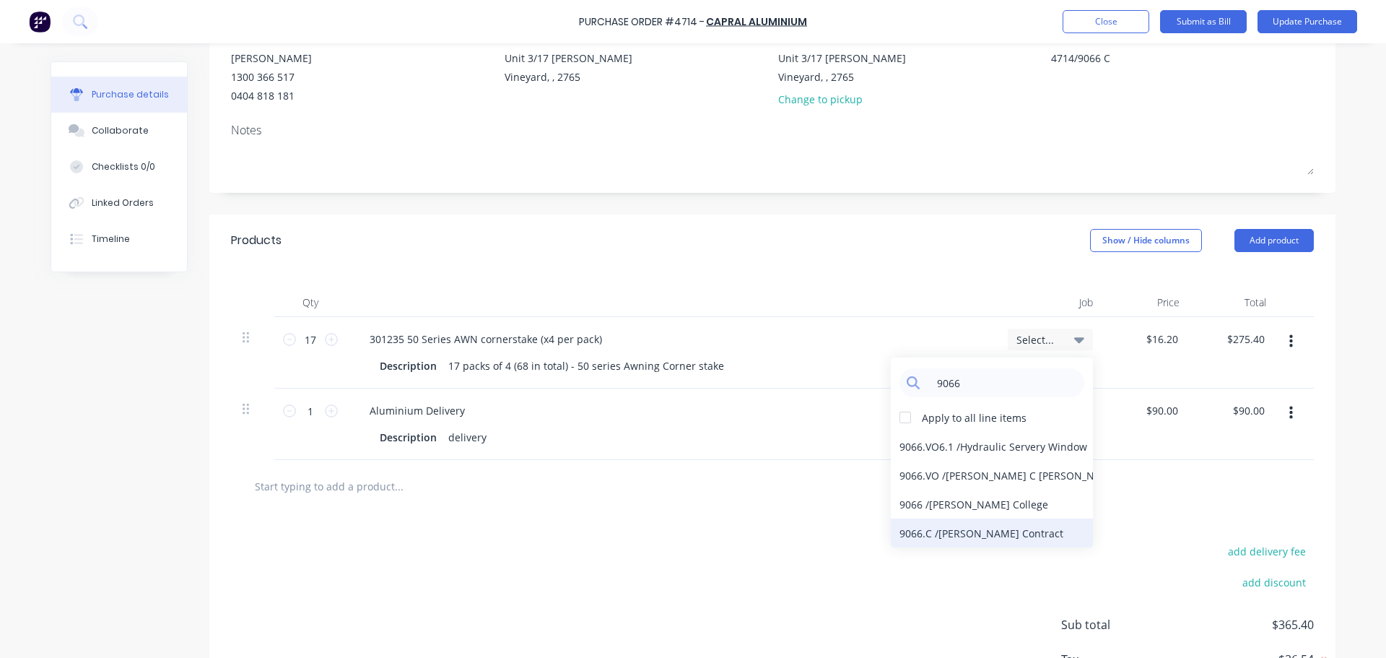
type input "9066"
click at [975, 533] on div "9066.C / [PERSON_NAME] Contract" at bounding box center [992, 532] width 202 height 29
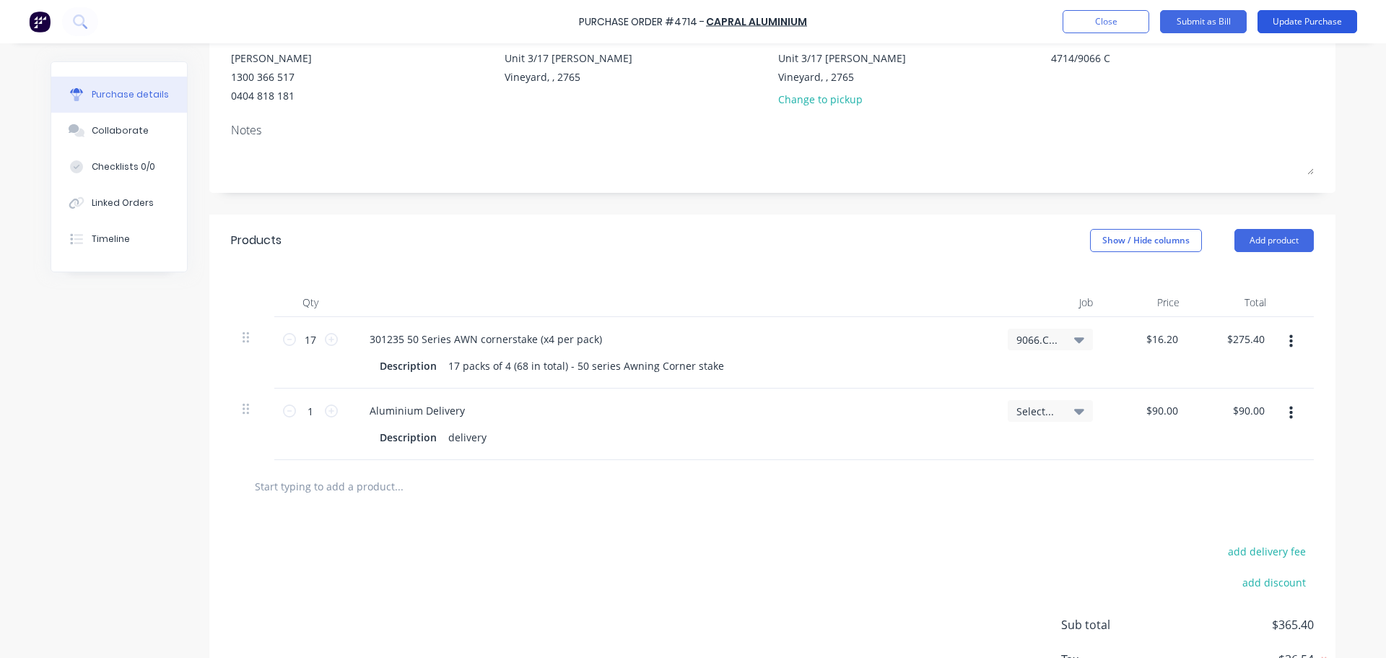
click at [1303, 14] on button "Update Purchase" at bounding box center [1308, 21] width 100 height 23
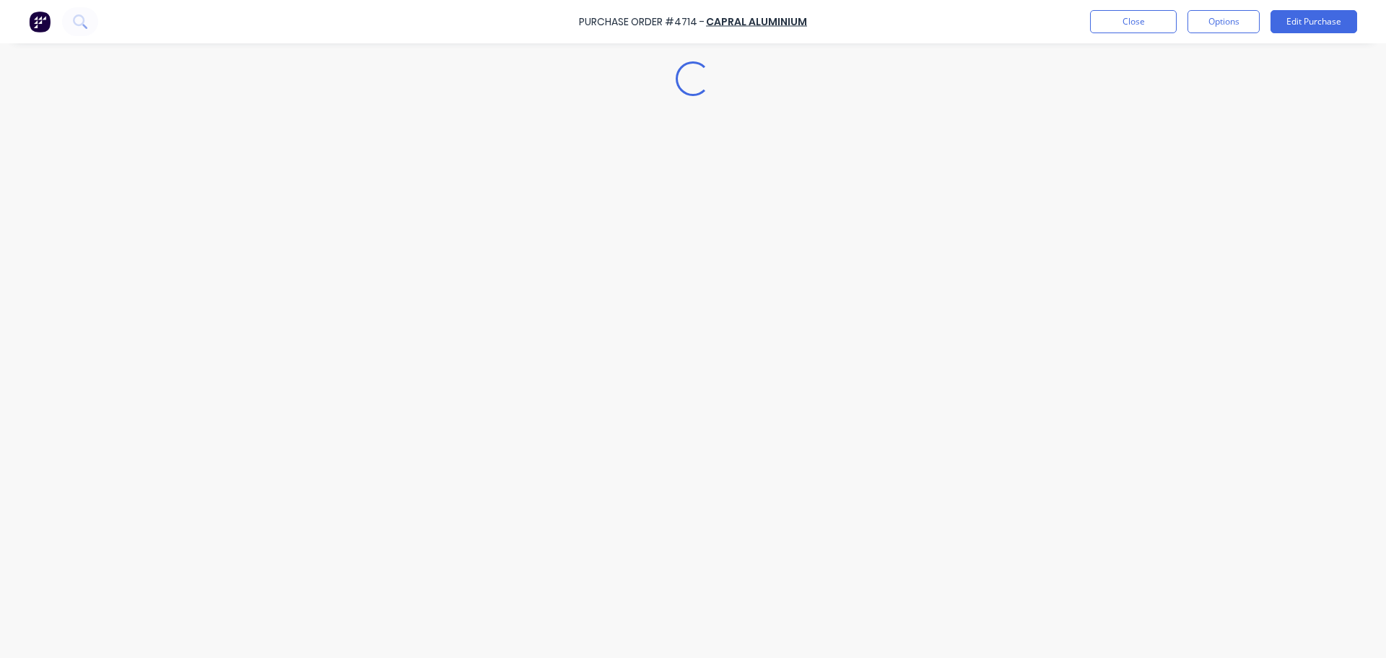
scroll to position [0, 0]
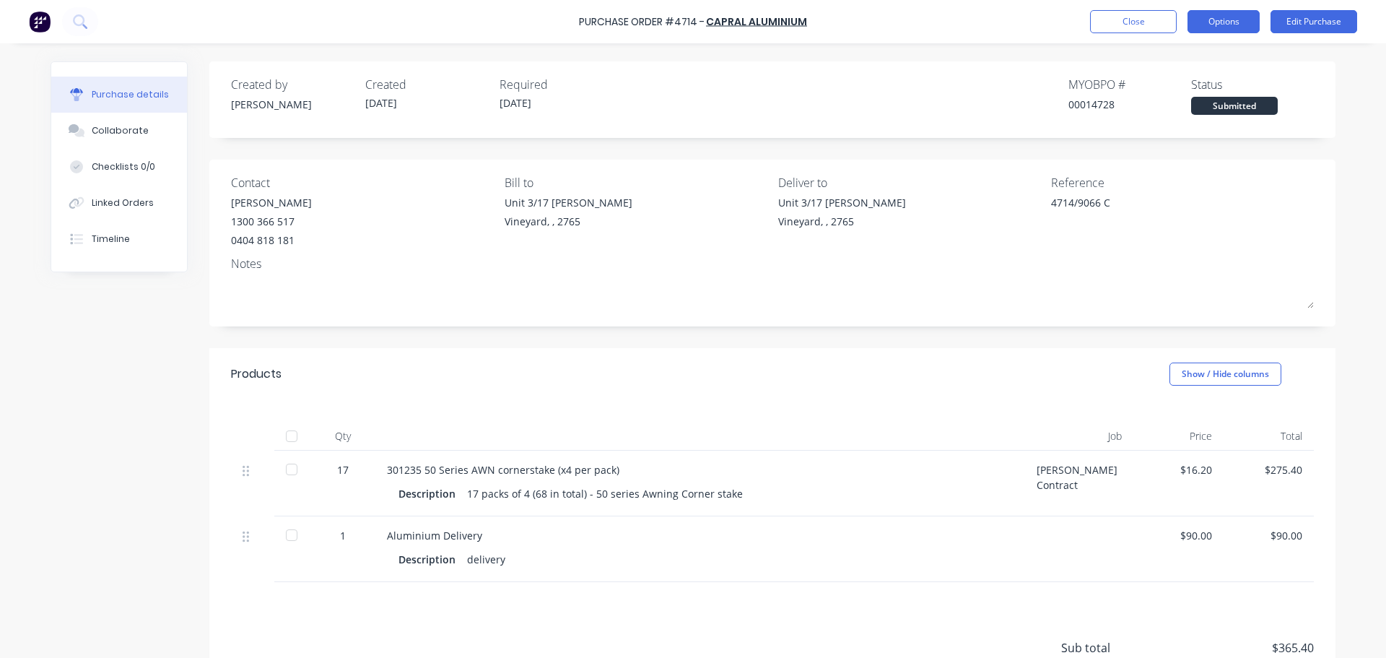
click at [1221, 22] on button "Options" at bounding box center [1224, 21] width 72 height 23
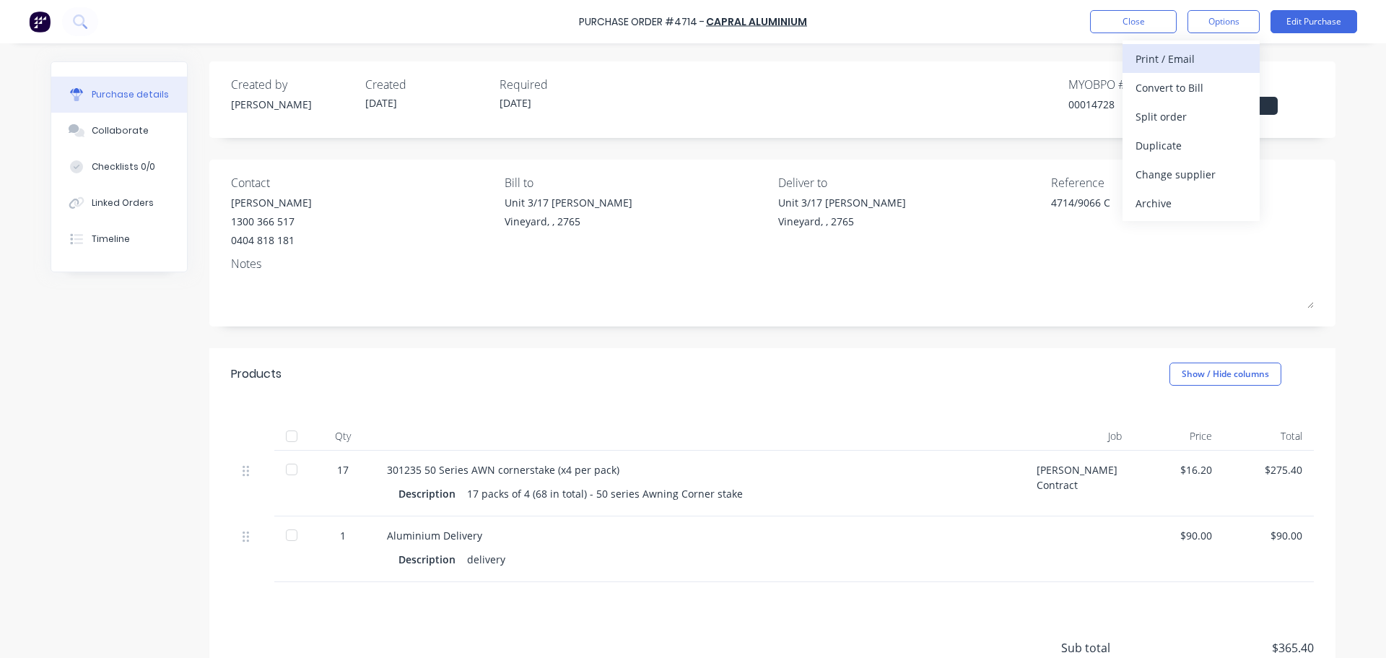
click at [1171, 61] on div "Print / Email" at bounding box center [1191, 58] width 111 height 21
click at [1162, 83] on div "With pricing" at bounding box center [1191, 87] width 111 height 21
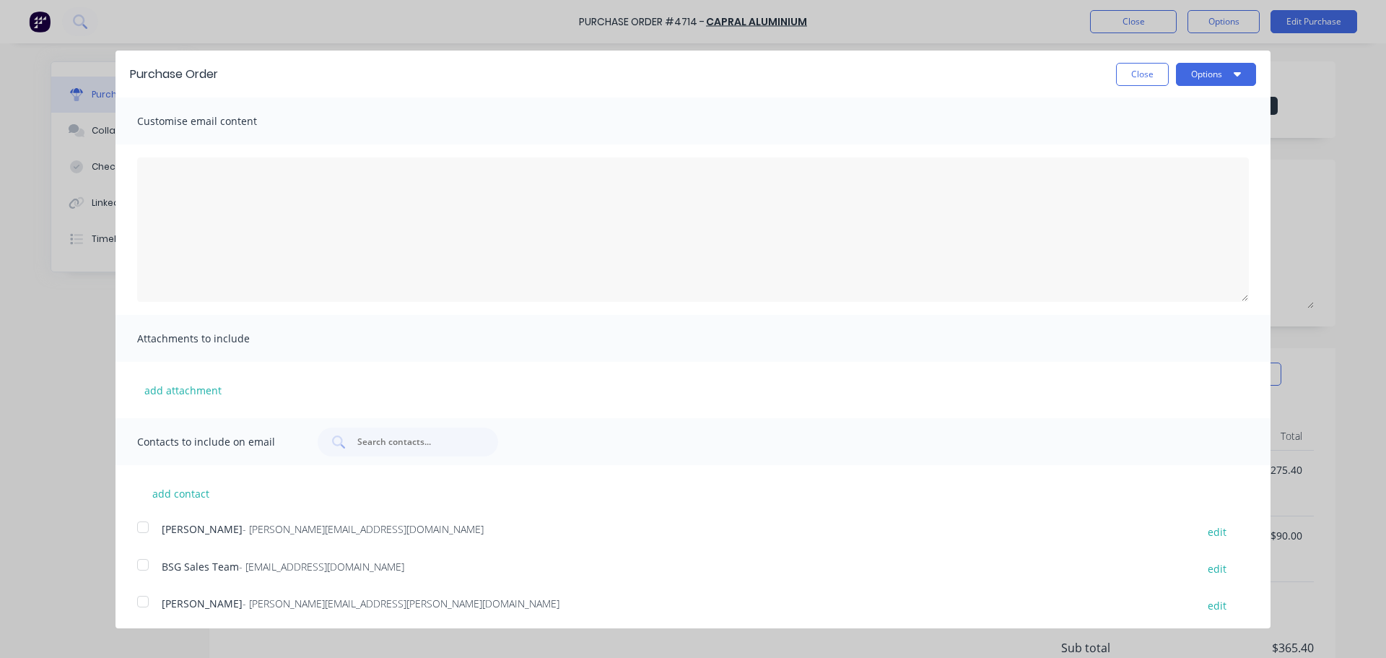
click at [144, 567] on div at bounding box center [143, 564] width 29 height 29
click at [142, 597] on div at bounding box center [143, 601] width 29 height 29
click at [1192, 82] on button "Options" at bounding box center [1216, 74] width 80 height 23
click at [1144, 142] on div "Email" at bounding box center [1187, 139] width 111 height 21
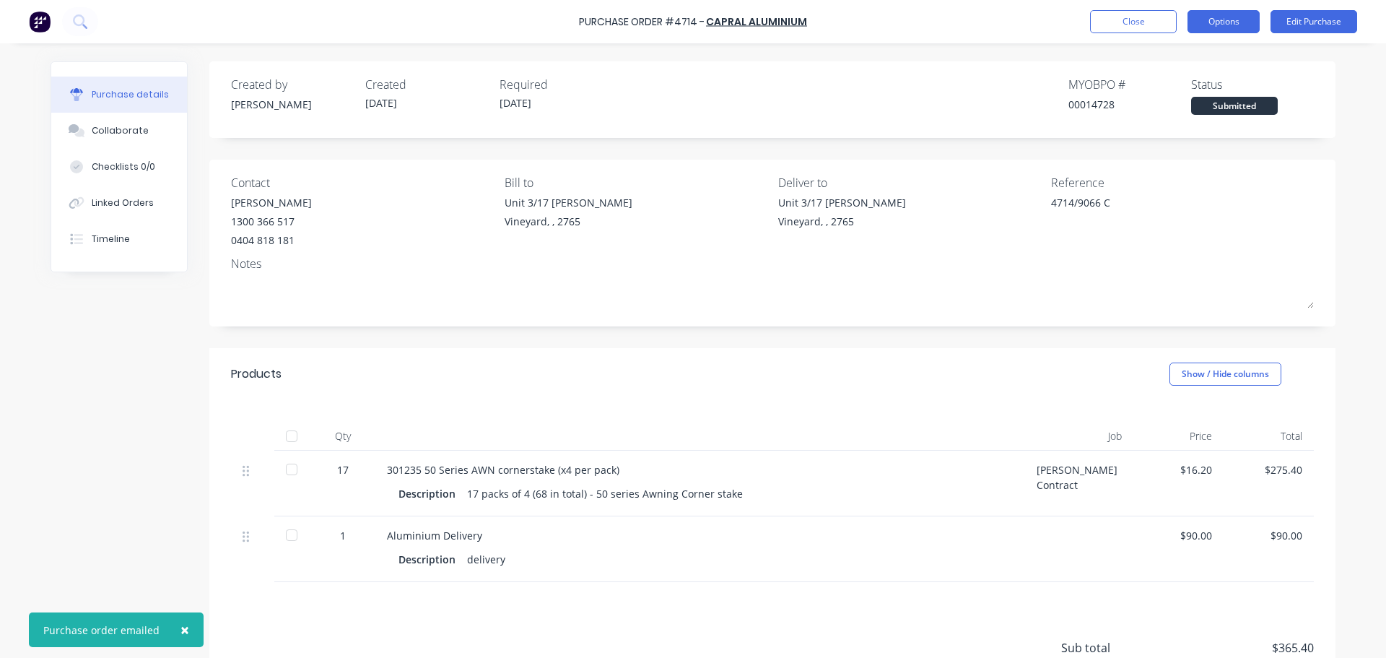
click at [1214, 29] on button "Options" at bounding box center [1224, 21] width 72 height 23
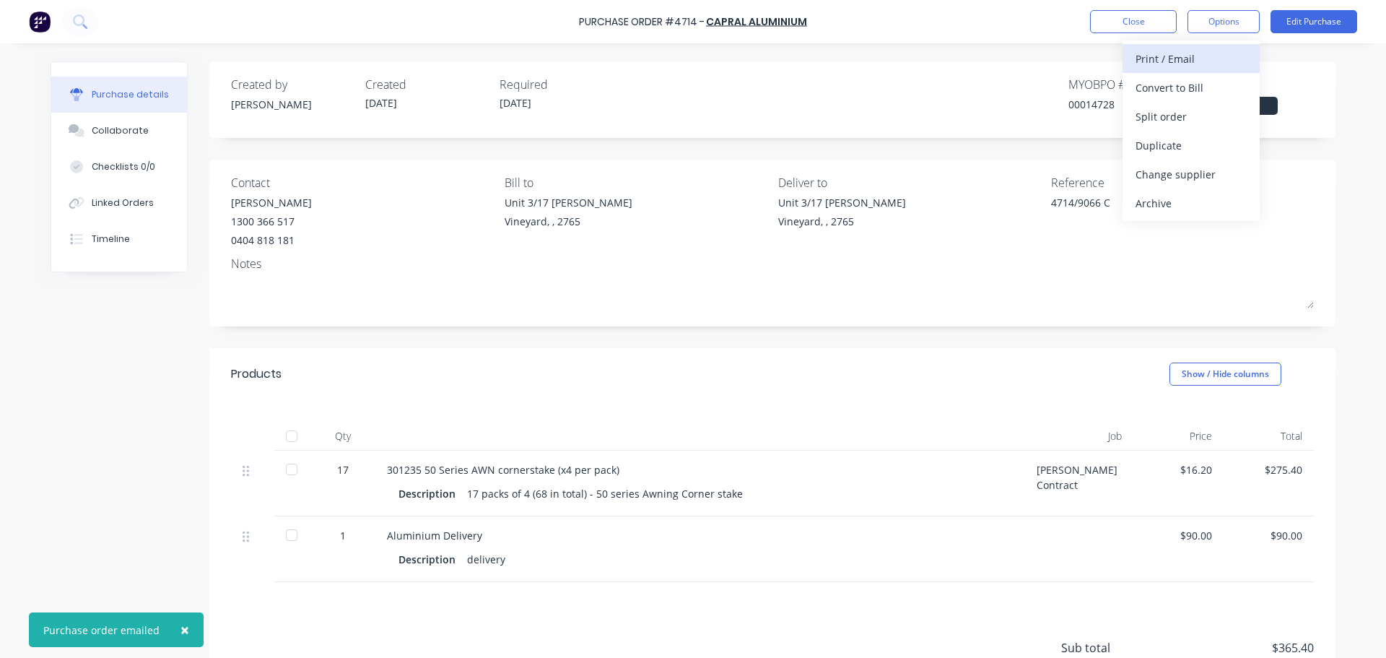
click at [1168, 58] on div "Print / Email" at bounding box center [1191, 58] width 111 height 21
click at [1162, 85] on div "With pricing" at bounding box center [1191, 87] width 111 height 21
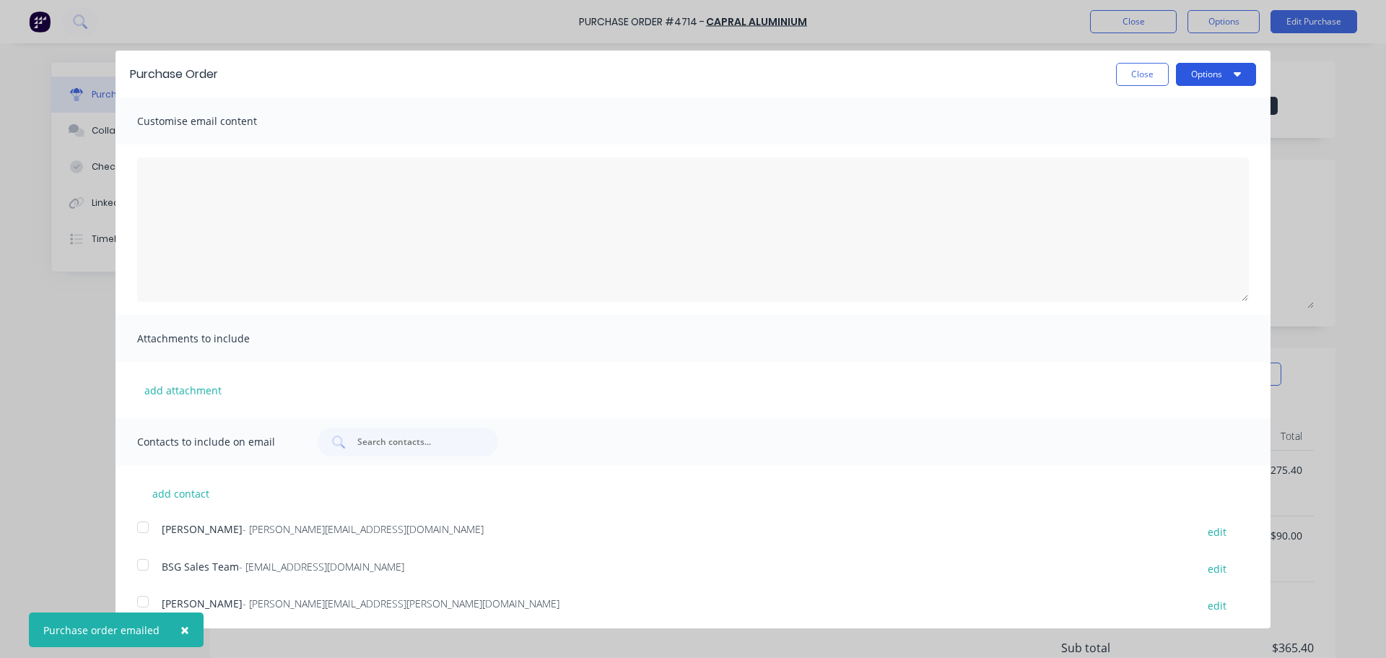
click at [1183, 74] on button "Options" at bounding box center [1216, 74] width 80 height 23
click at [1135, 113] on div "Print" at bounding box center [1187, 110] width 111 height 21
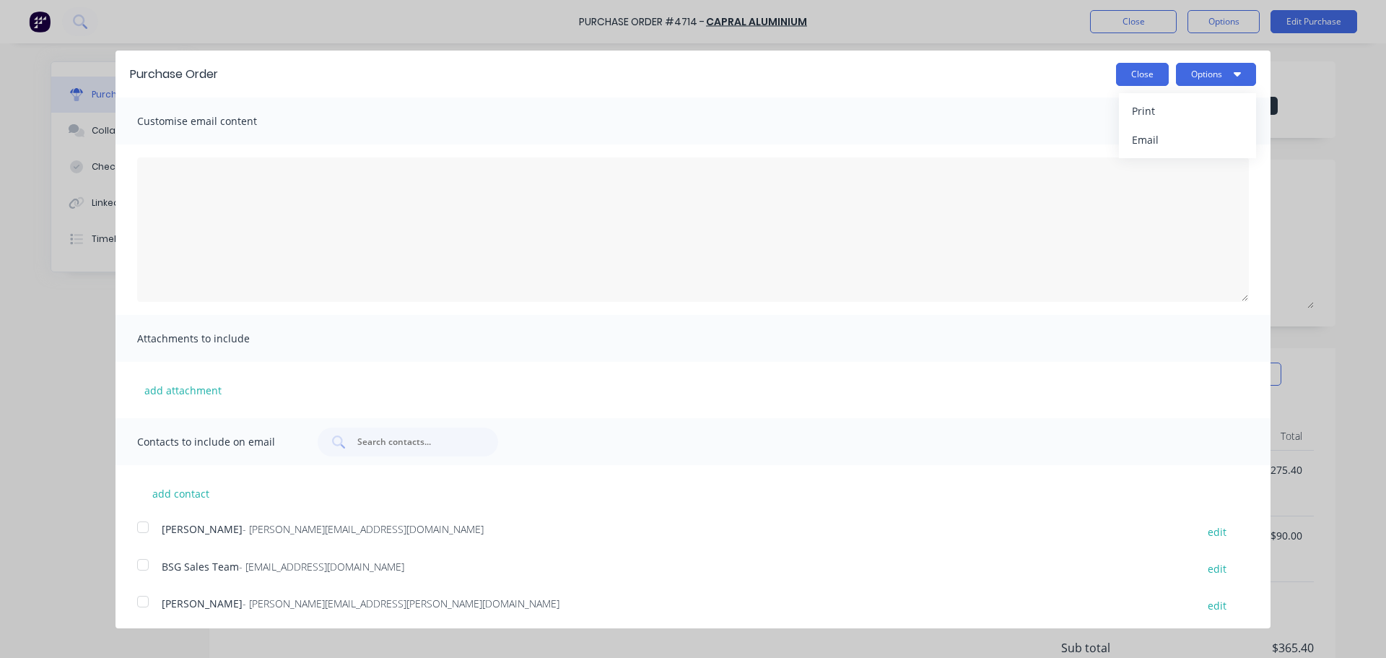
click at [1128, 73] on button "Close" at bounding box center [1142, 74] width 53 height 23
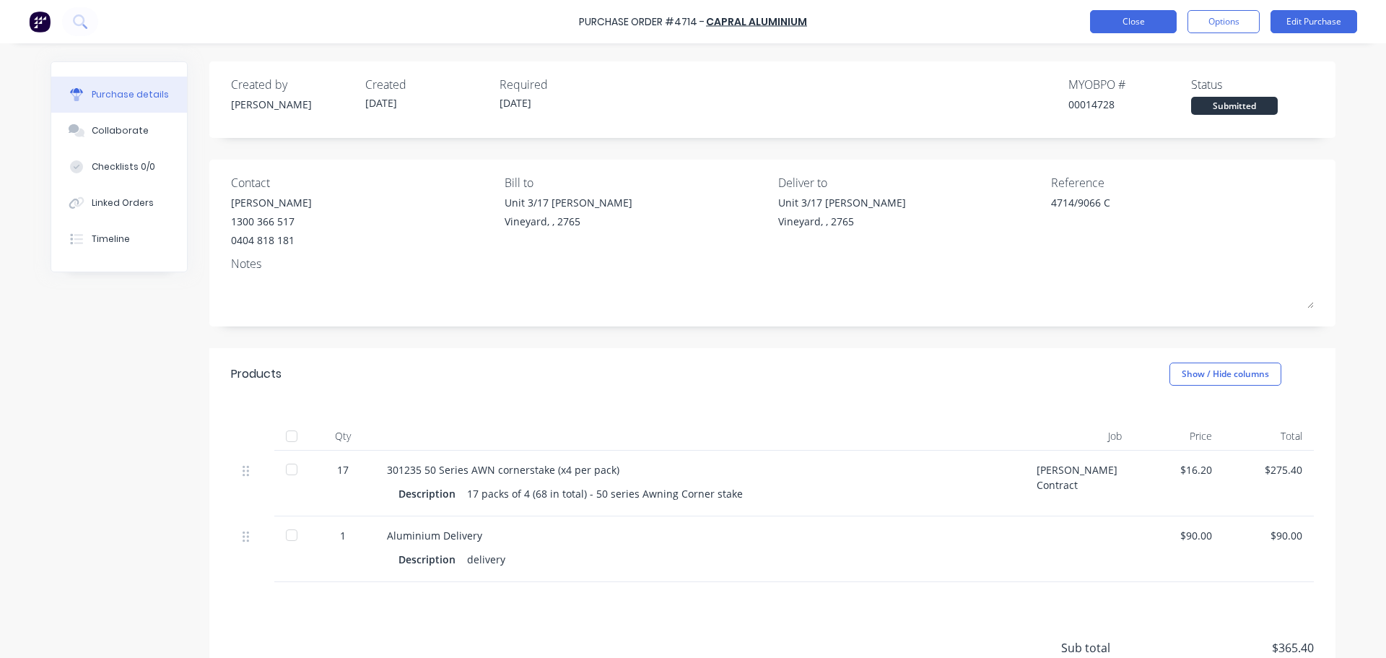
click at [1118, 21] on button "Close" at bounding box center [1133, 21] width 87 height 23
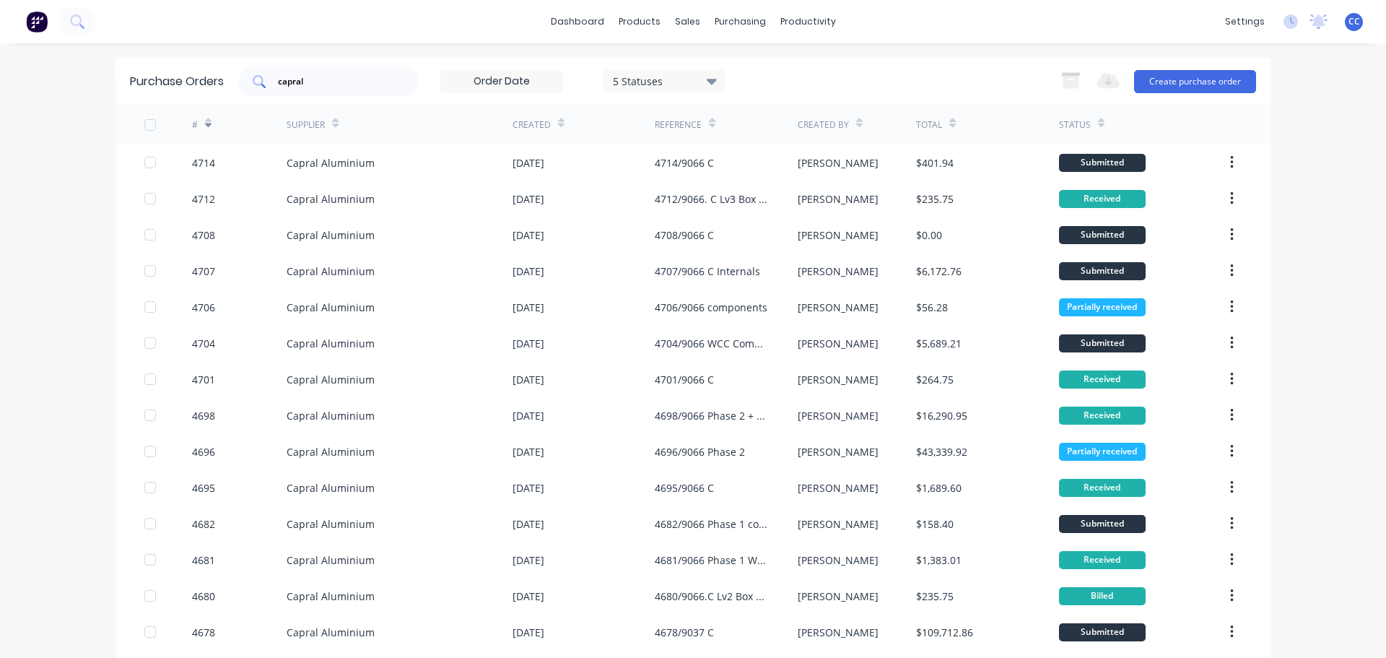
click at [336, 81] on input "capral" at bounding box center [336, 81] width 120 height 14
type input "c"
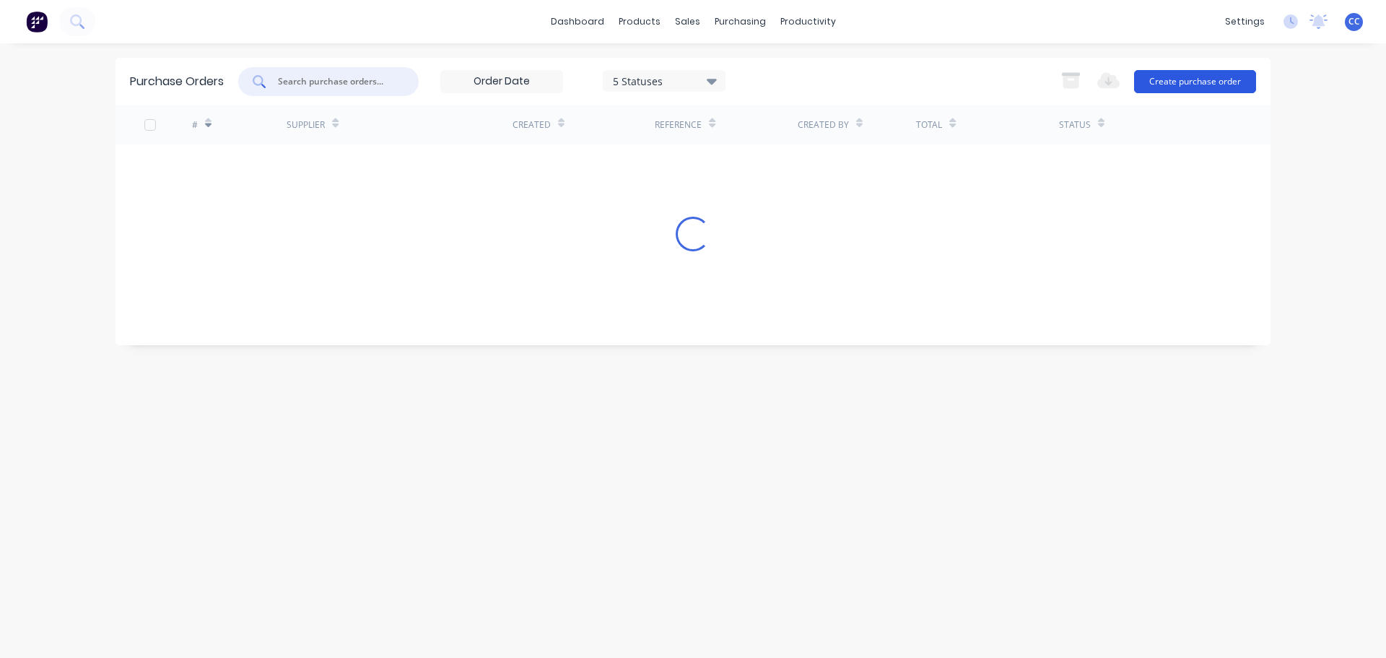
click at [1194, 81] on button "Create purchase order" at bounding box center [1195, 81] width 122 height 23
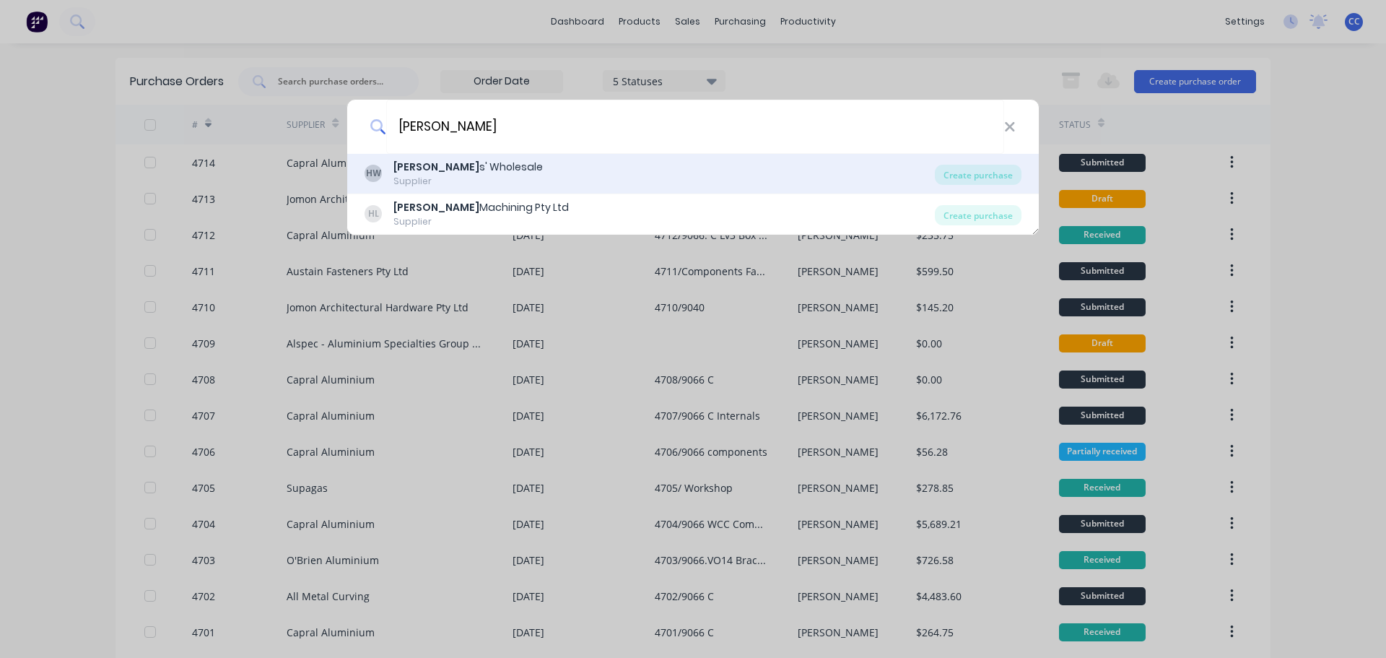
type input "[PERSON_NAME]"
click at [515, 171] on div "[PERSON_NAME] s' Wholesale Supplier" at bounding box center [650, 174] width 570 height 28
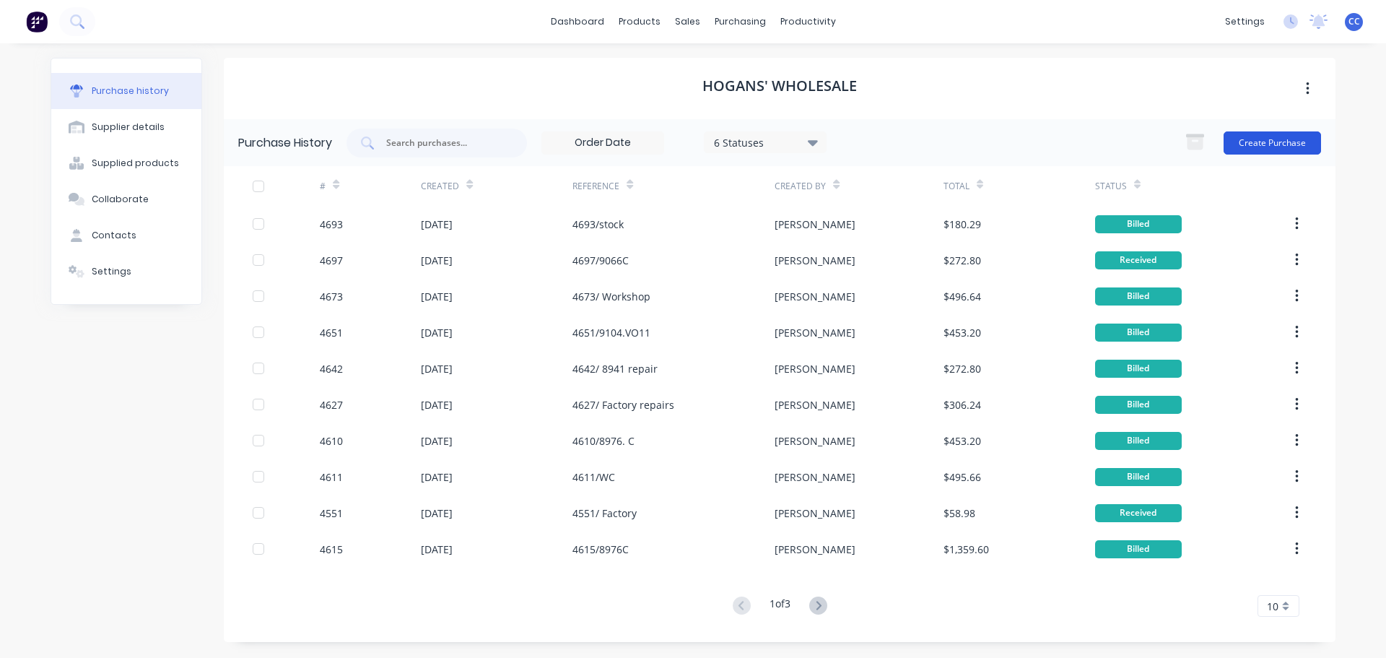
click at [1252, 144] on button "Create Purchase" at bounding box center [1272, 142] width 97 height 23
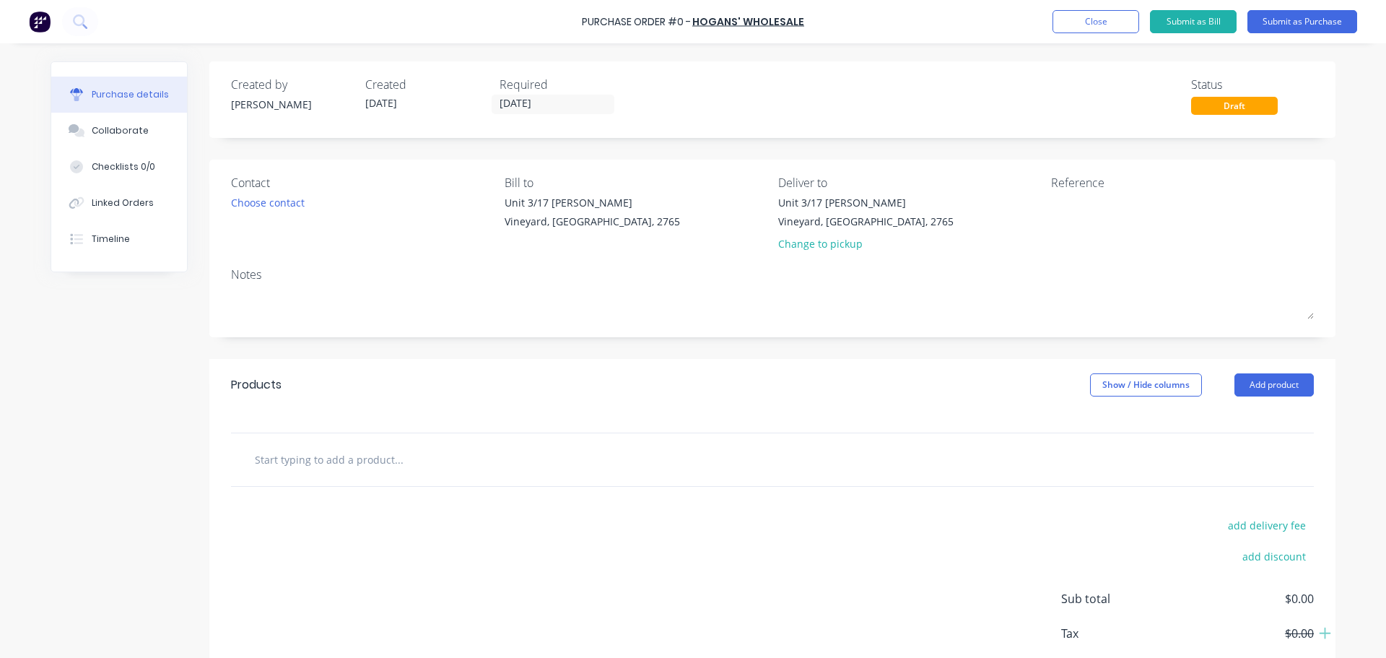
click at [321, 459] on input "text" at bounding box center [398, 459] width 289 height 29
click at [280, 454] on input "s" at bounding box center [398, 459] width 289 height 29
click at [274, 458] on input "s" at bounding box center [398, 459] width 289 height 29
click at [271, 459] on input "s" at bounding box center [398, 459] width 289 height 29
type input "s"
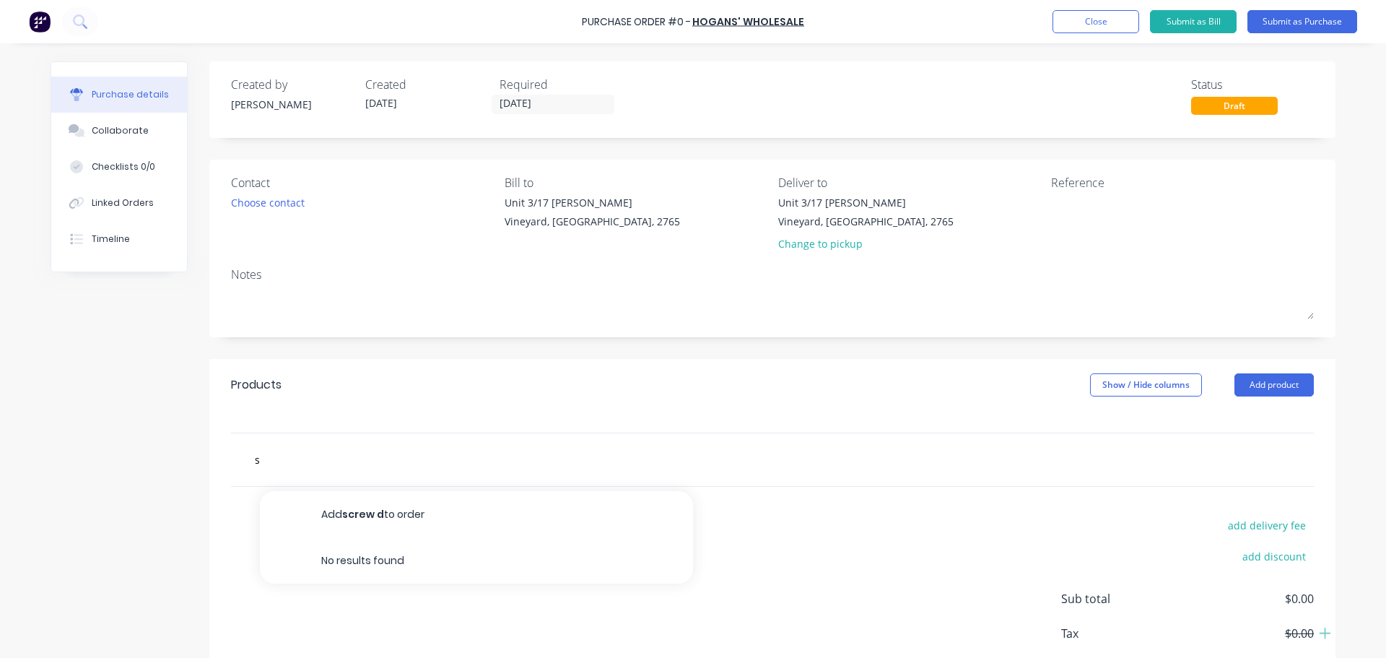
click at [487, 517] on button "Add screw d to order" at bounding box center [476, 514] width 433 height 46
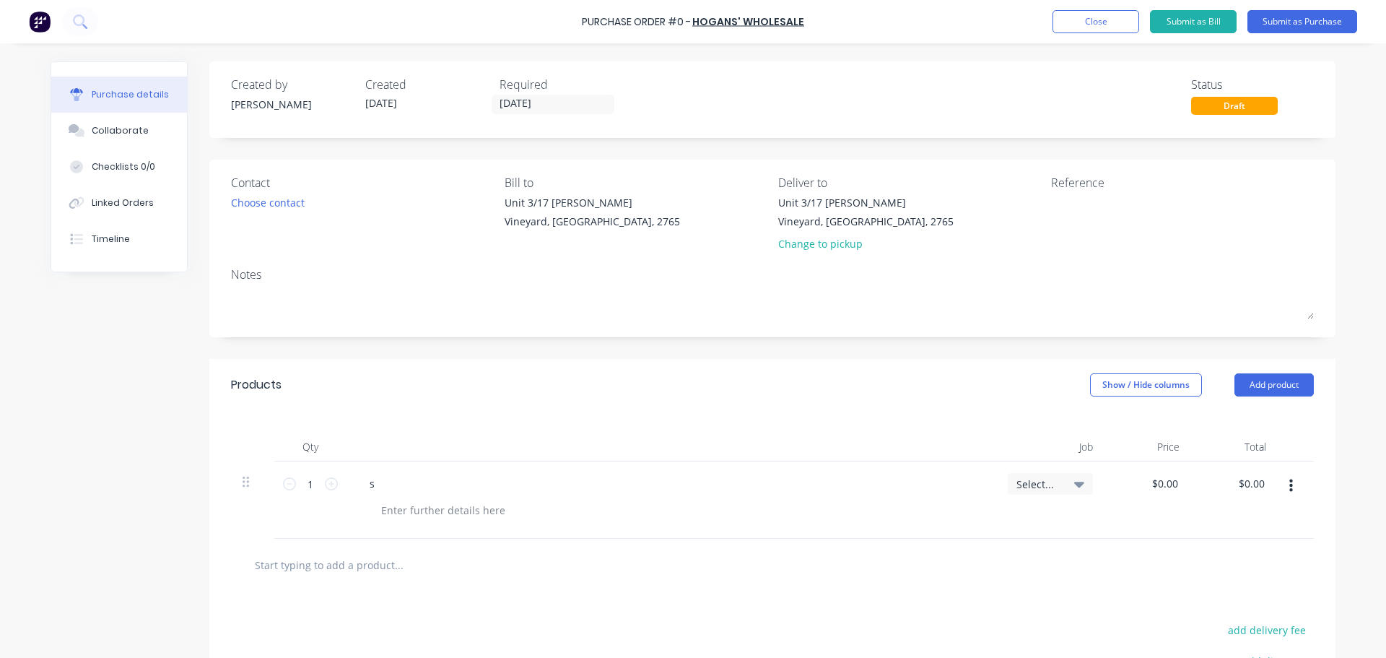
type input "s"
click at [1289, 484] on icon "button" at bounding box center [1291, 486] width 4 height 16
click at [1208, 607] on button "Delete" at bounding box center [1246, 610] width 123 height 29
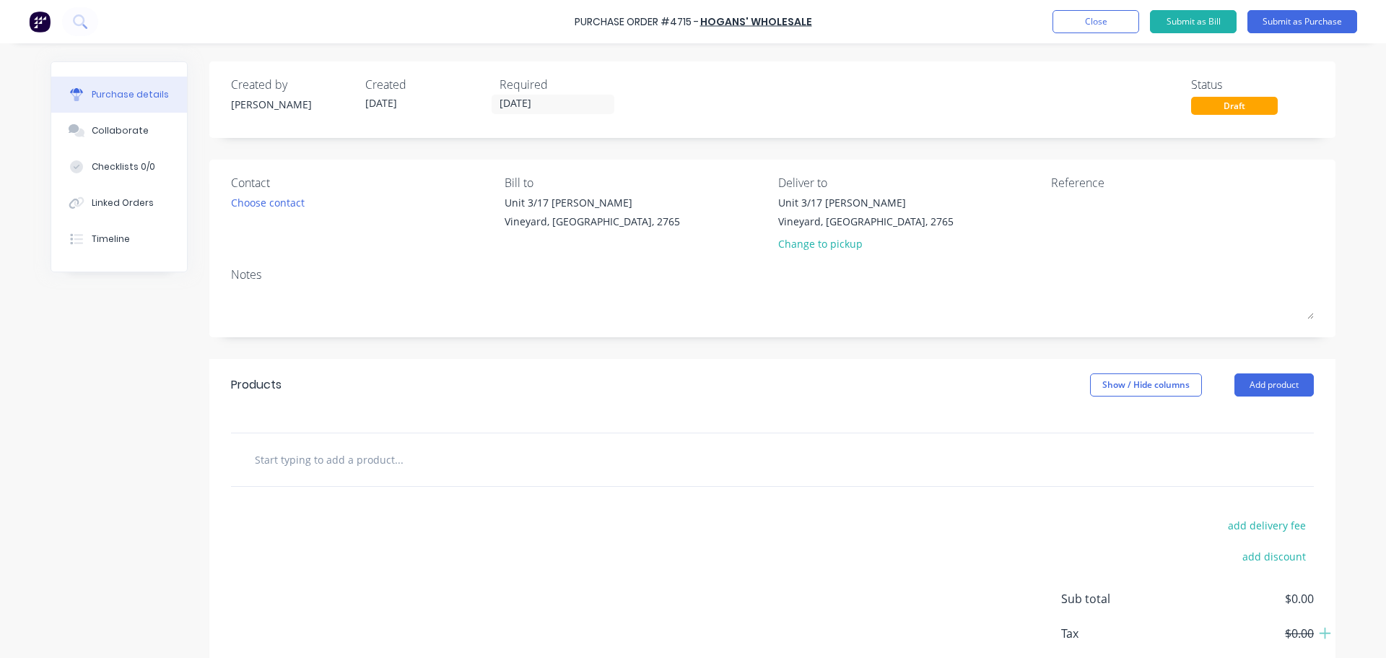
click at [301, 453] on input "text" at bounding box center [398, 459] width 289 height 29
type input "p"
click at [82, 25] on icon at bounding box center [79, 20] width 12 height 12
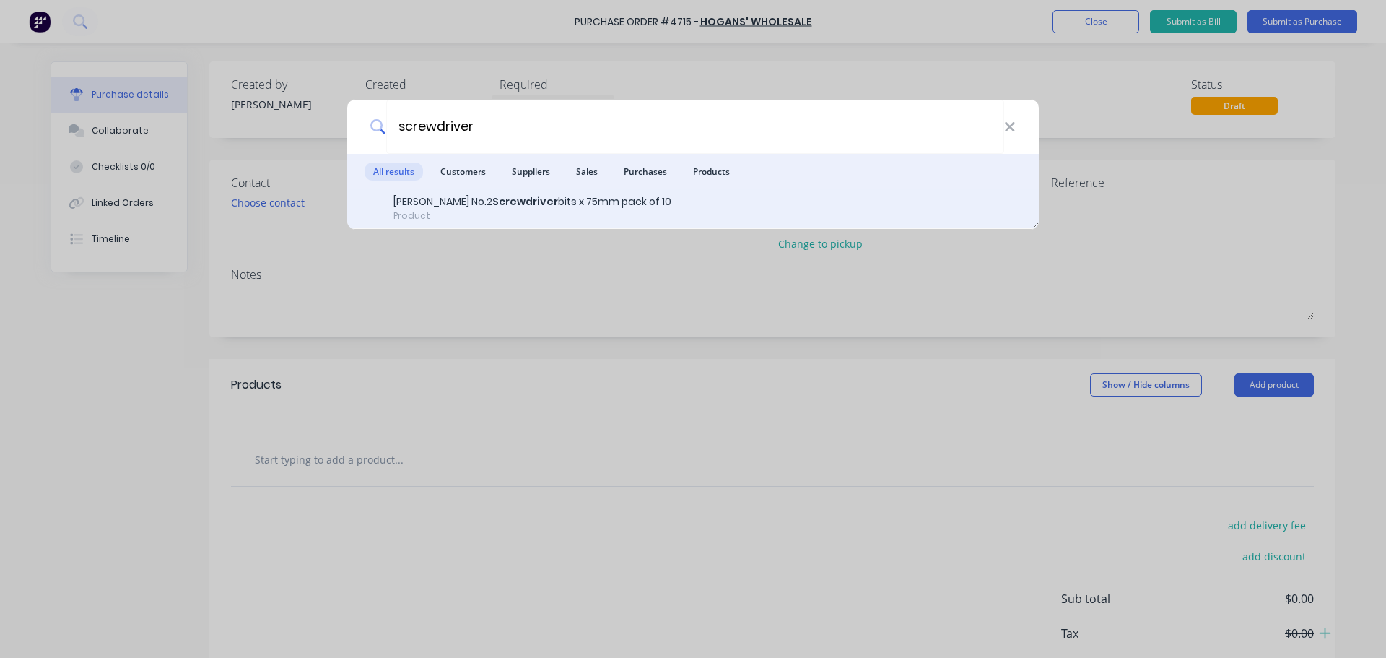
type input "screwdriver"
click at [450, 201] on div "[PERSON_NAME] No.2 Screwdriver bits x 75mm pack of 10" at bounding box center [532, 201] width 278 height 15
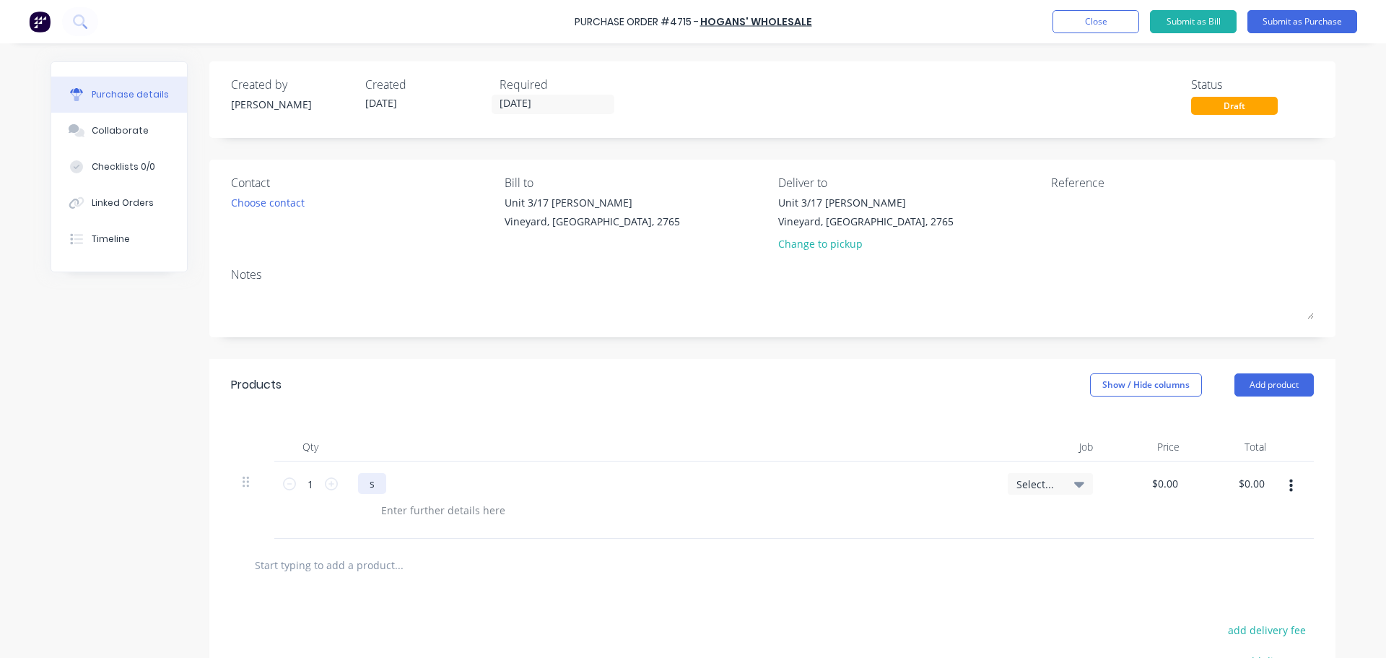
click at [373, 484] on div "s" at bounding box center [372, 483] width 28 height 21
click at [1281, 485] on button "button" at bounding box center [1291, 486] width 34 height 26
click at [1214, 607] on button "Delete" at bounding box center [1246, 610] width 123 height 29
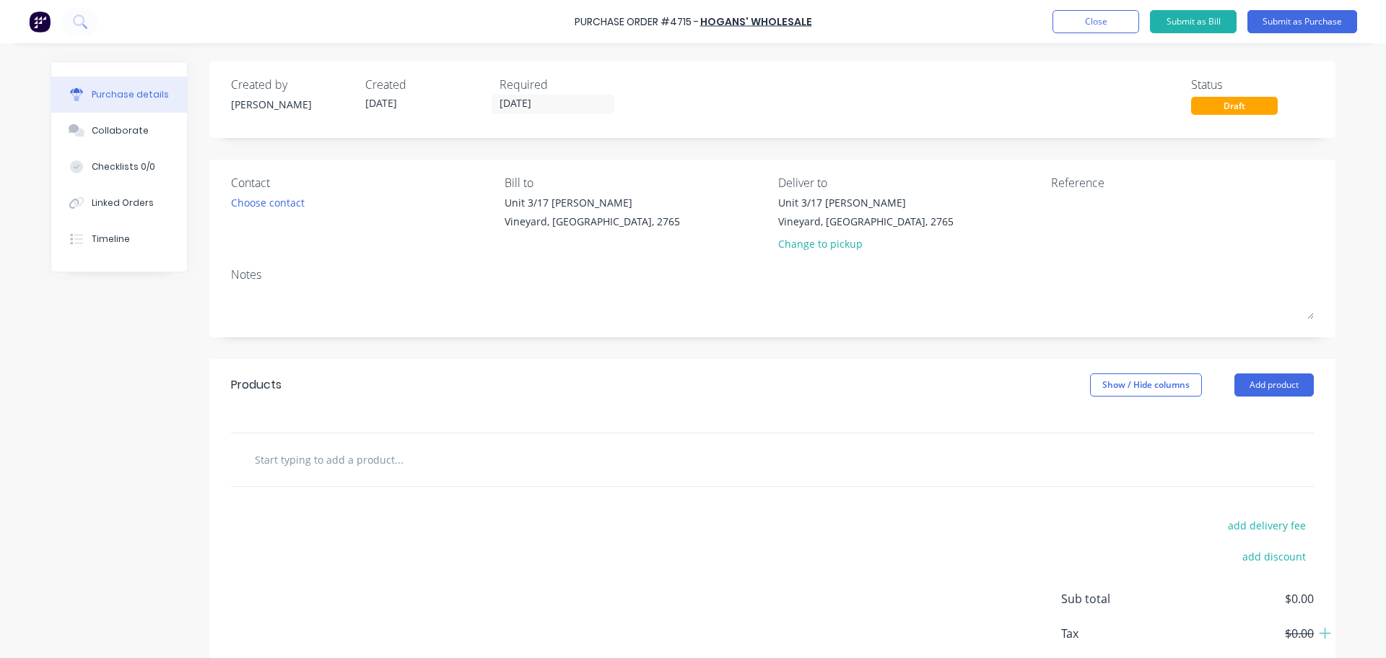
click at [317, 454] on input "text" at bounding box center [398, 459] width 289 height 29
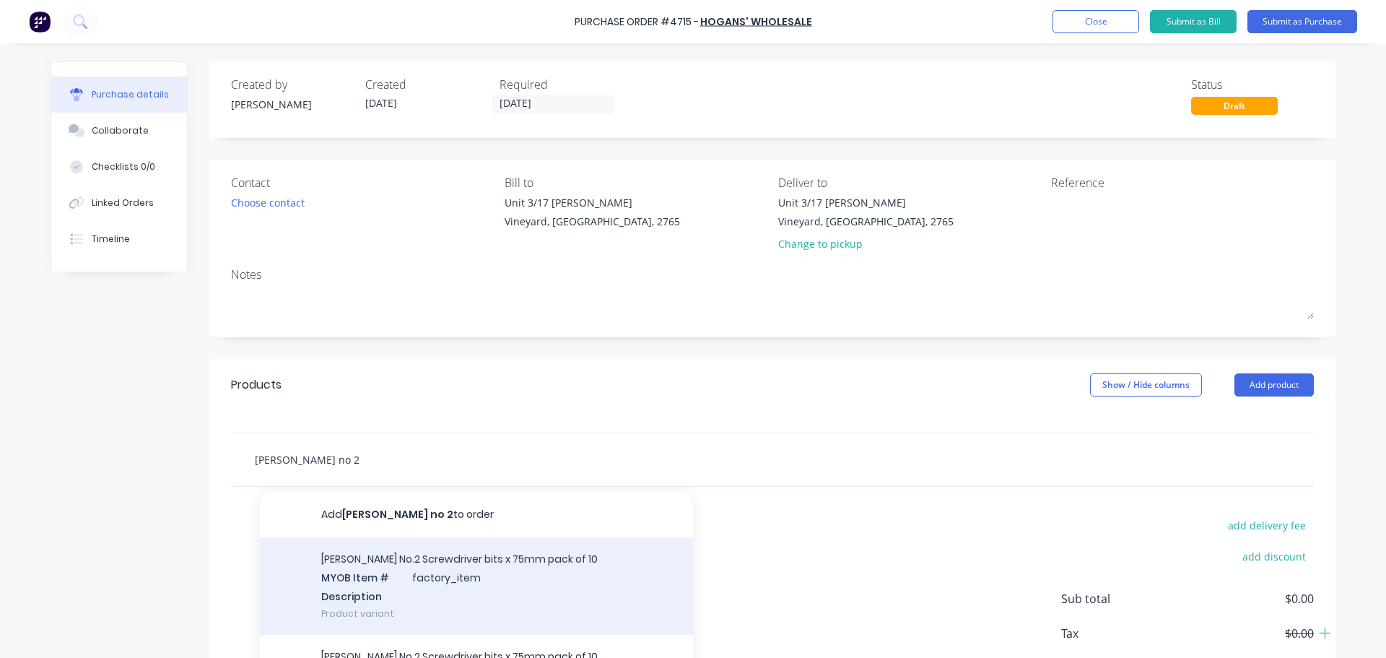
type input "[PERSON_NAME] no 2"
click at [349, 579] on div "[PERSON_NAME] No.2 Screwdriver bits x 75mm pack of 10 MYOB Item # factory_item …" at bounding box center [476, 585] width 433 height 97
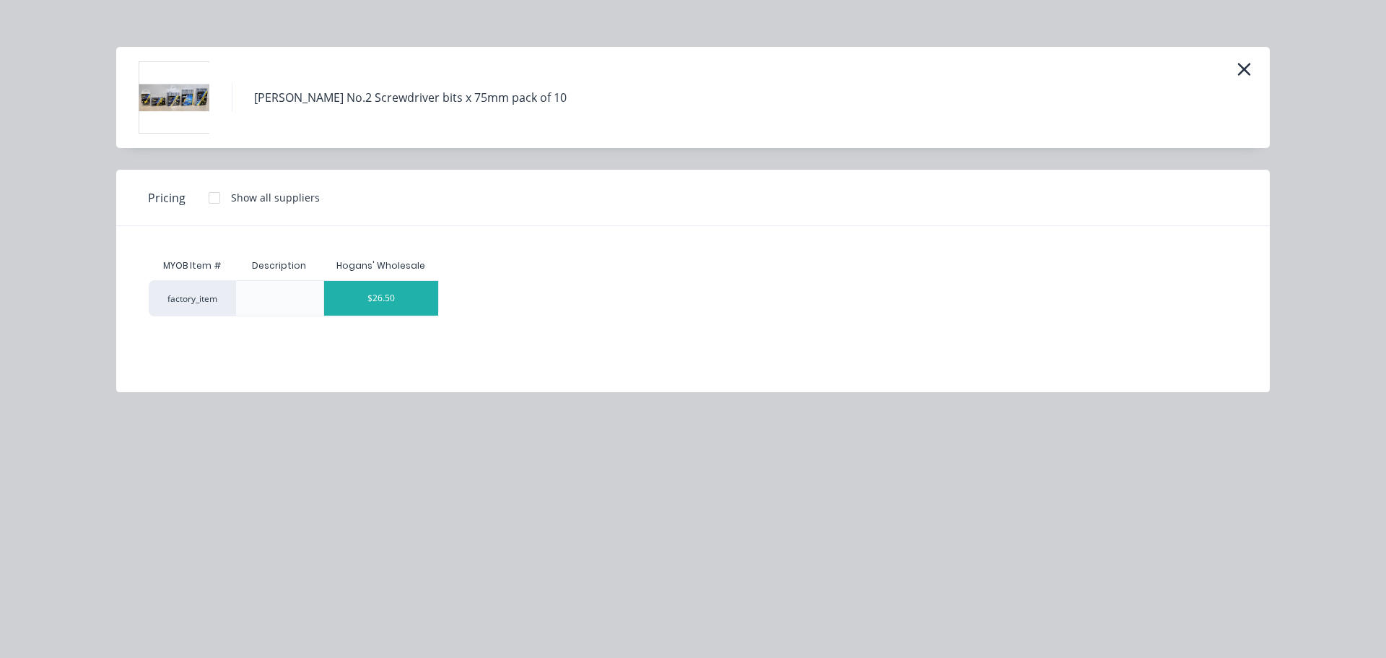
click at [370, 300] on div "$26.50" at bounding box center [381, 298] width 115 height 35
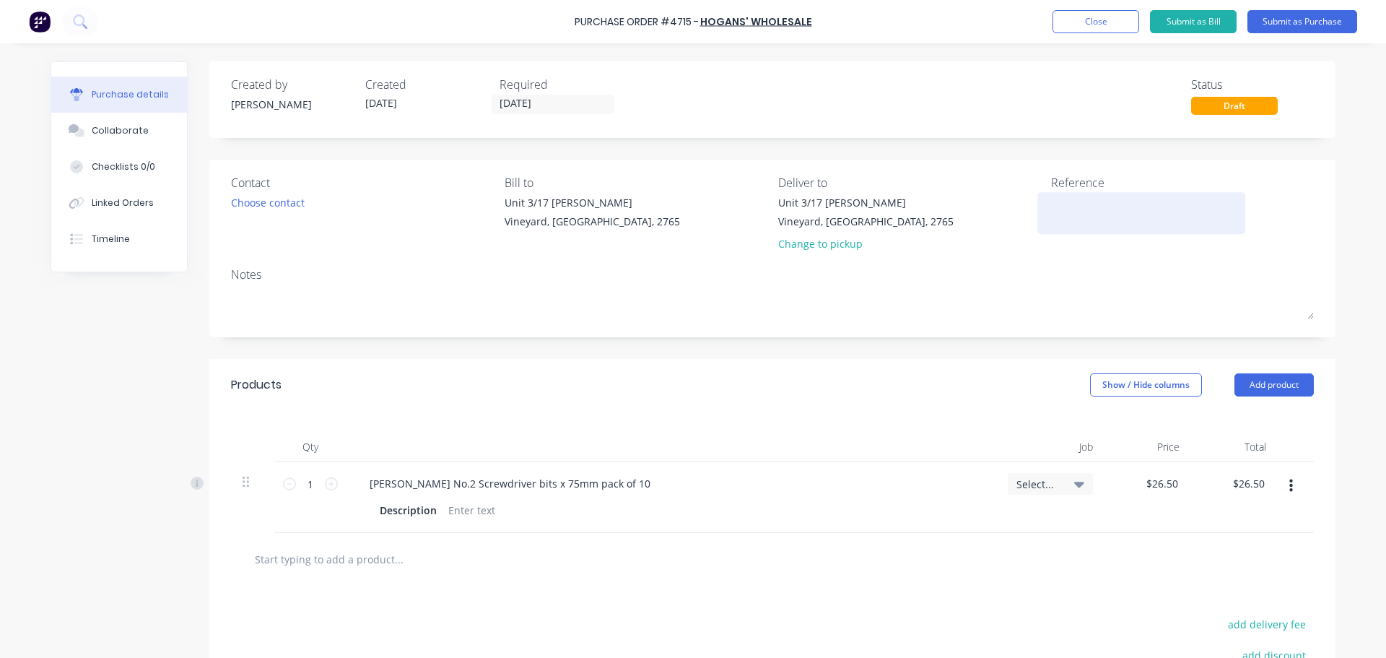
click at [1097, 216] on textarea at bounding box center [1141, 211] width 180 height 32
type textarea "4715/ factory"
click at [264, 202] on div "Choose contact" at bounding box center [268, 202] width 74 height 15
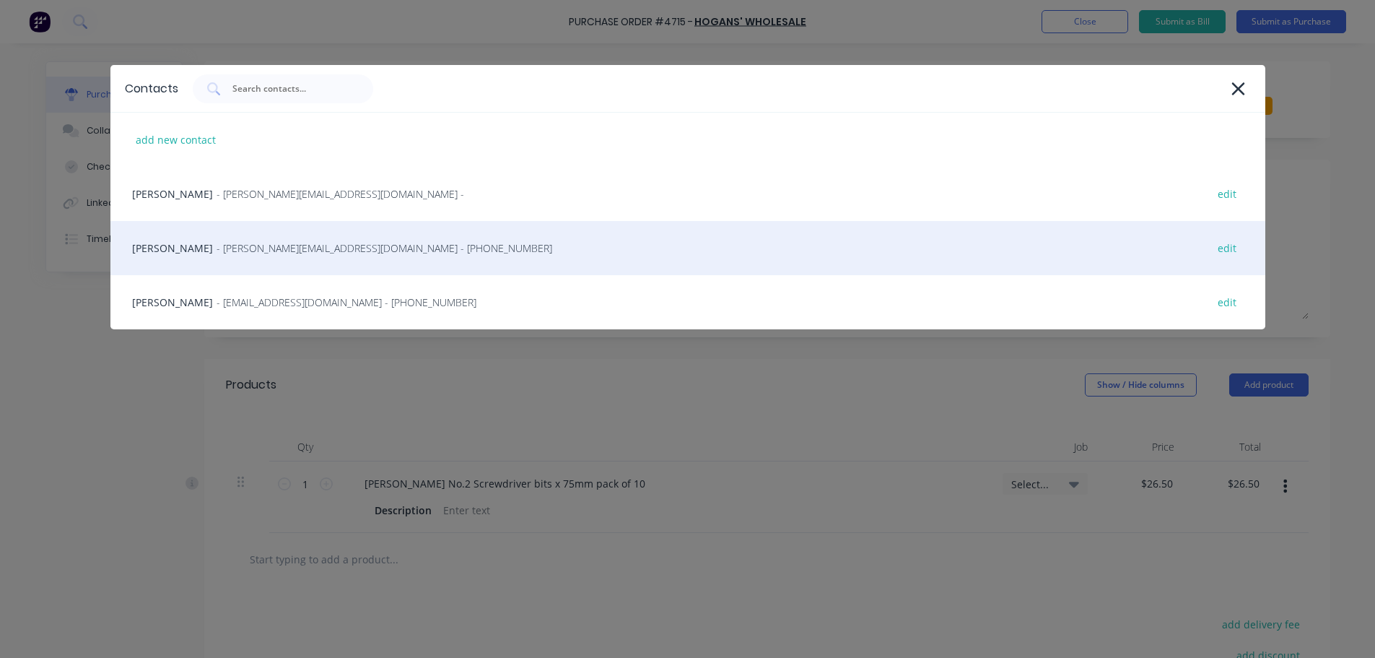
click at [221, 245] on span "- [PERSON_NAME][EMAIL_ADDRESS][DOMAIN_NAME] - [PHONE_NUMBER]" at bounding box center [385, 247] width 336 height 15
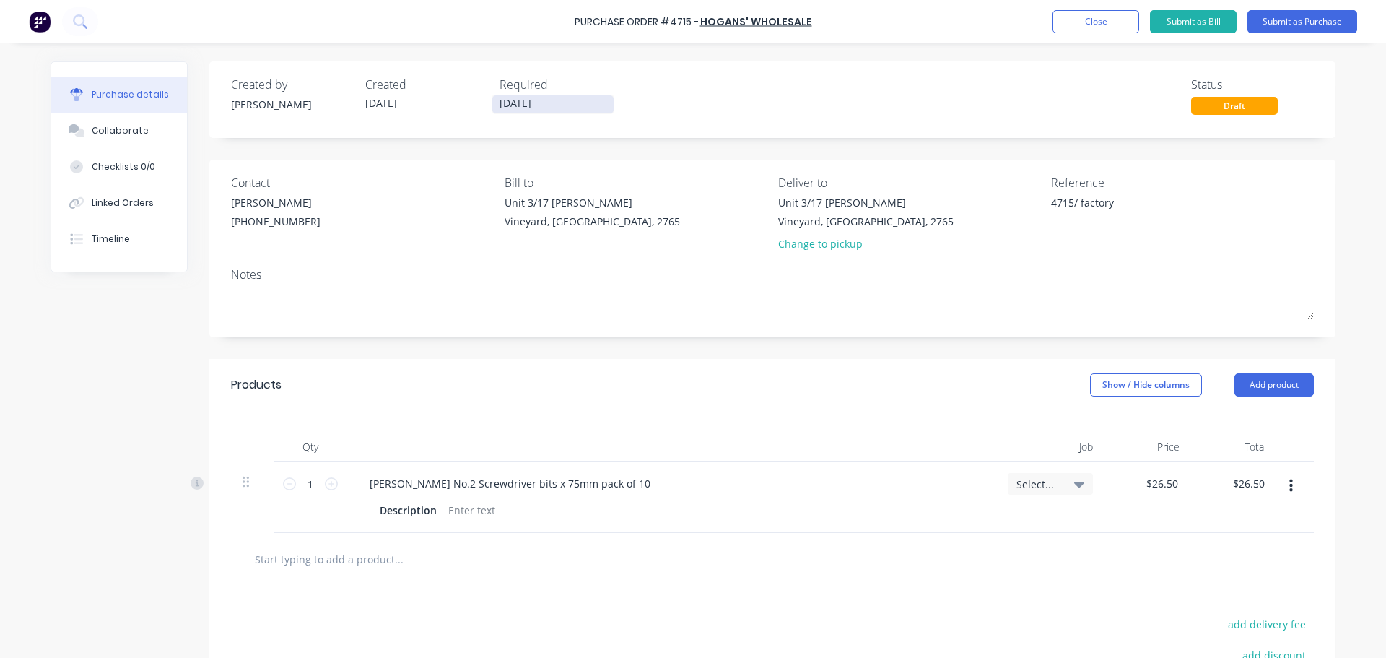
click at [503, 104] on input "[DATE]" at bounding box center [552, 104] width 121 height 18
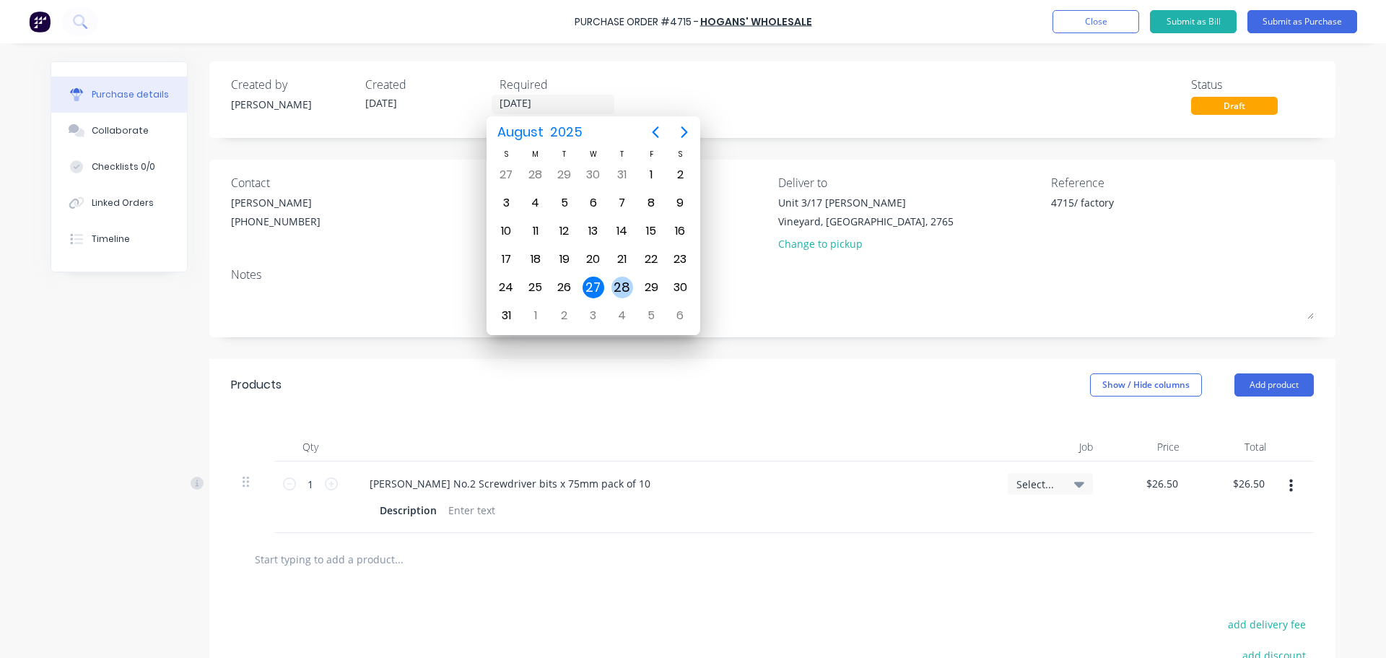
click at [618, 280] on div "28" at bounding box center [622, 287] width 22 height 22
type input "[DATE]"
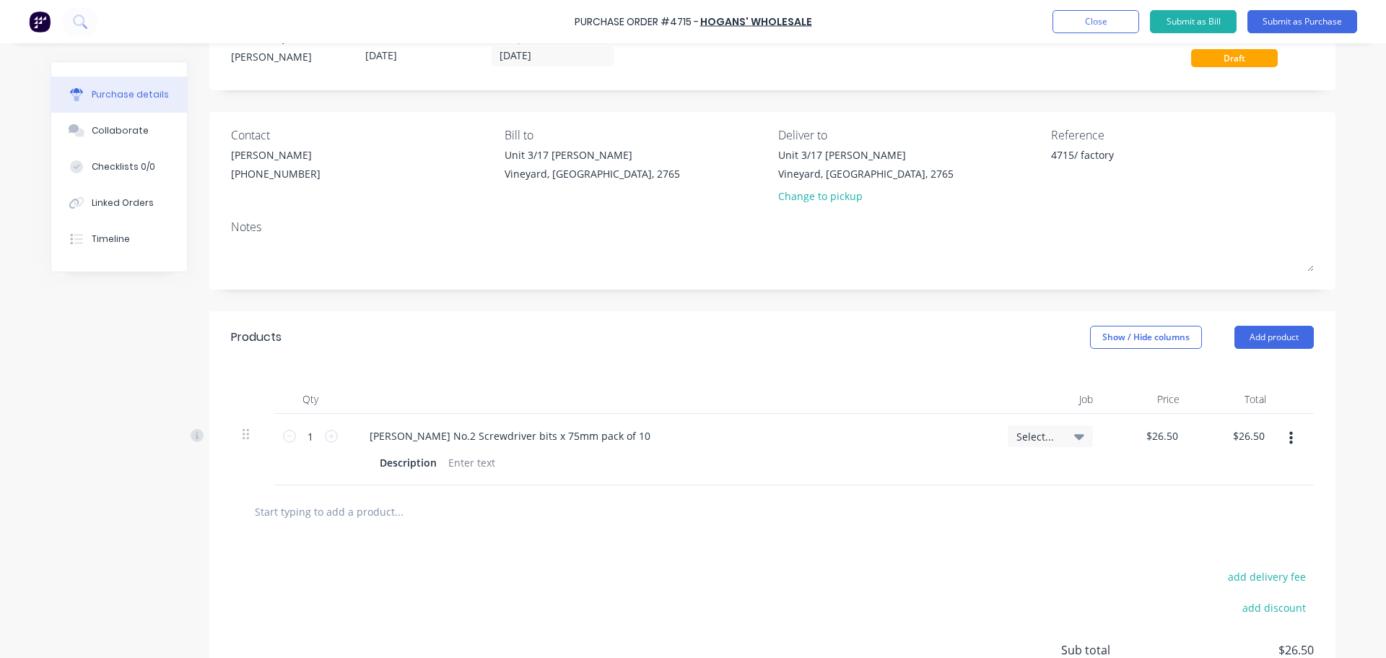
scroll to position [180, 0]
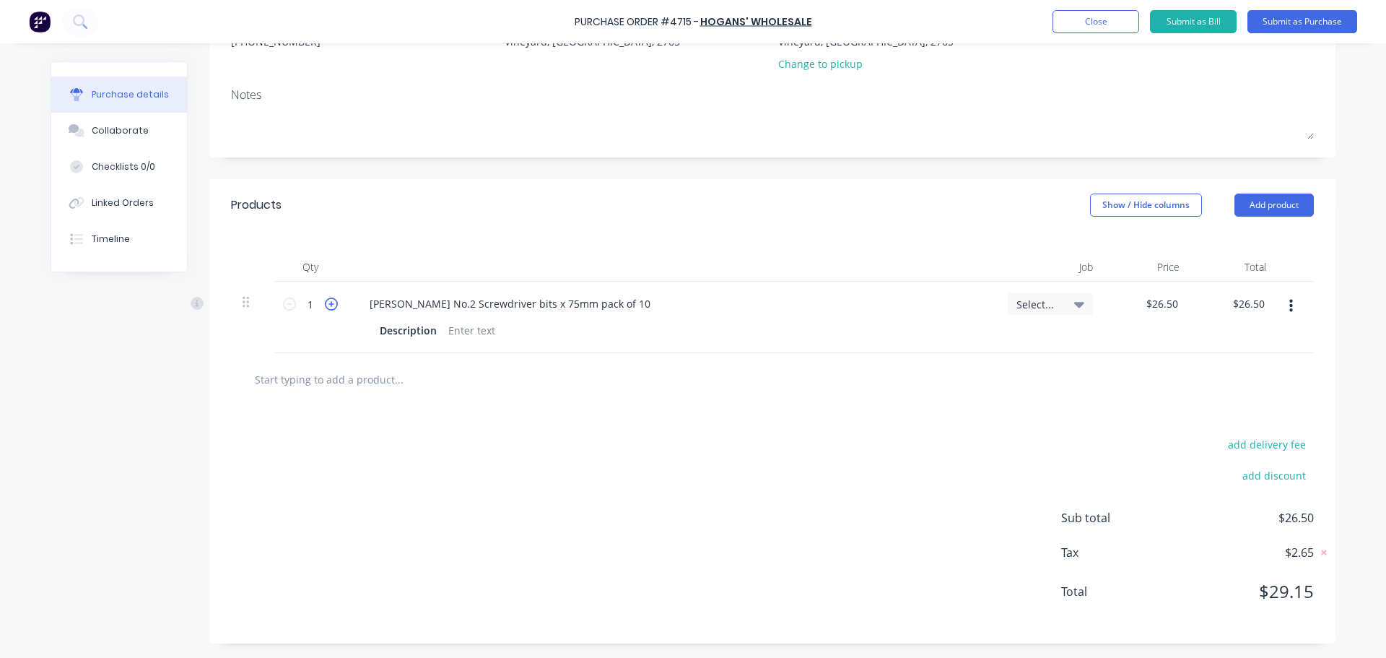
click at [325, 303] on icon at bounding box center [331, 303] width 13 height 13
type input "2"
type input "$53.00"
click at [1270, 24] on button "Submit as Purchase" at bounding box center [1302, 21] width 110 height 23
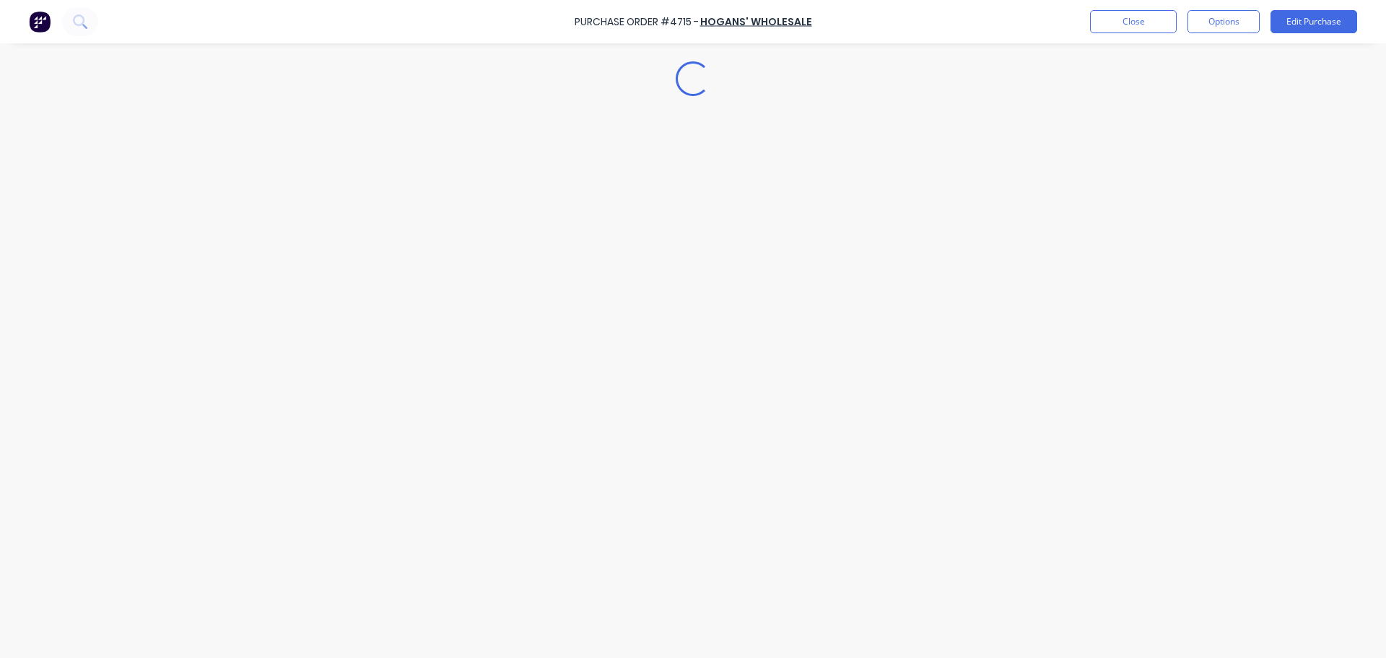
scroll to position [0, 0]
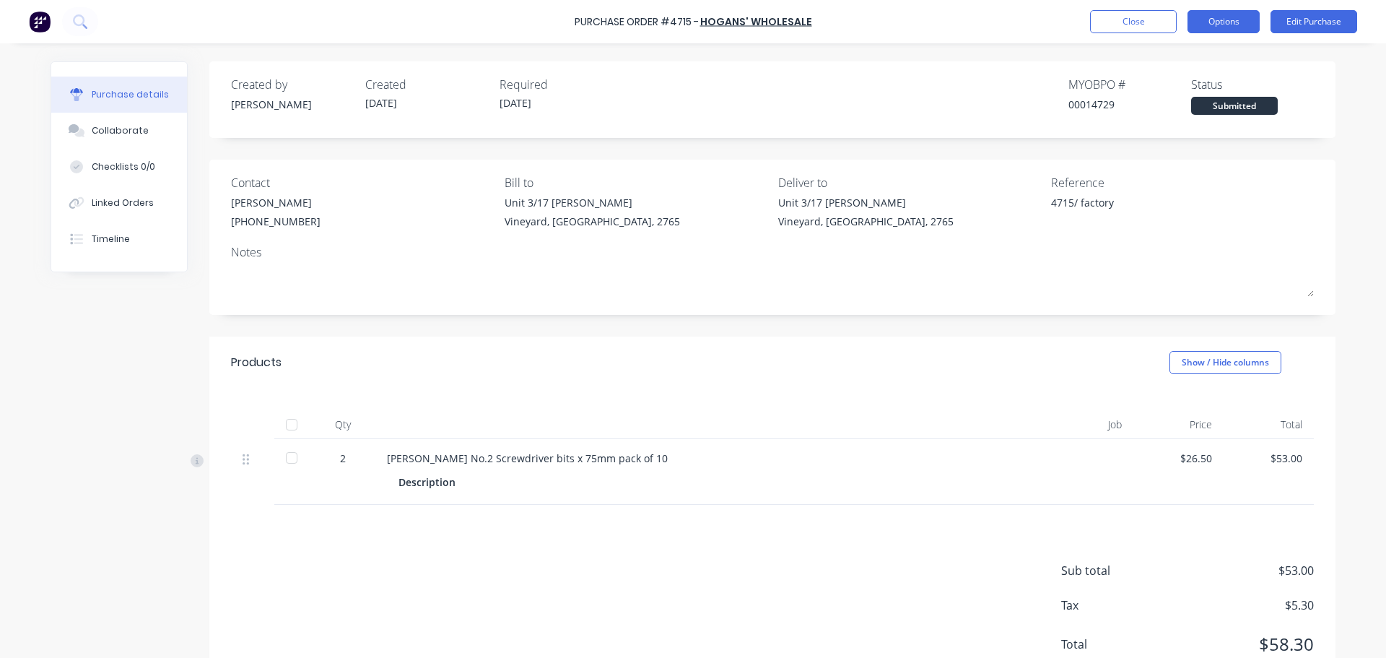
click at [1226, 19] on button "Options" at bounding box center [1224, 21] width 72 height 23
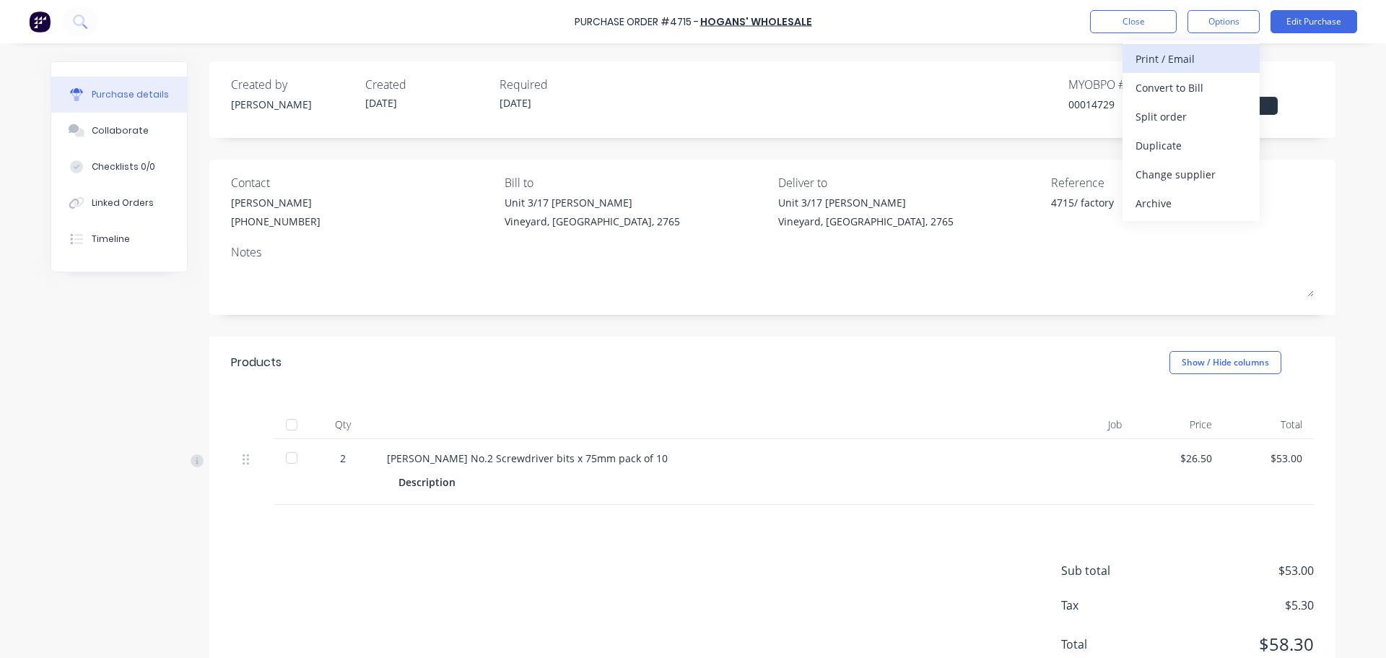
click at [1160, 60] on div "Print / Email" at bounding box center [1191, 58] width 111 height 21
click at [1156, 83] on div "With pricing" at bounding box center [1191, 87] width 111 height 21
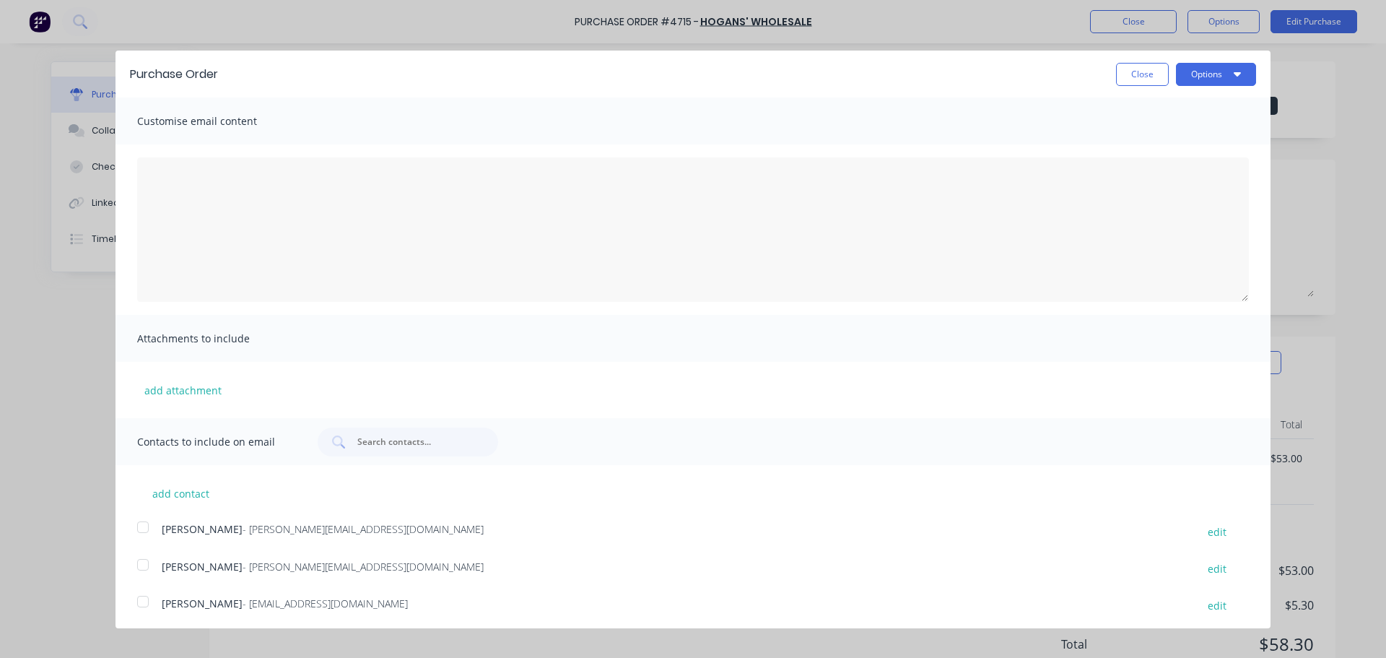
click at [141, 566] on div at bounding box center [143, 564] width 29 height 29
click at [1200, 77] on button "Options" at bounding box center [1216, 74] width 80 height 23
click at [1136, 140] on div "Email" at bounding box center [1187, 139] width 111 height 21
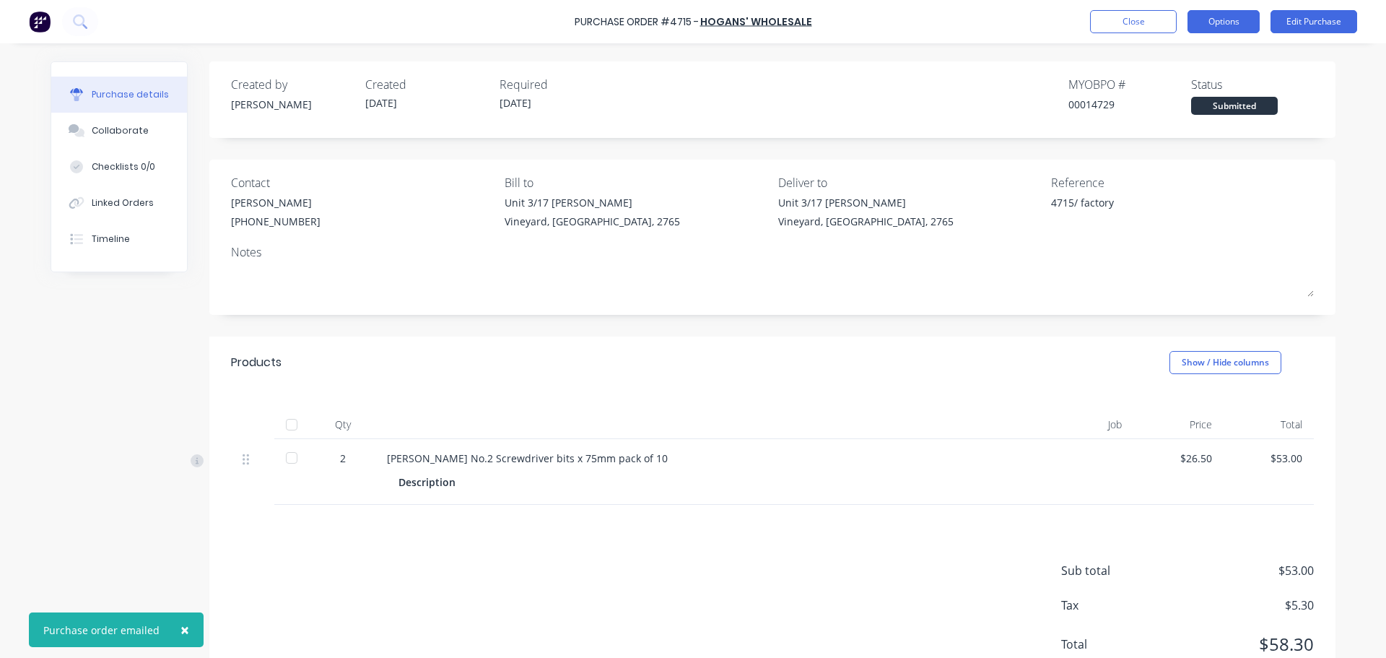
click at [1211, 14] on button "Options" at bounding box center [1224, 21] width 72 height 23
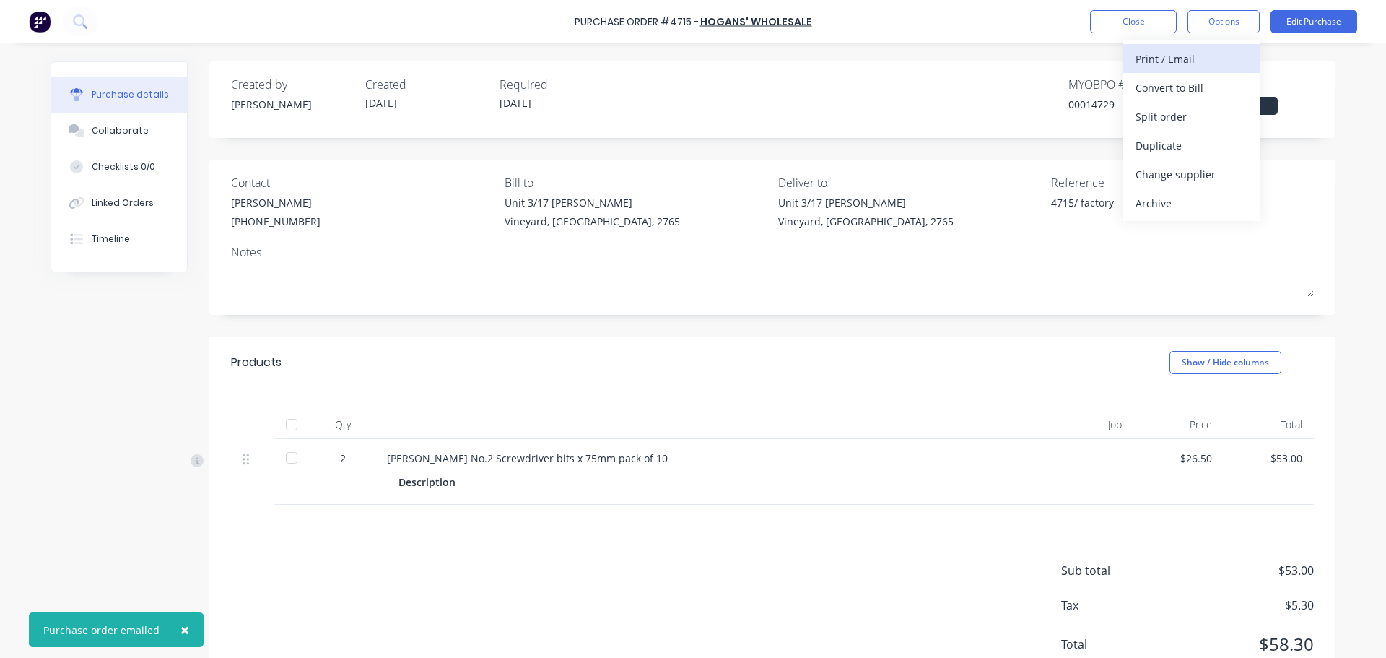
click at [1148, 58] on div "Print / Email" at bounding box center [1191, 58] width 111 height 21
click at [1149, 85] on div "With pricing" at bounding box center [1191, 87] width 111 height 21
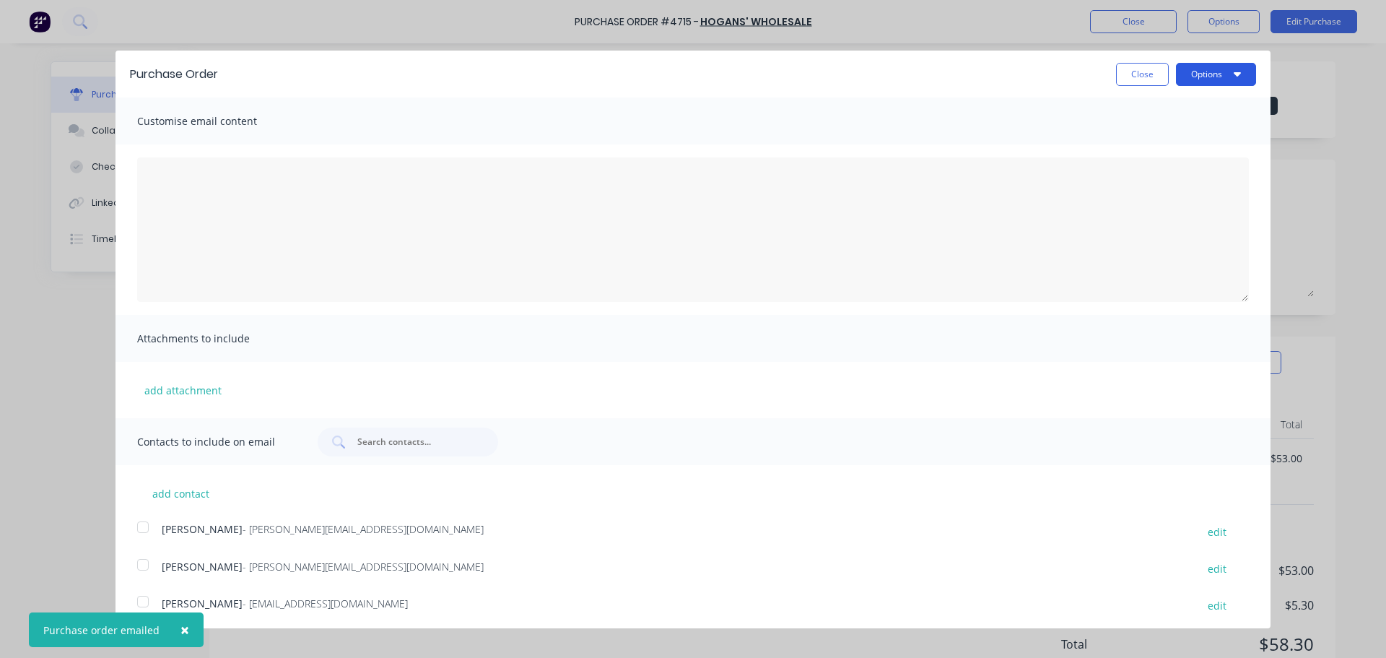
click at [1195, 73] on button "Options" at bounding box center [1216, 74] width 80 height 23
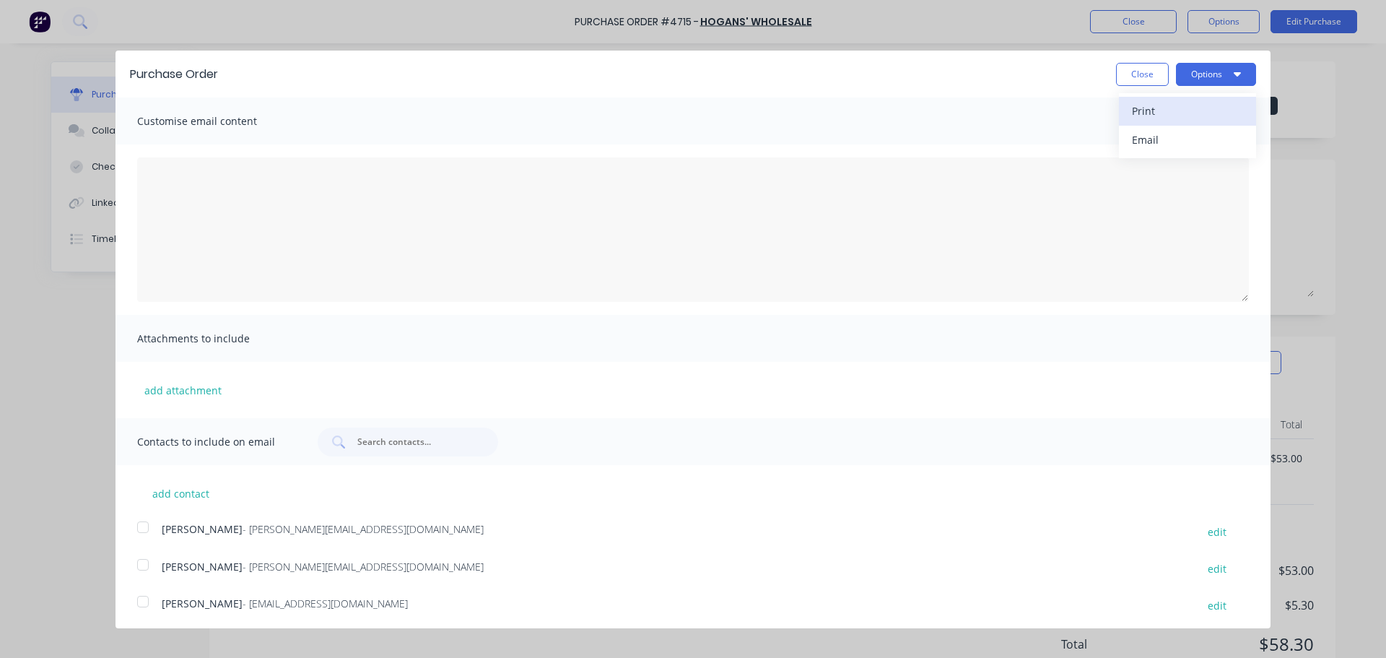
click at [1144, 110] on div "Print" at bounding box center [1187, 110] width 111 height 21
